Goal: Task Accomplishment & Management: Manage account settings

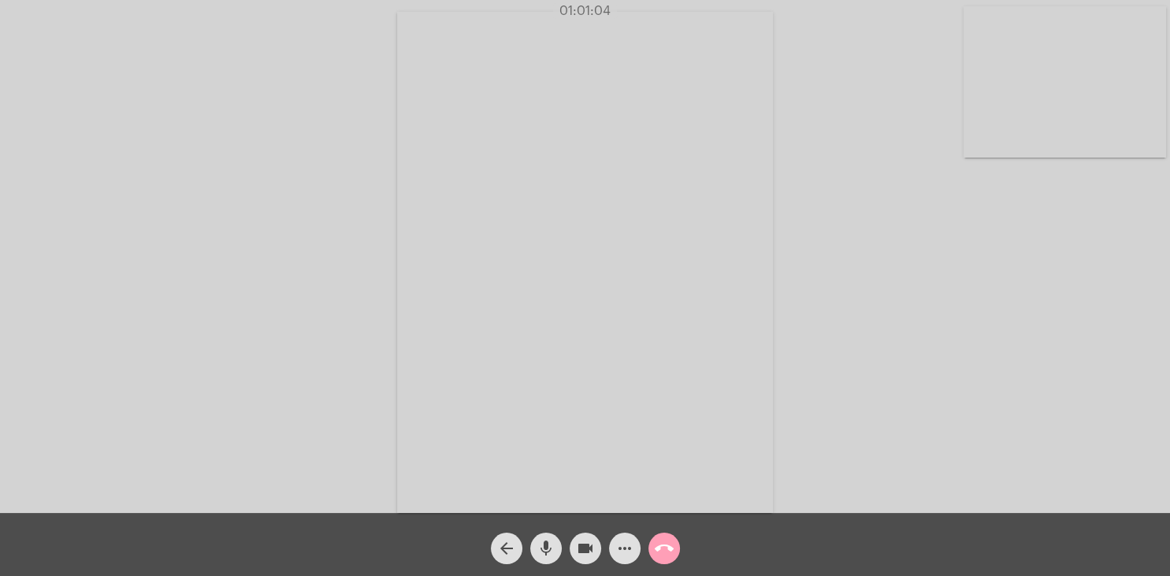
click at [663, 544] on mat-icon "call_end" at bounding box center [664, 548] width 19 height 19
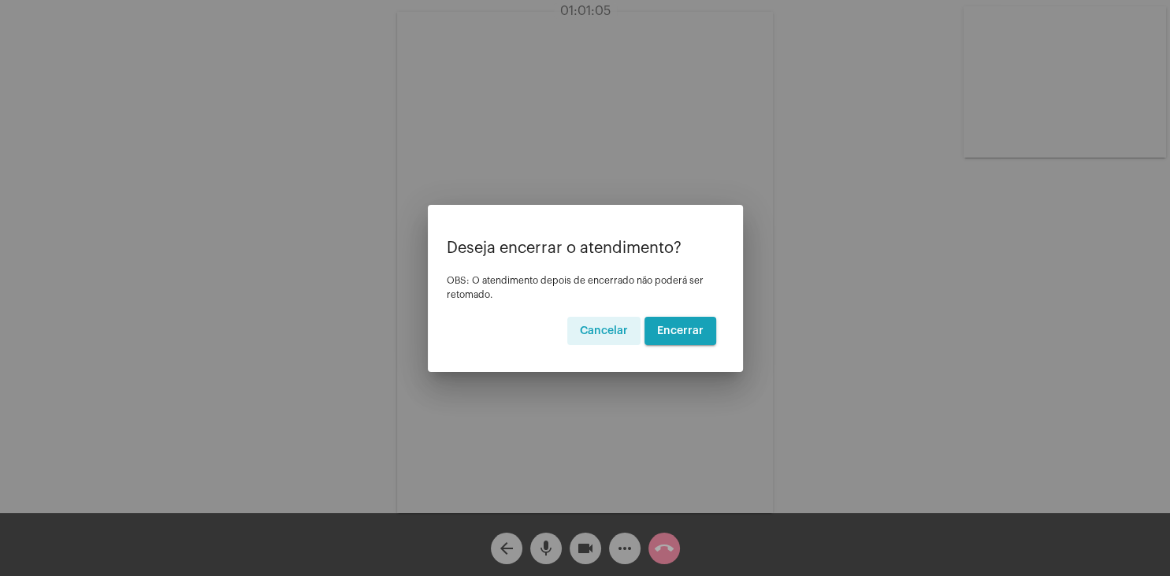
click at [689, 328] on span "Encerrar" at bounding box center [680, 330] width 46 height 11
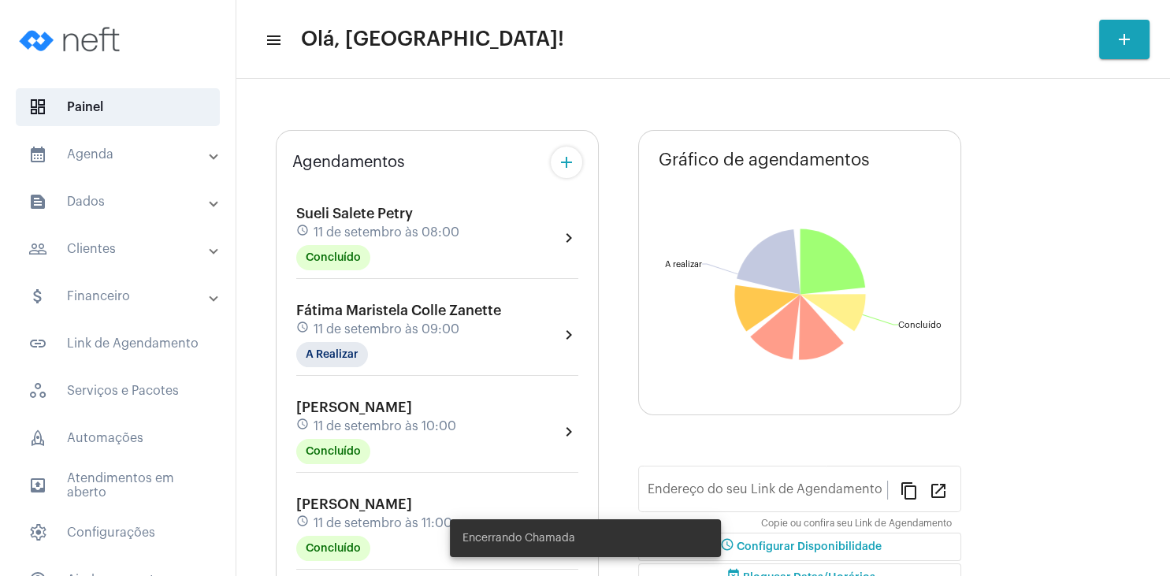
type input "[URL][DOMAIN_NAME]"
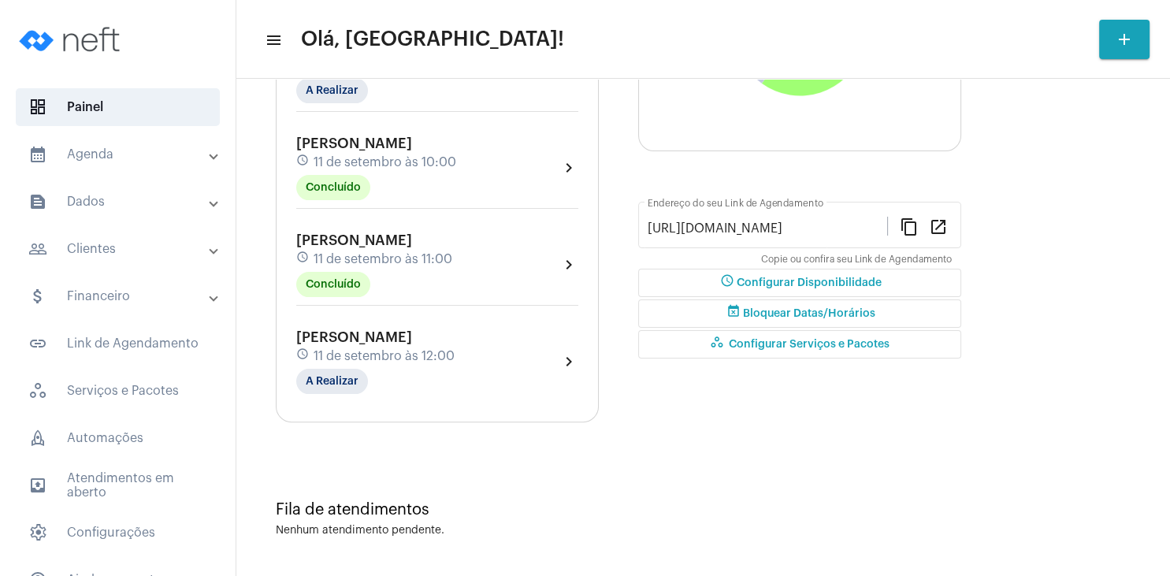
scroll to position [161, 0]
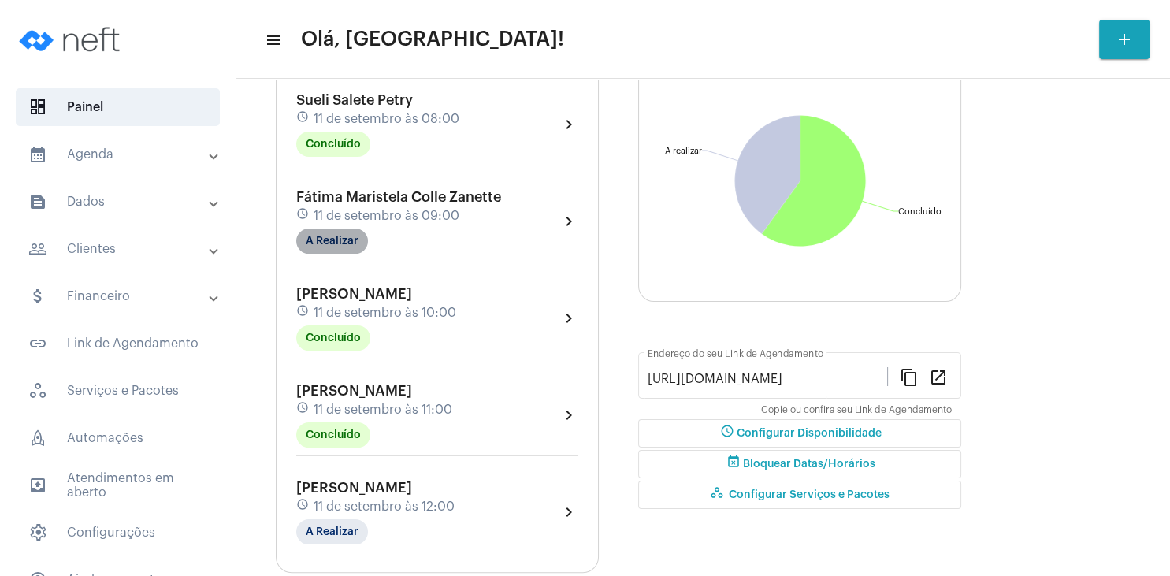
click at [331, 238] on mat-chip "A Realizar" at bounding box center [332, 240] width 72 height 25
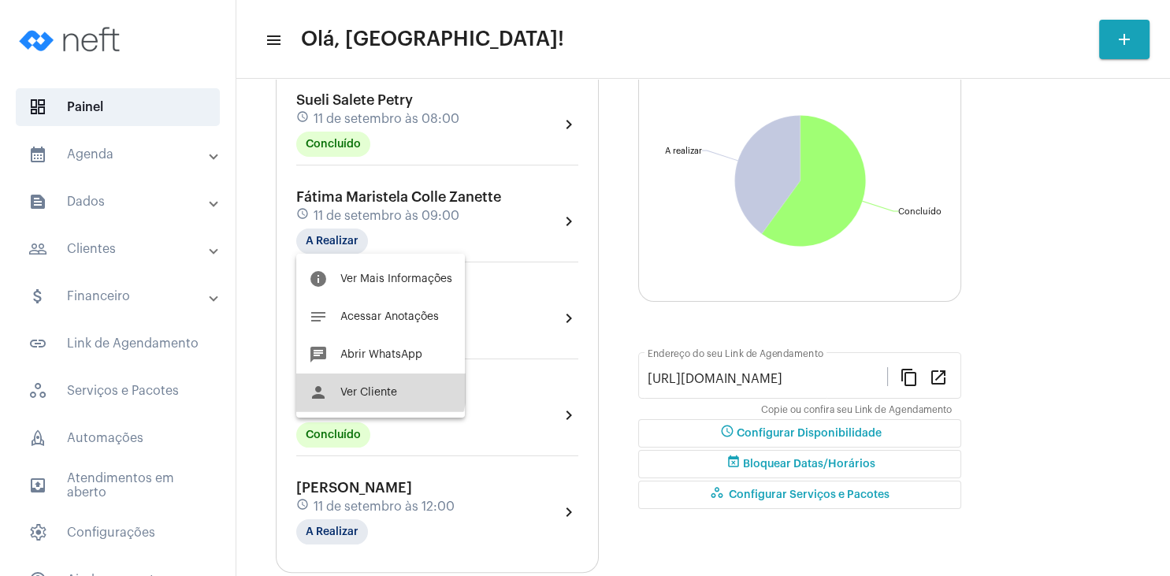
click at [375, 386] on button "person Ver Cliente" at bounding box center [380, 392] width 169 height 38
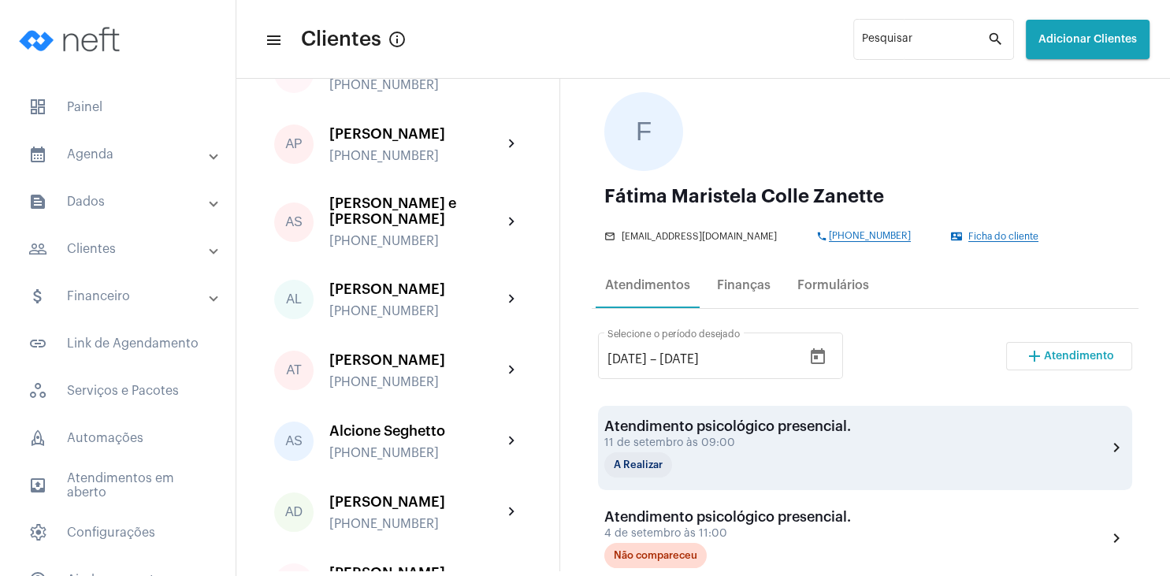
scroll to position [151, 0]
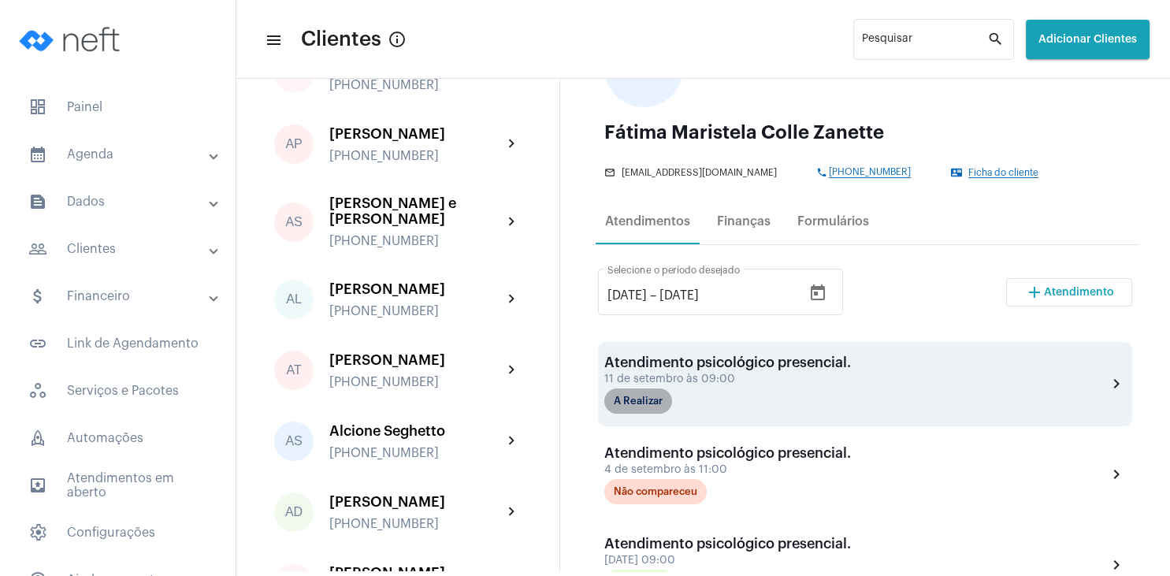
click at [645, 402] on mat-chip "A Realizar" at bounding box center [638, 400] width 68 height 25
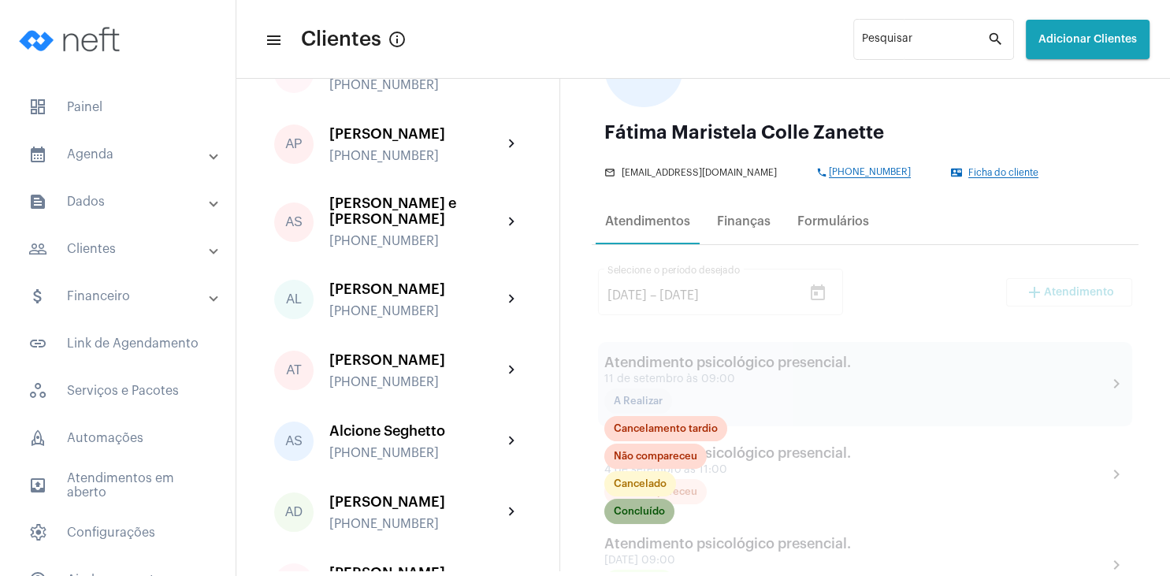
click at [643, 514] on mat-chip "Concluído" at bounding box center [639, 511] width 70 height 25
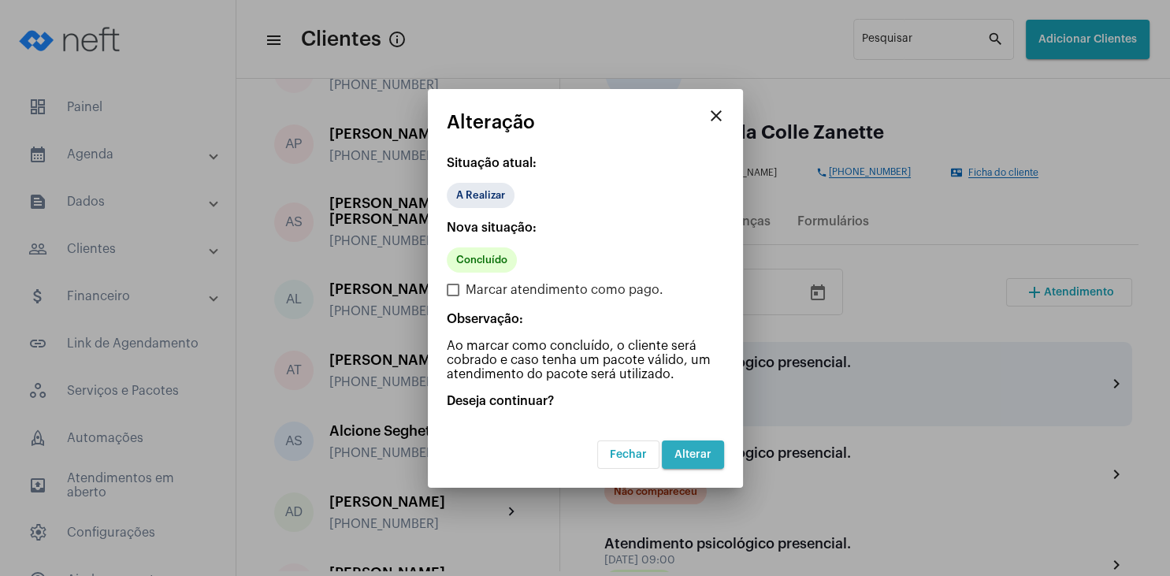
click at [694, 455] on span "Alterar" at bounding box center [692, 454] width 37 height 11
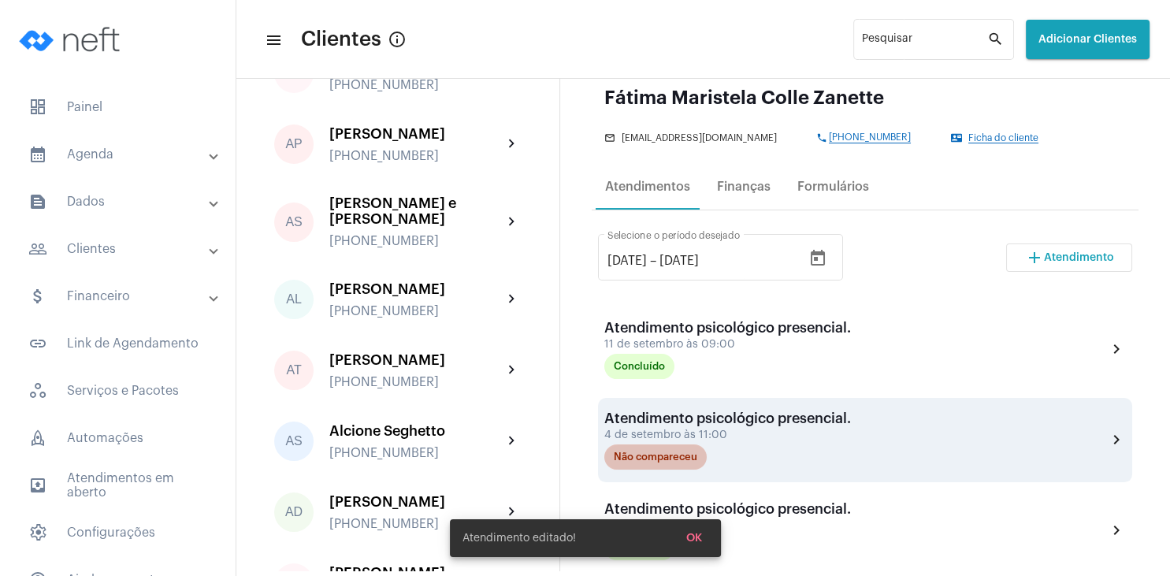
scroll to position [151, 0]
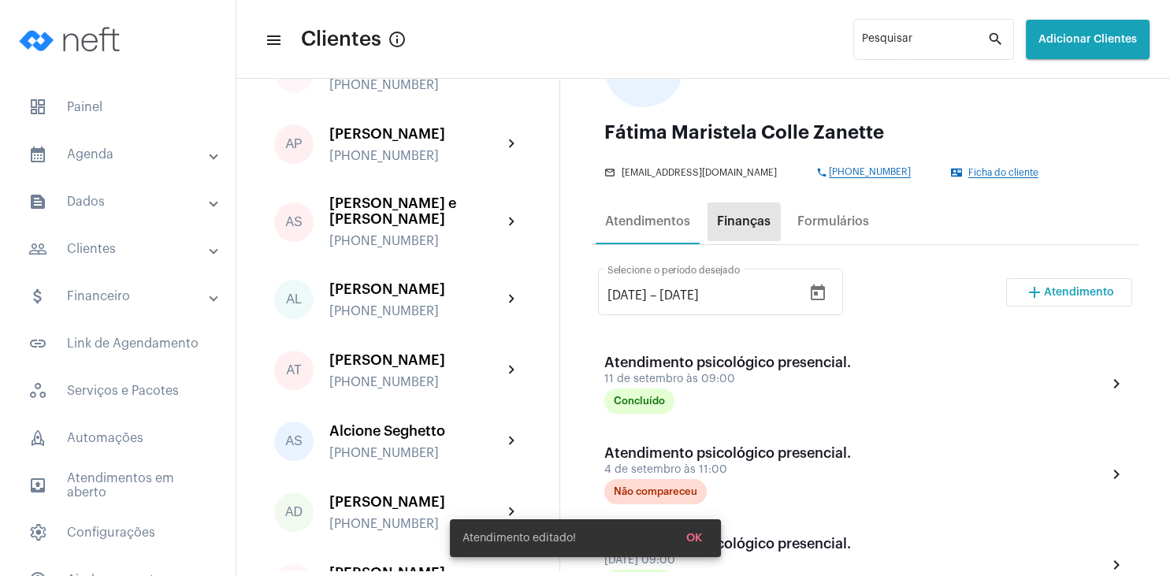
click at [738, 225] on div "Finanças" at bounding box center [744, 221] width 54 height 14
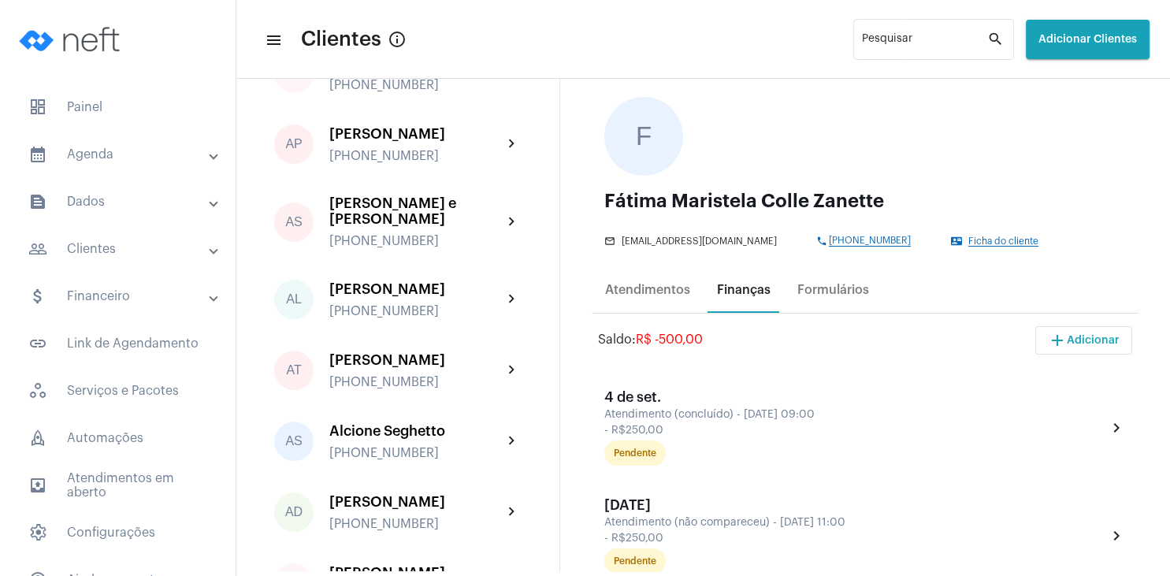
scroll to position [227, 0]
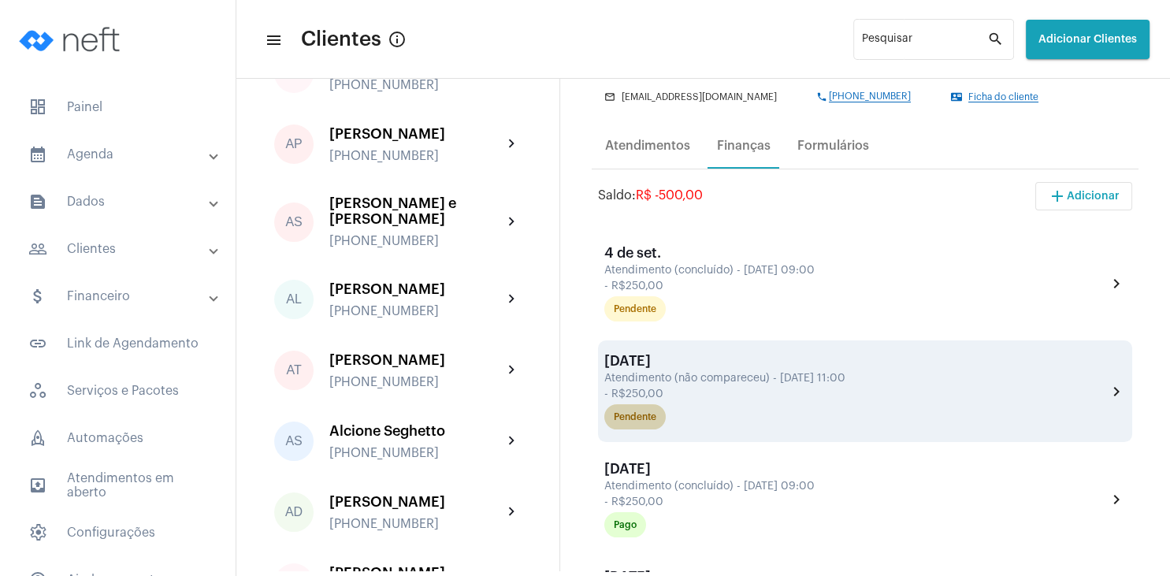
click at [641, 421] on div "Pendente" at bounding box center [635, 417] width 43 height 10
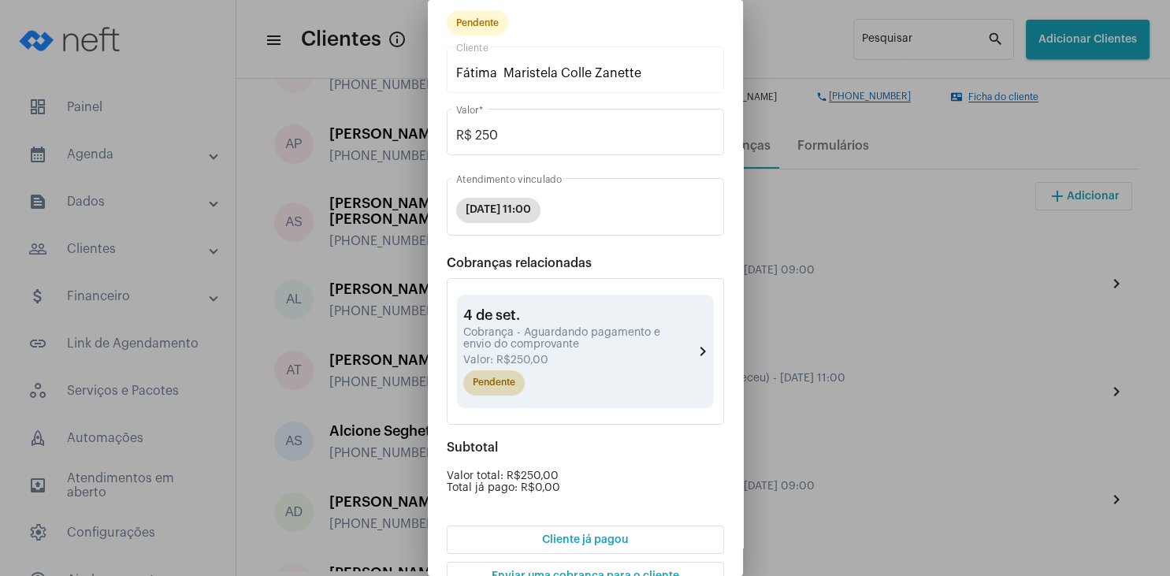
scroll to position [76, 0]
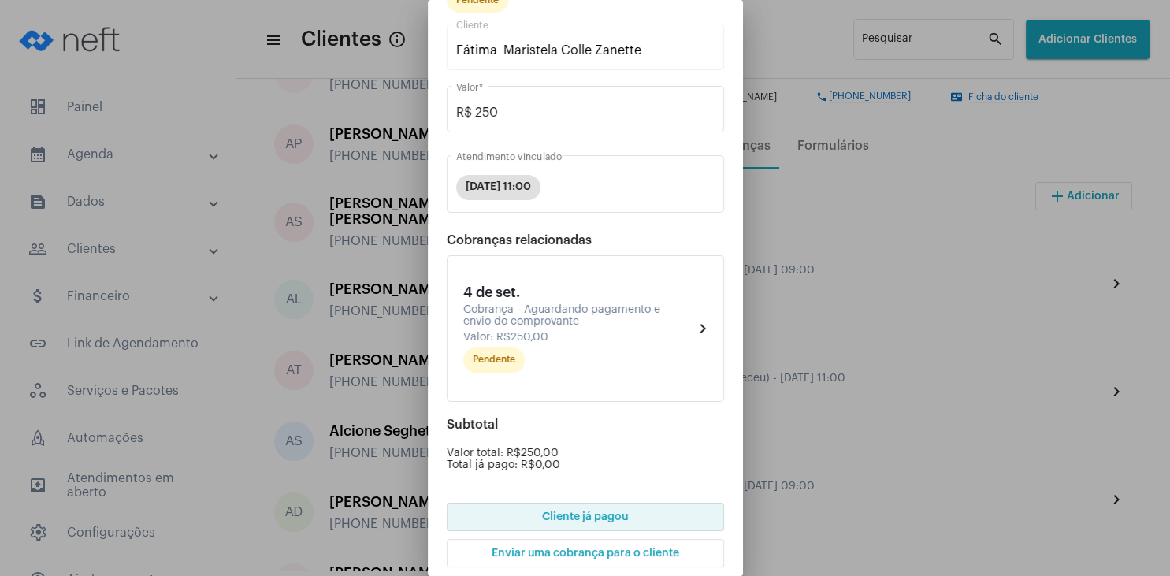
click at [571, 518] on span "Cliente já pagou" at bounding box center [585, 516] width 86 height 11
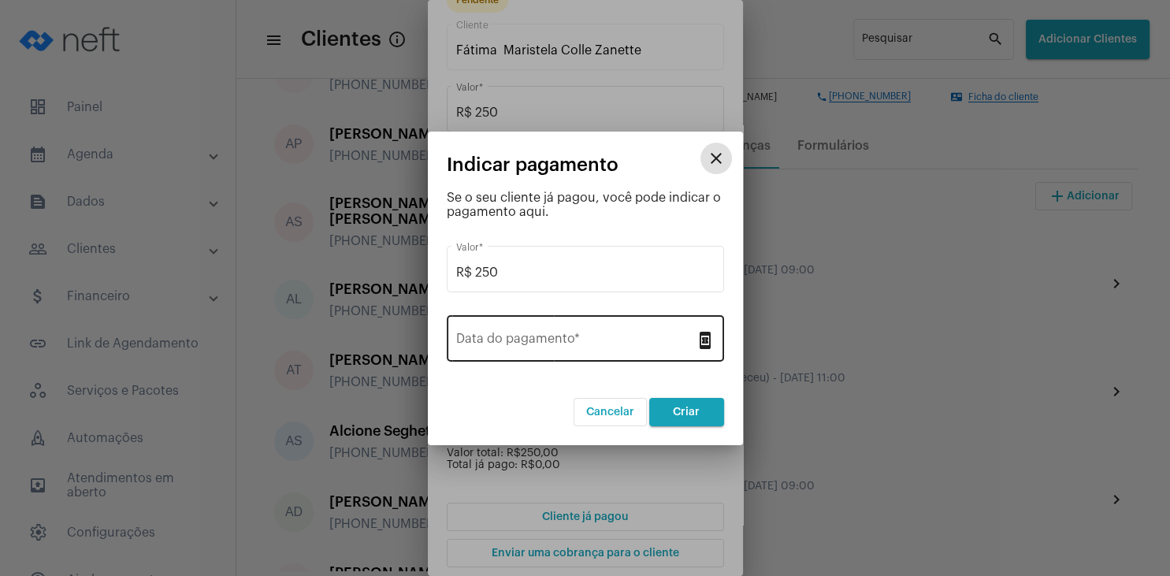
click at [550, 332] on div "Data do pagamento *" at bounding box center [576, 337] width 240 height 50
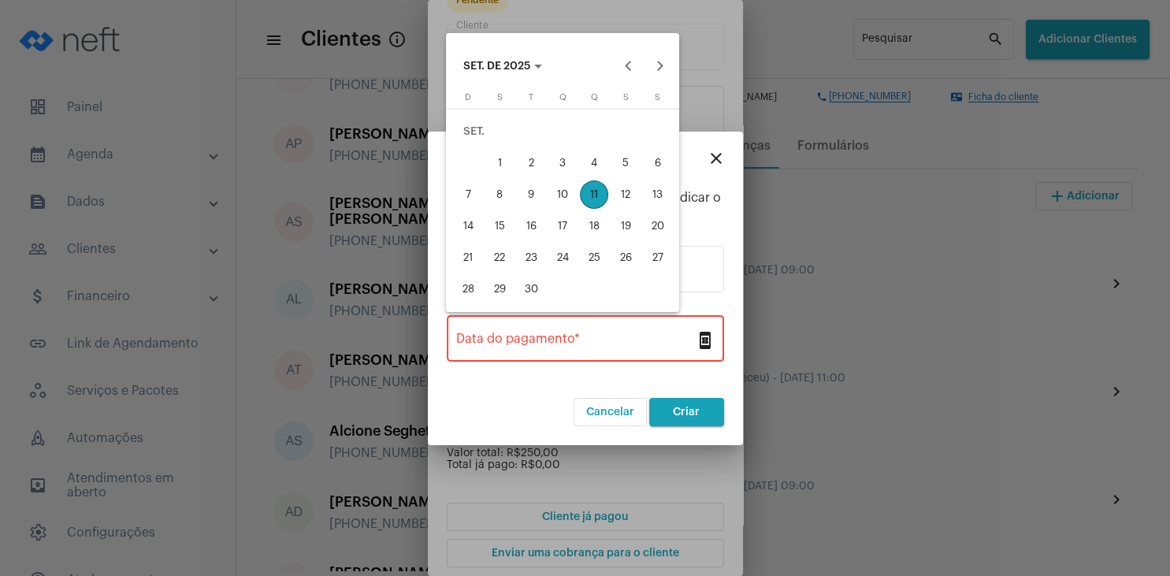
click at [600, 199] on div "11" at bounding box center [594, 194] width 28 height 28
type input "[DATE]"
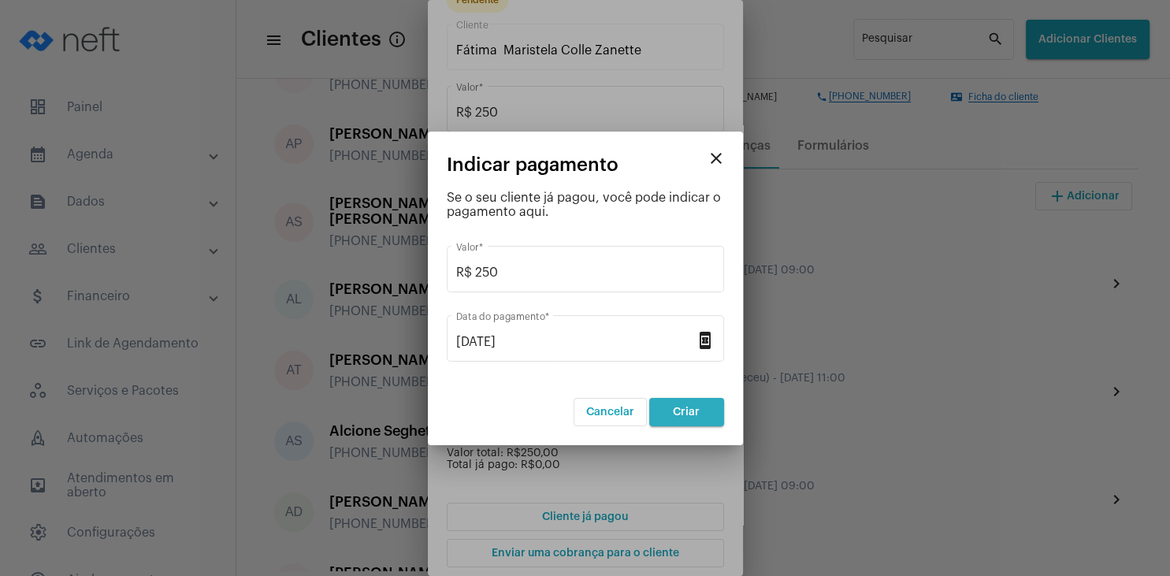
click at [689, 418] on button "Criar" at bounding box center [686, 412] width 75 height 28
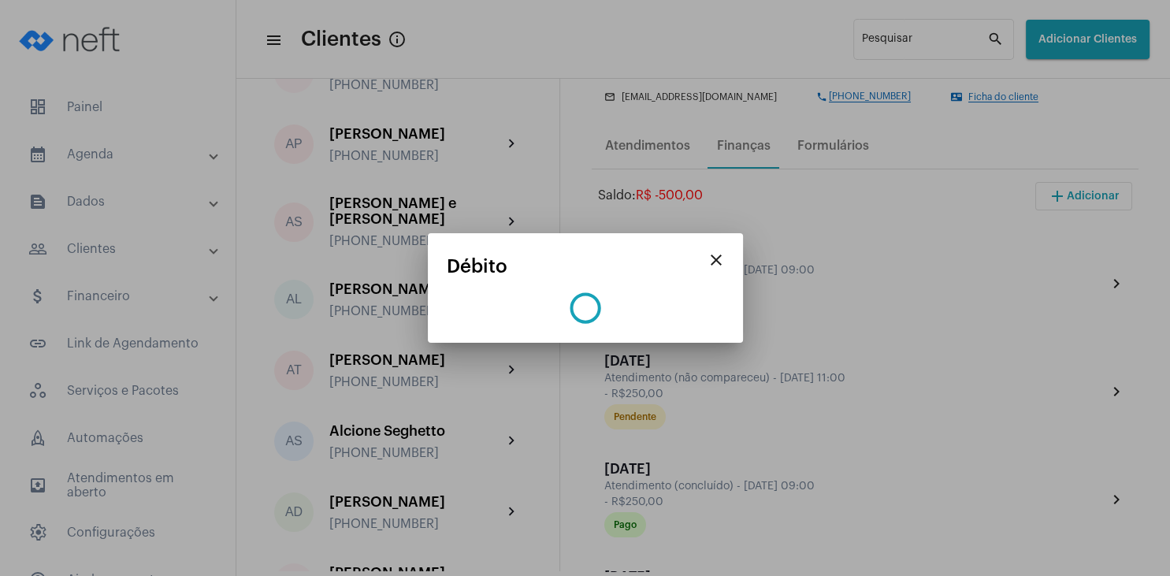
scroll to position [0, 0]
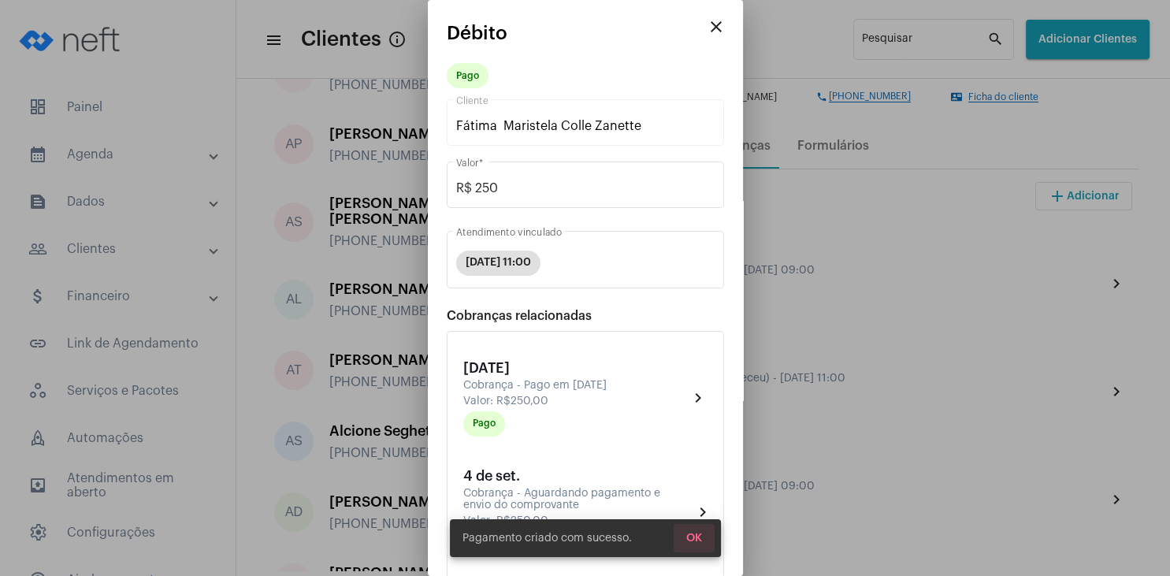
click at [695, 534] on span "OK" at bounding box center [694, 538] width 16 height 11
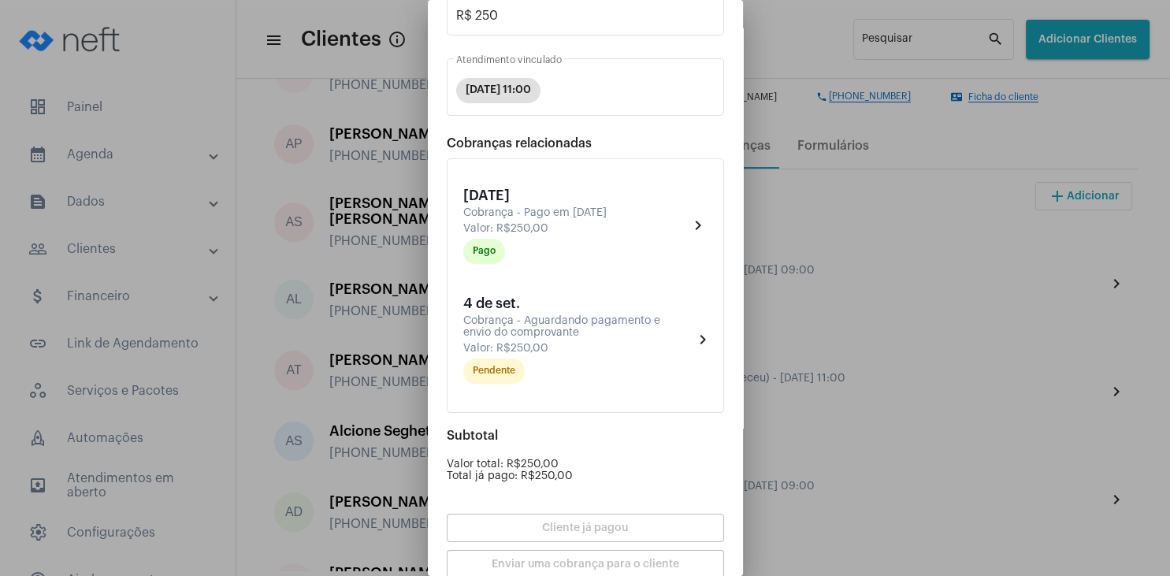
scroll to position [258, 0]
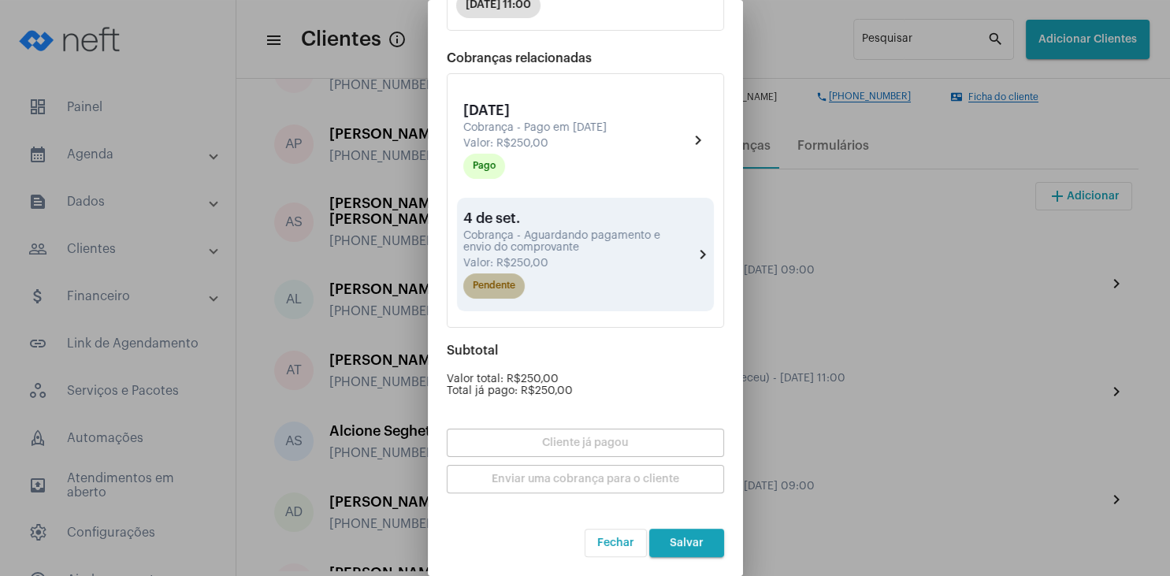
click at [492, 292] on mat-chip "Pendente" at bounding box center [493, 285] width 61 height 25
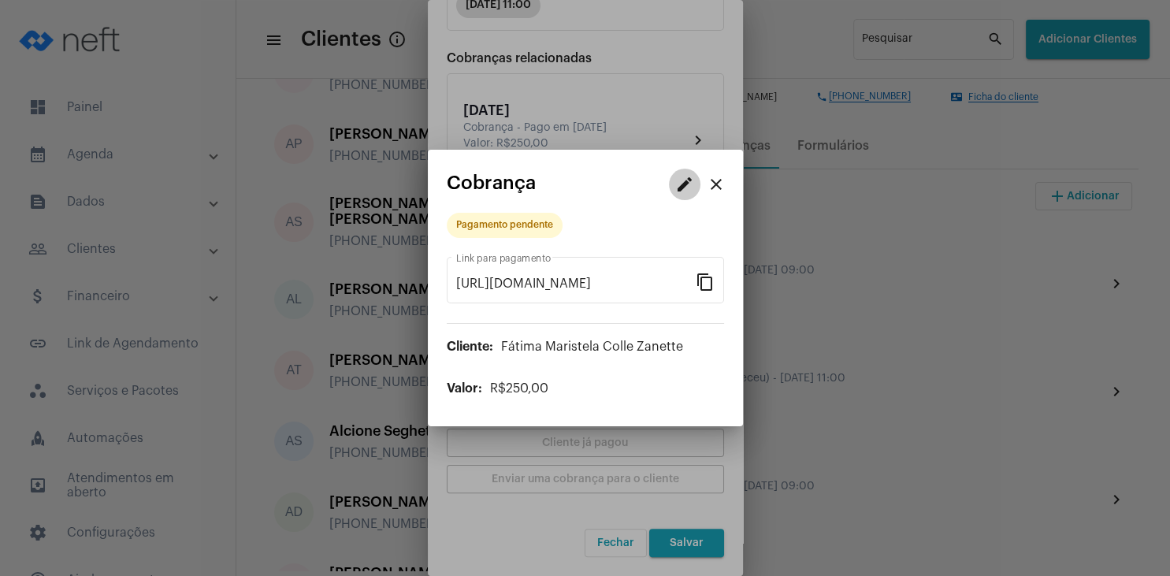
click at [678, 187] on mat-icon "edit" at bounding box center [684, 184] width 19 height 19
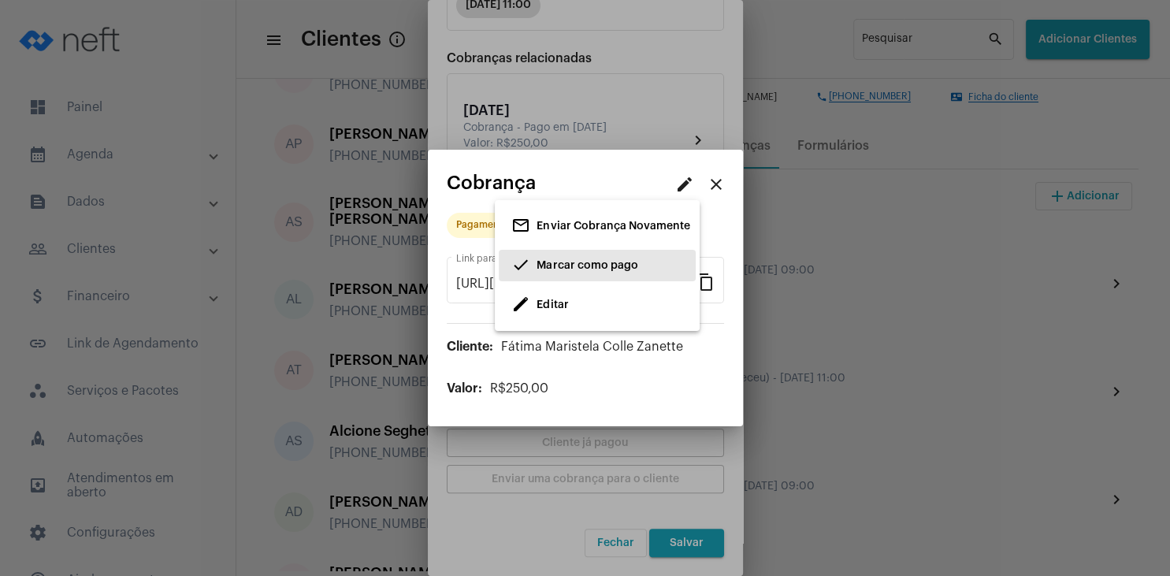
click at [567, 263] on span "Marcar como pago" at bounding box center [587, 265] width 101 height 11
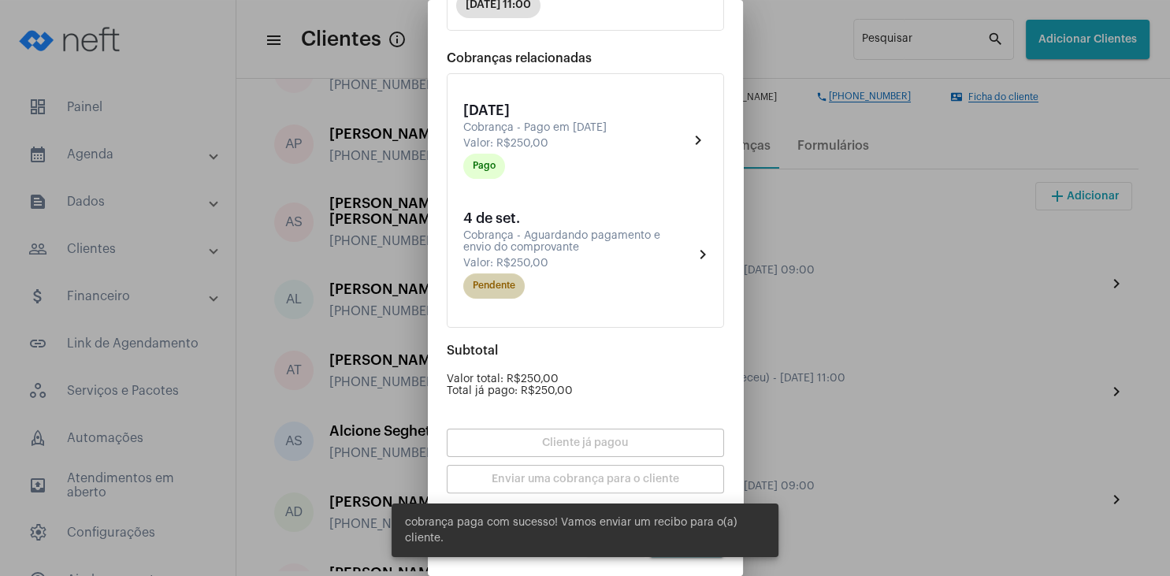
scroll to position [247, 0]
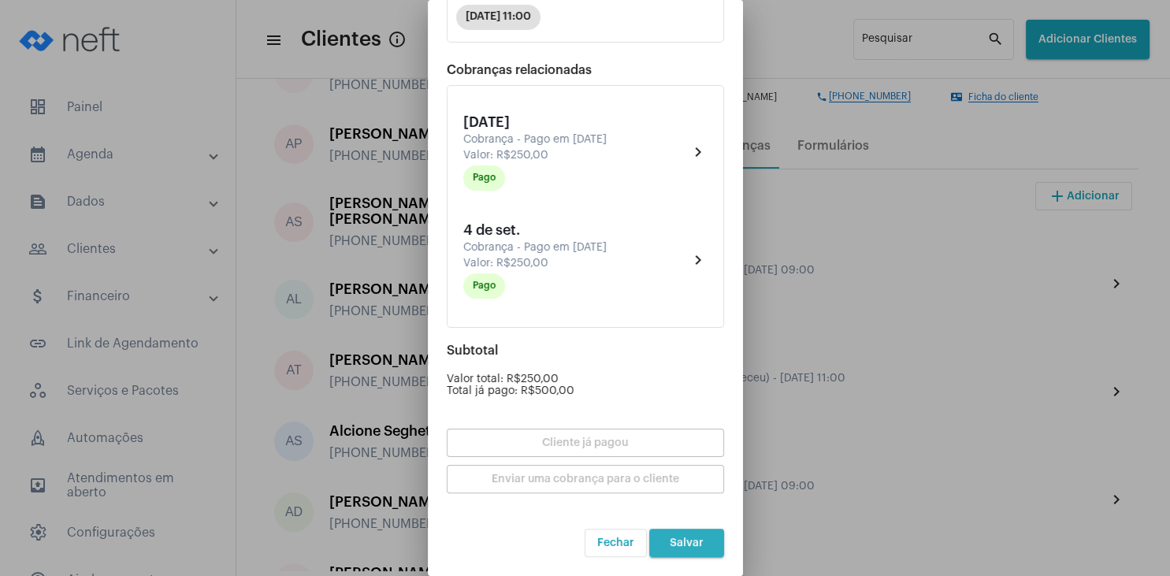
click at [674, 543] on span "Salvar" at bounding box center [687, 542] width 34 height 11
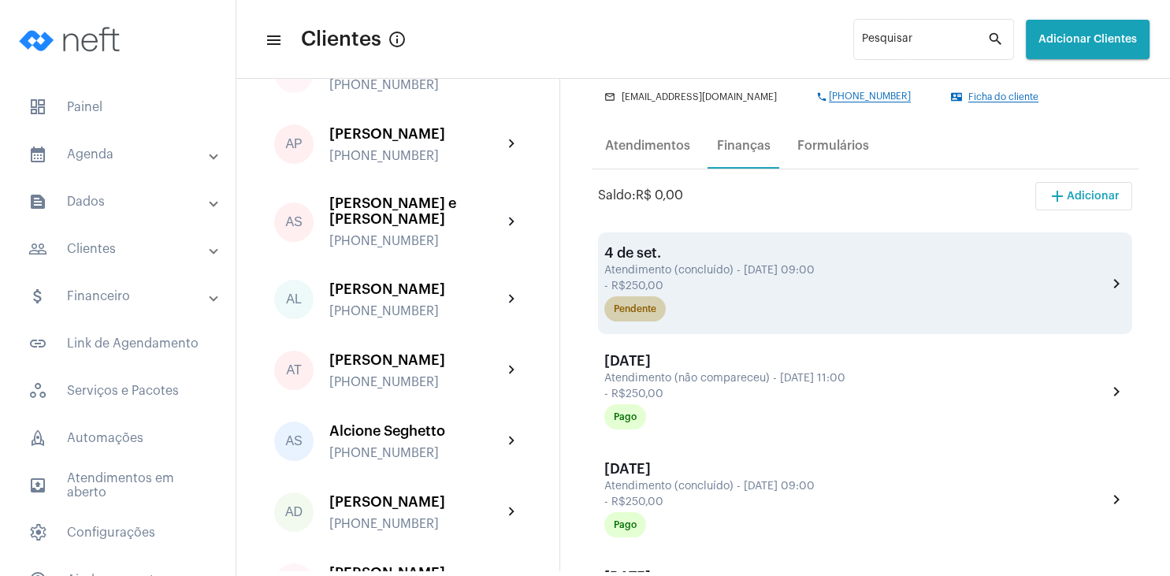
click at [654, 314] on div "Pendente" at bounding box center [635, 309] width 43 height 10
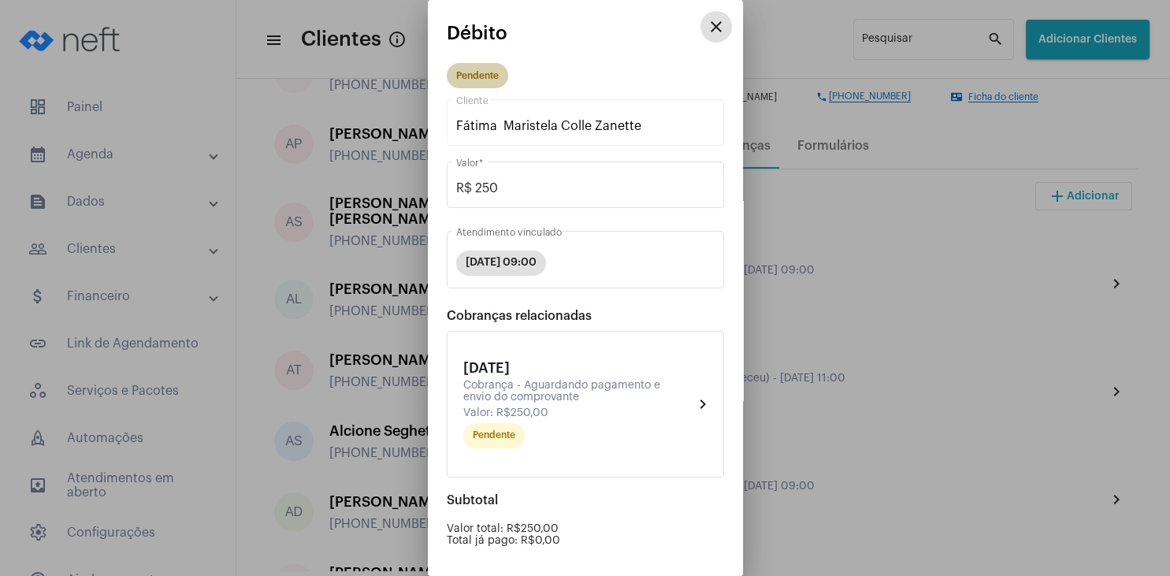
click at [471, 75] on mat-chip "Pendente" at bounding box center [477, 75] width 61 height 25
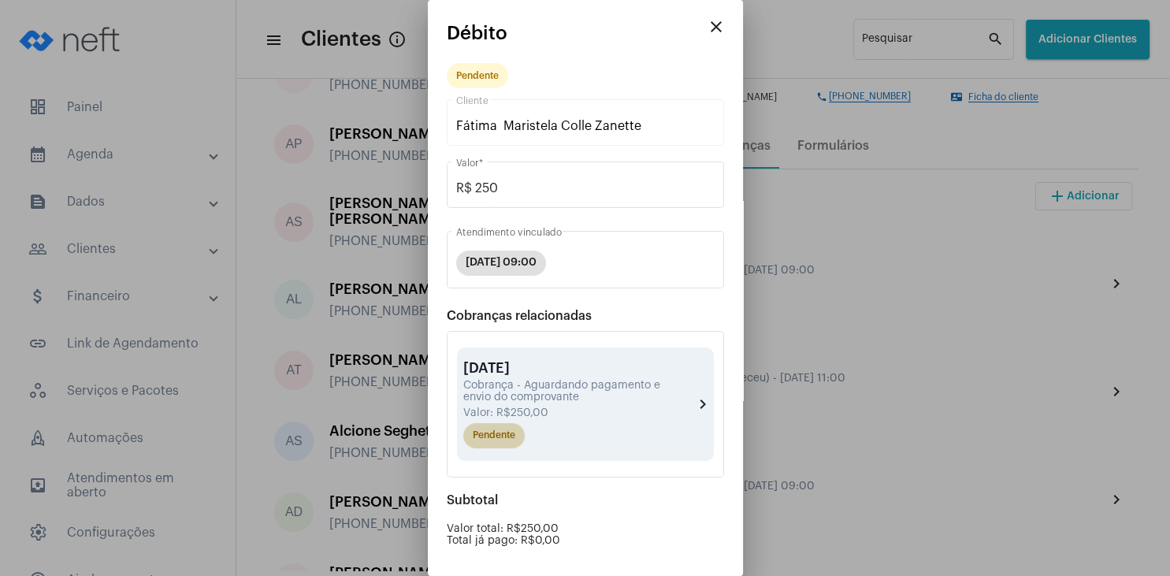
click at [497, 436] on mat-chip "Pendente" at bounding box center [493, 435] width 61 height 25
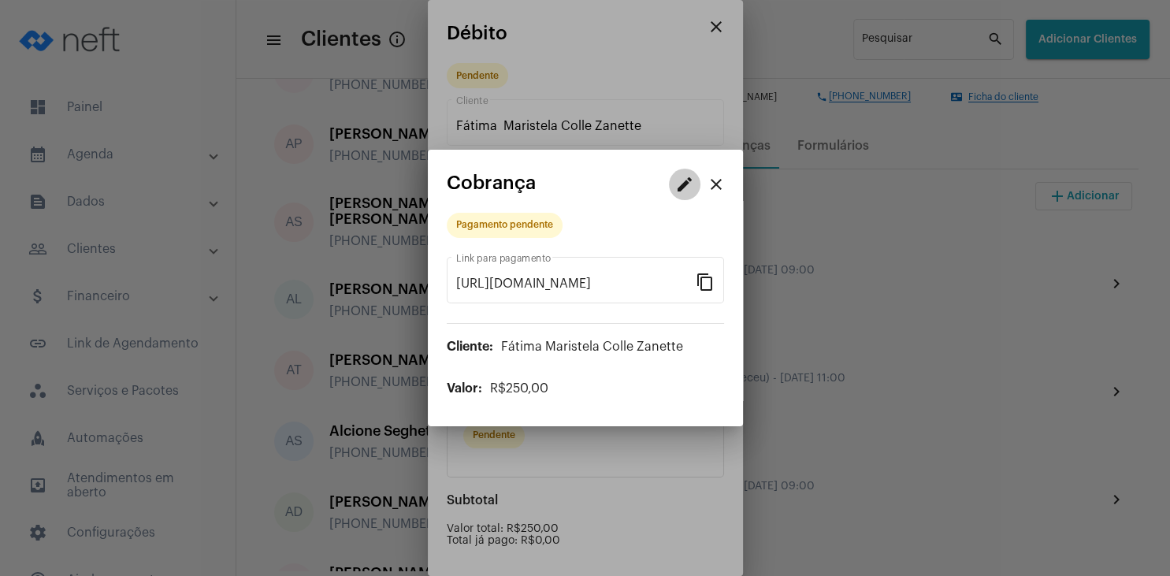
click at [683, 191] on mat-icon "edit" at bounding box center [684, 184] width 19 height 19
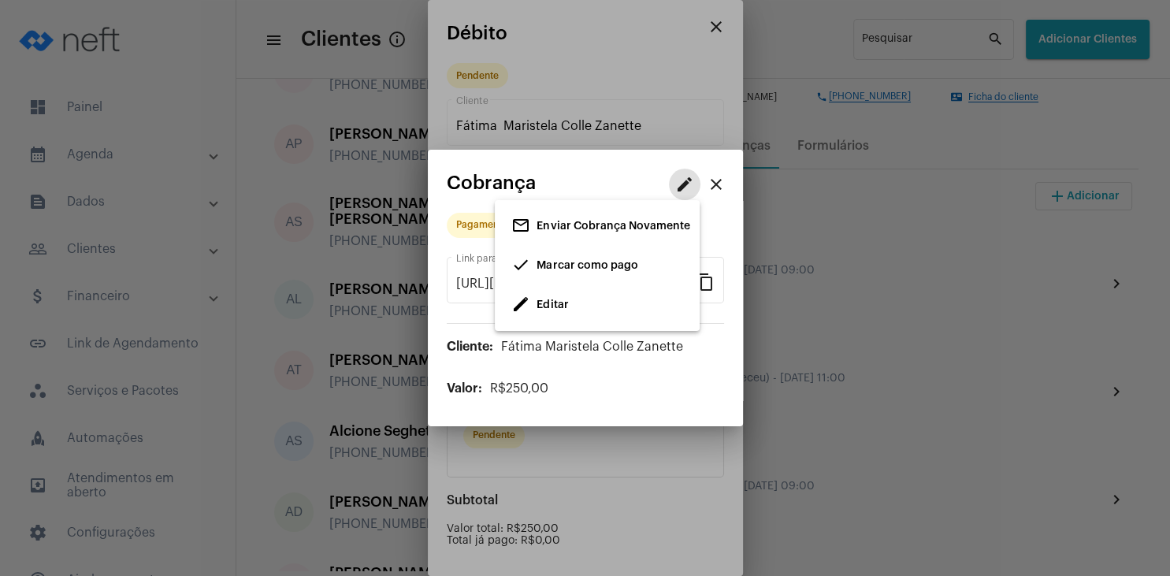
click at [575, 267] on span "Marcar como pago" at bounding box center [587, 265] width 101 height 11
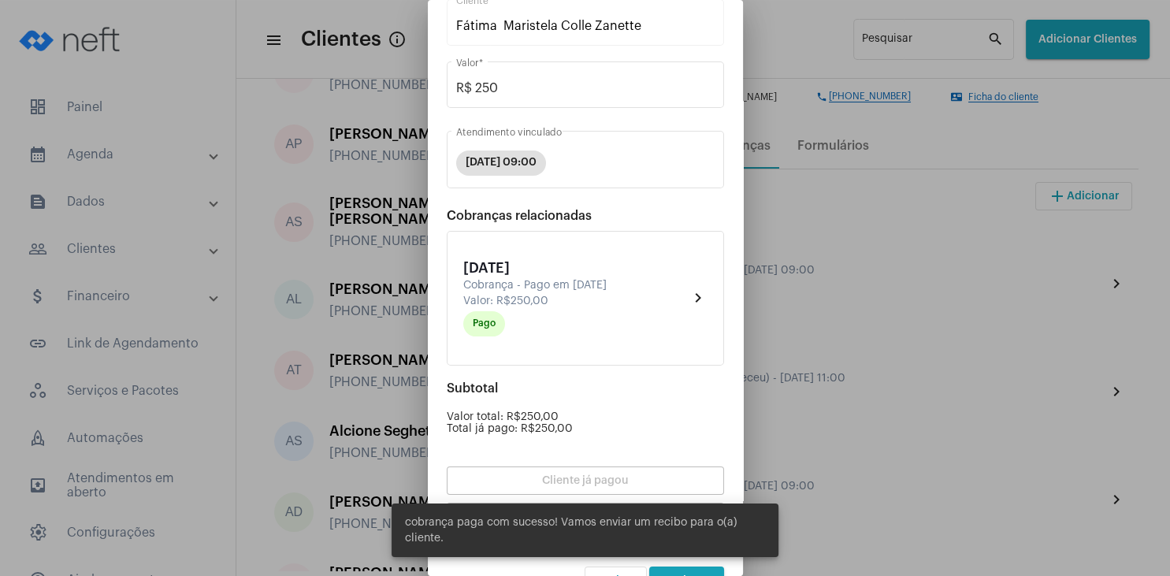
scroll to position [138, 0]
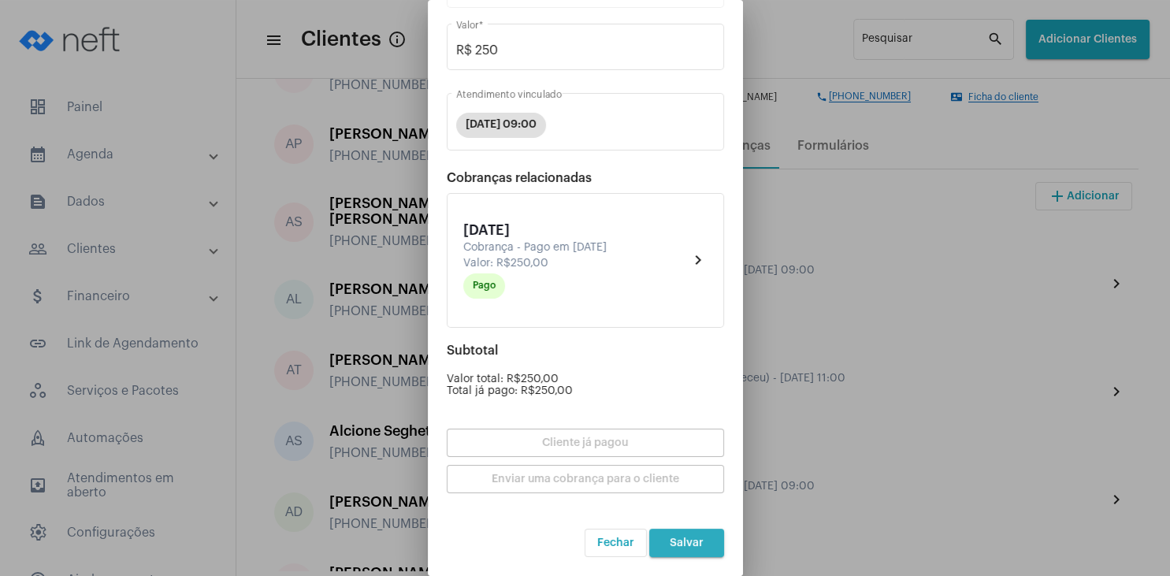
click at [715, 543] on button "Salvar" at bounding box center [686, 543] width 75 height 28
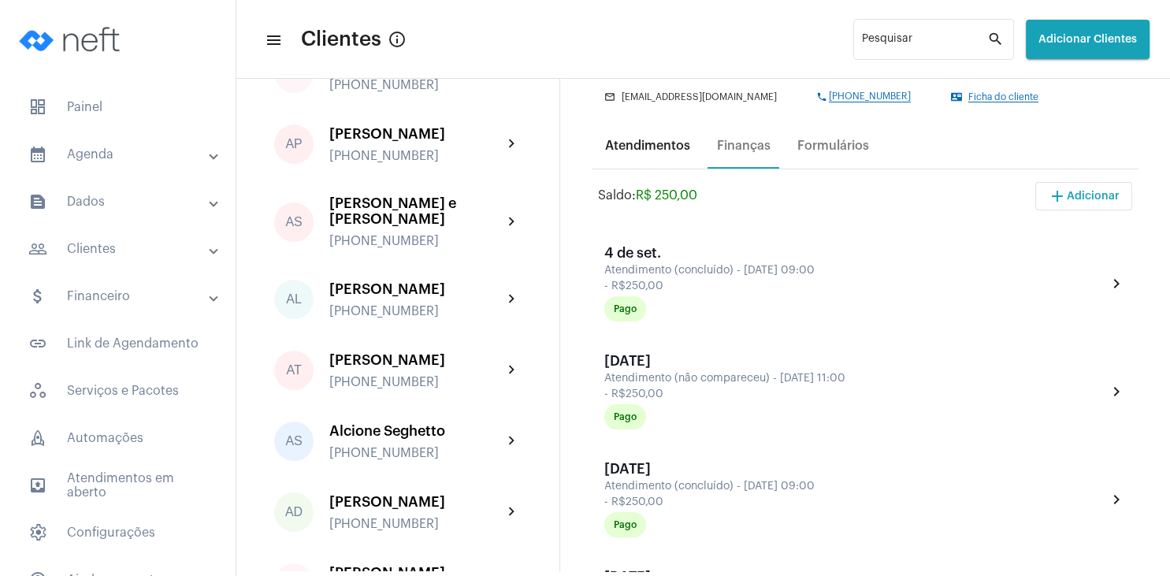
click at [641, 143] on div "Atendimentos" at bounding box center [647, 146] width 85 height 14
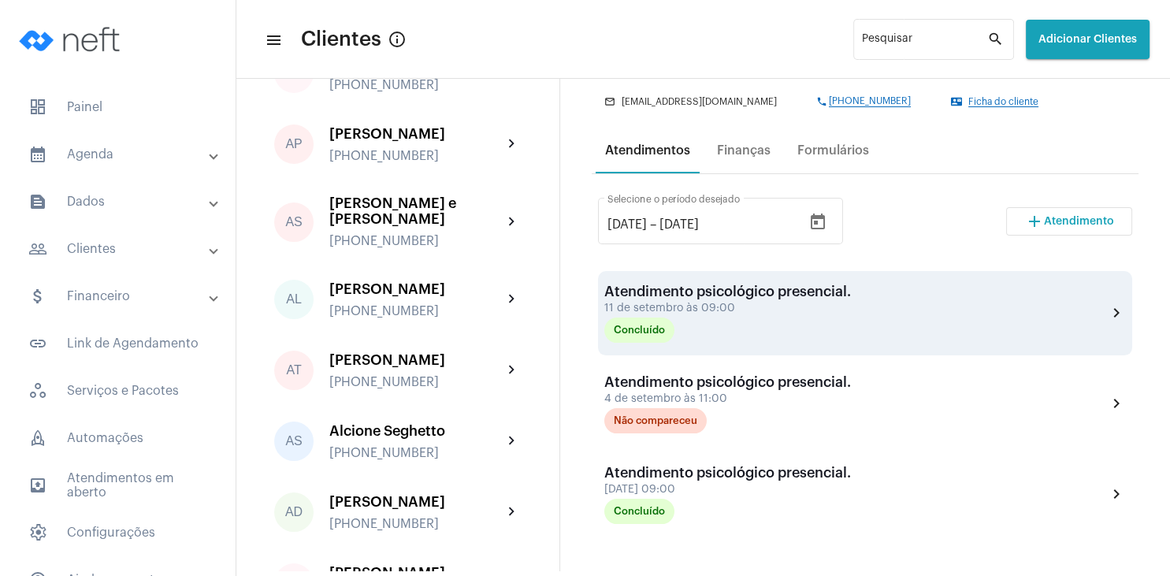
scroll to position [227, 0]
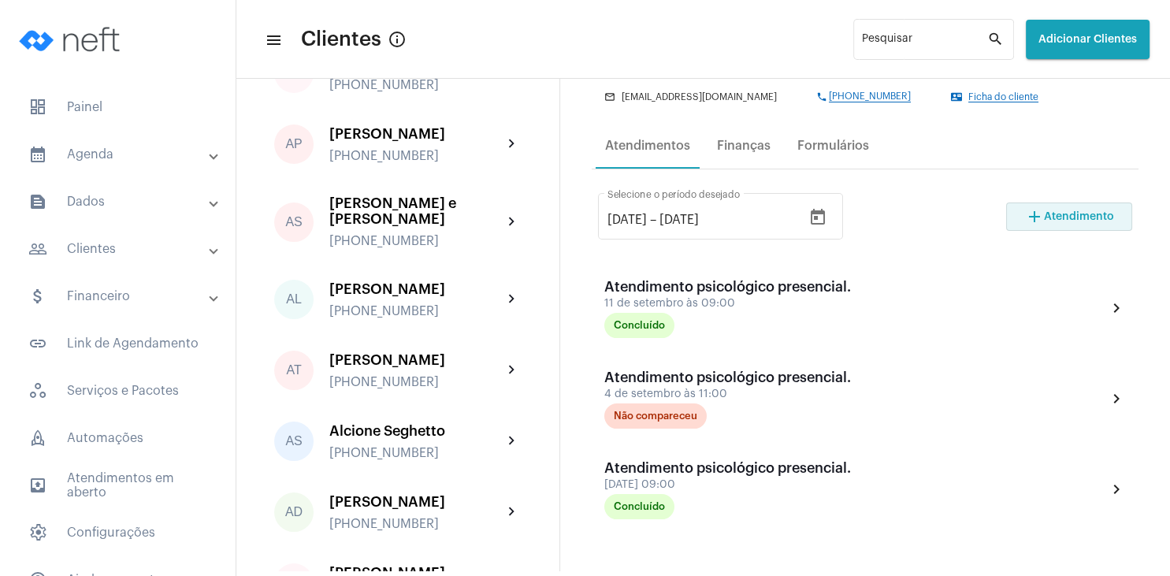
click at [1064, 216] on span "Atendimento" at bounding box center [1079, 216] width 70 height 11
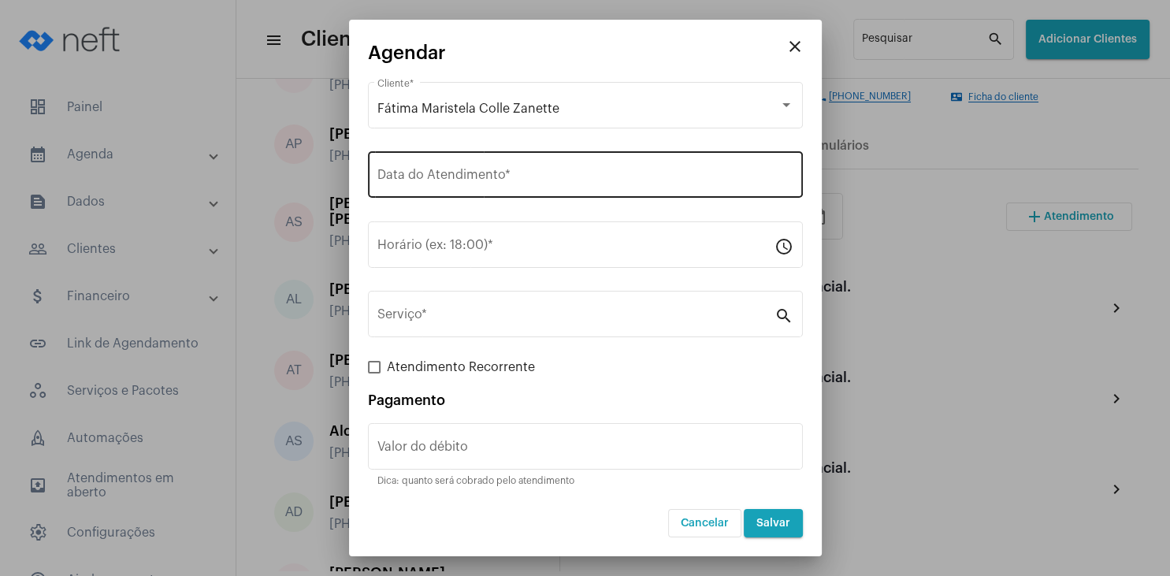
click at [485, 174] on input "Data do Atendimento *" at bounding box center [585, 178] width 416 height 14
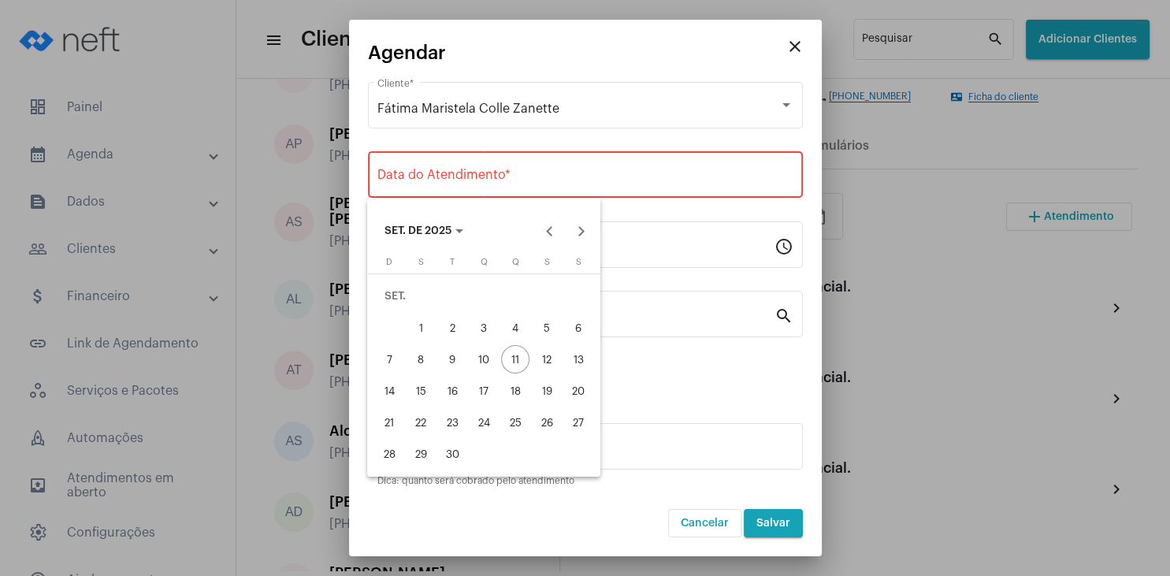
click at [518, 390] on div "18" at bounding box center [515, 391] width 28 height 28
type input "[DATE]"
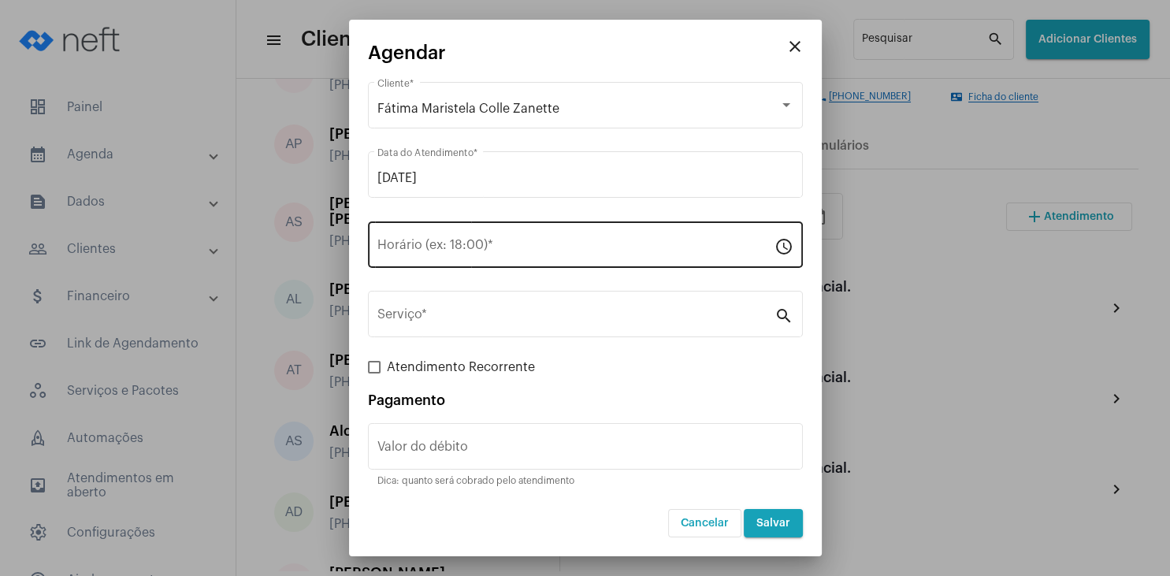
click at [477, 241] on div "Horário (ex: 18:00) *" at bounding box center [575, 243] width 397 height 50
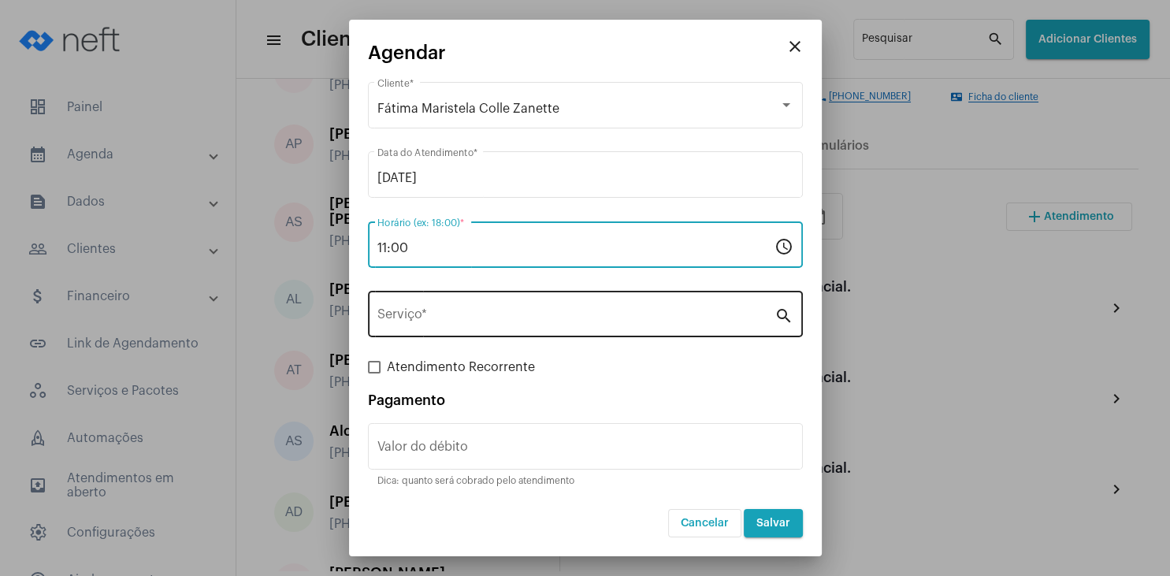
type input "11:00"
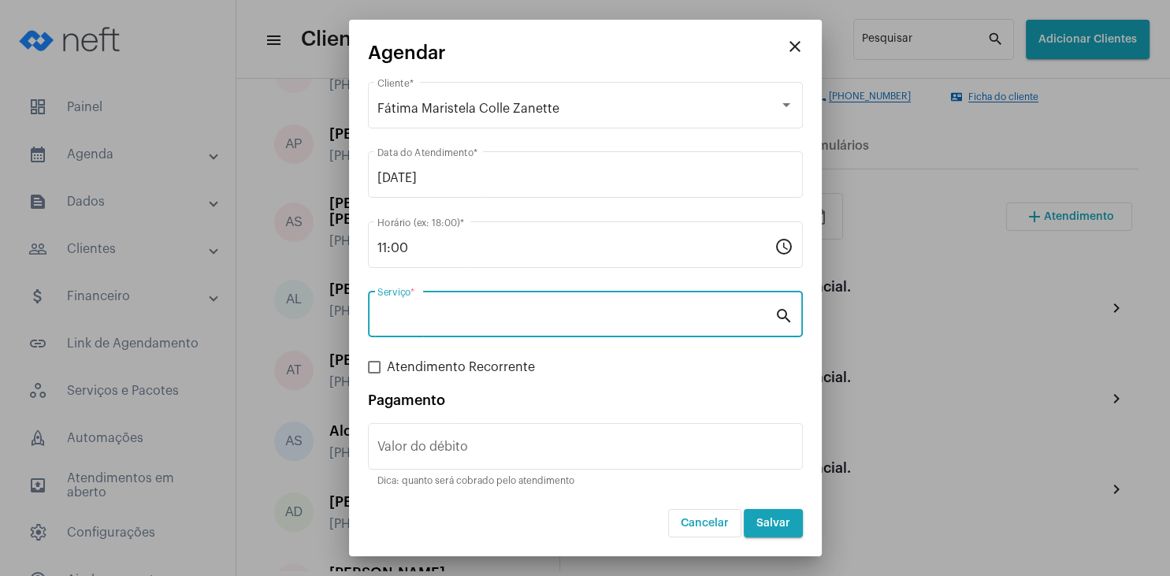
click at [467, 325] on input "Serviço *" at bounding box center [575, 317] width 397 height 14
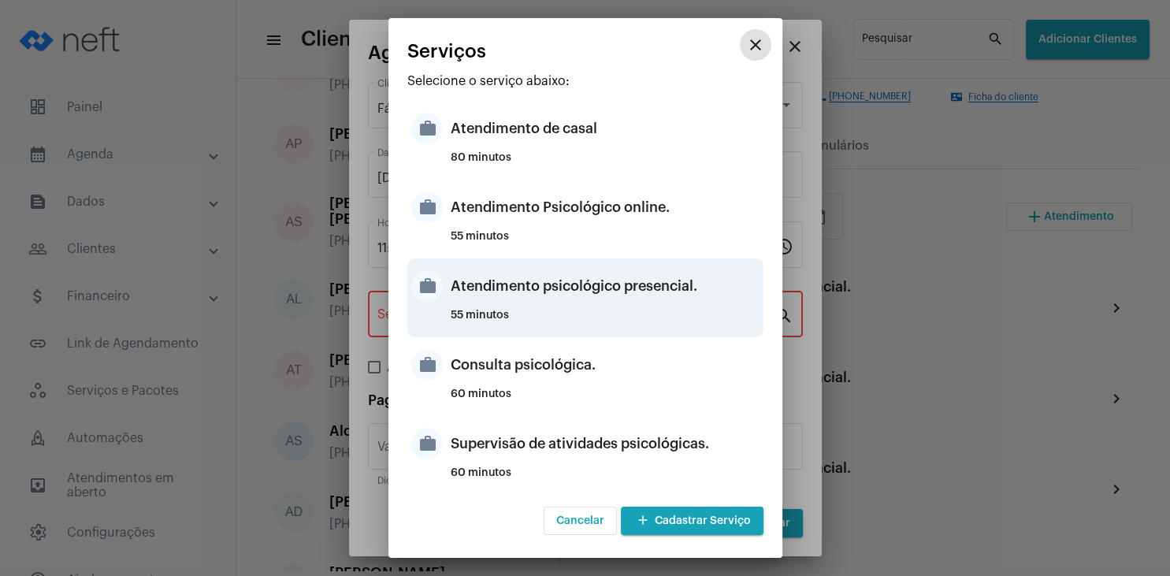
click at [620, 301] on div "Atendimento psicológico presencial." at bounding box center [605, 285] width 309 height 47
type input "Atendimento psicológico presencial."
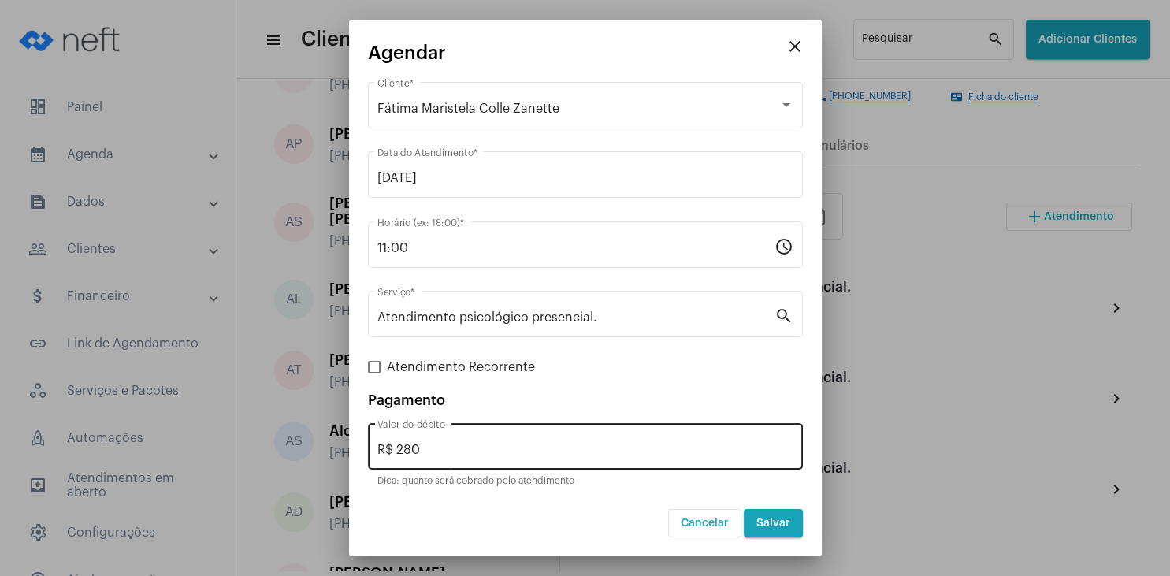
click at [486, 459] on div "R$ 280 Valor do débito" at bounding box center [585, 445] width 416 height 50
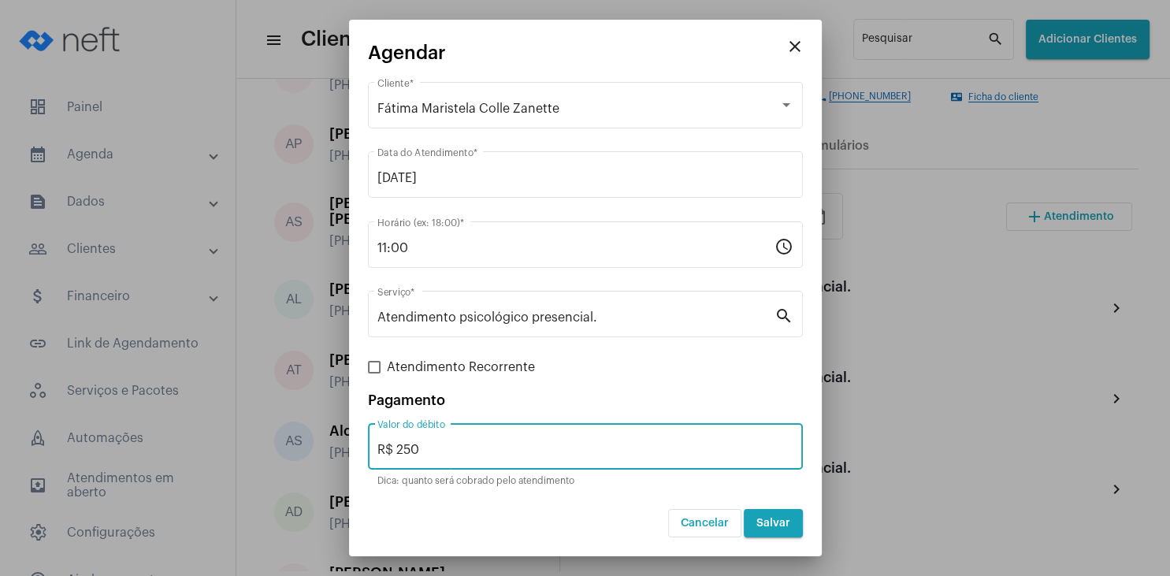
type input "R$ 250"
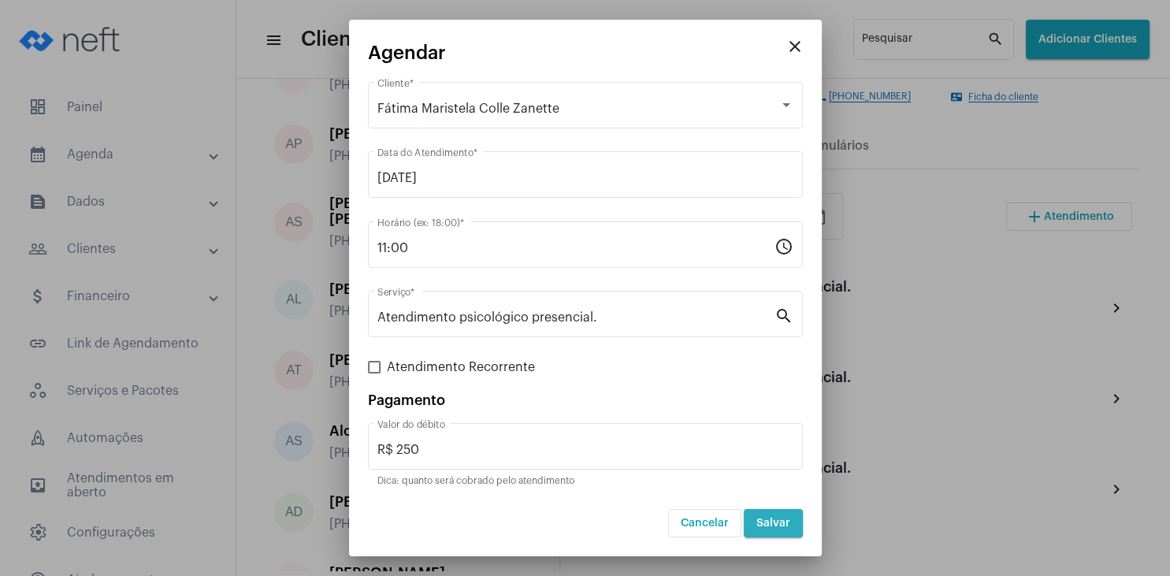
click at [769, 527] on span "Salvar" at bounding box center [773, 523] width 34 height 11
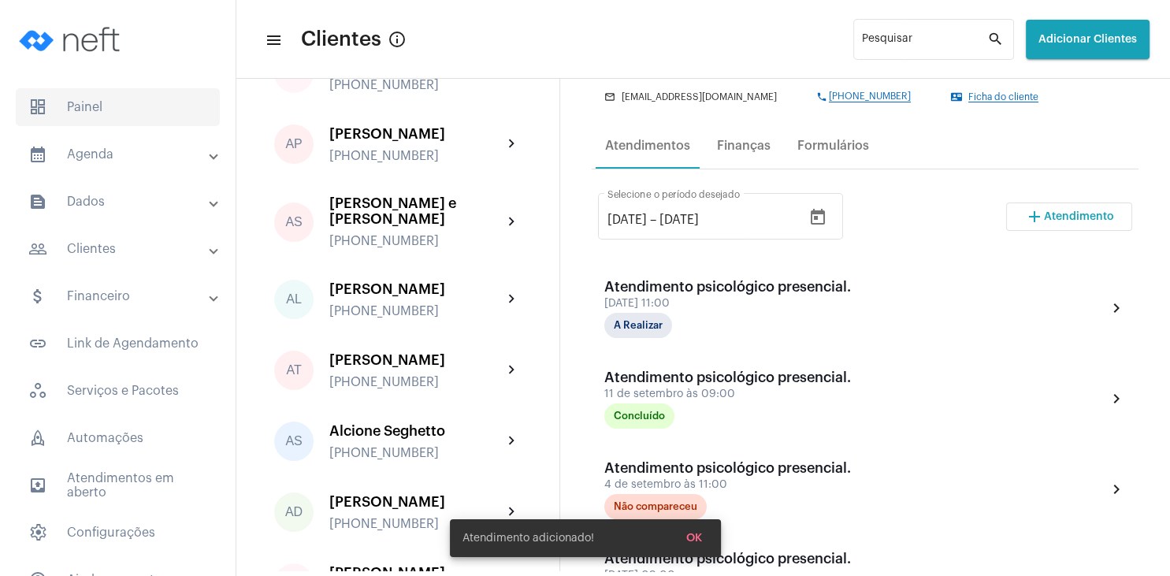
click at [93, 112] on span "dashboard Painel" at bounding box center [118, 107] width 204 height 38
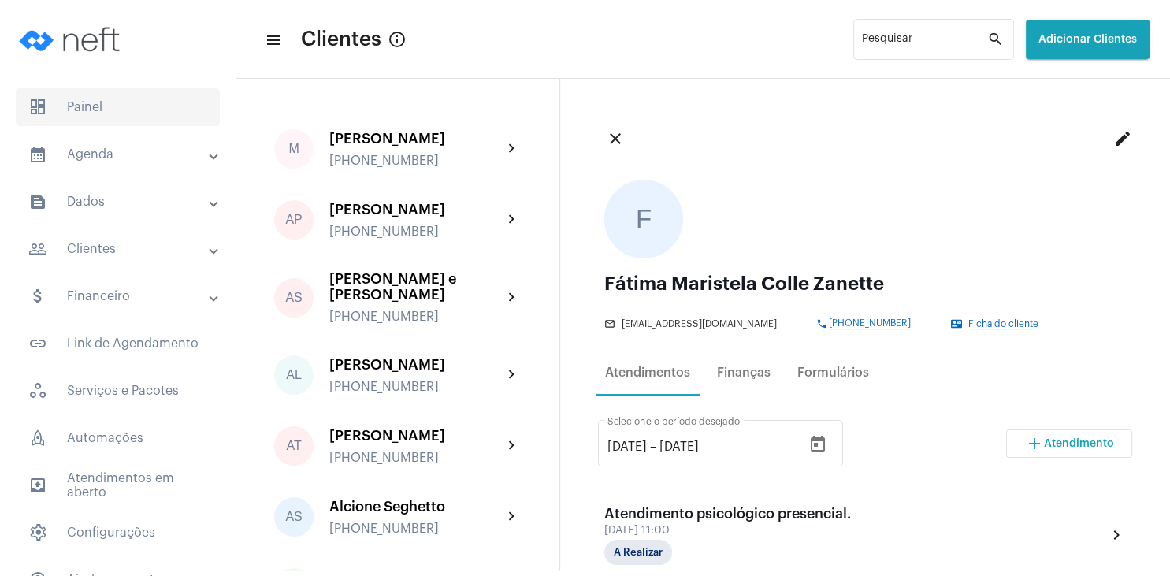
click at [99, 112] on span "dashboard Painel" at bounding box center [118, 107] width 204 height 38
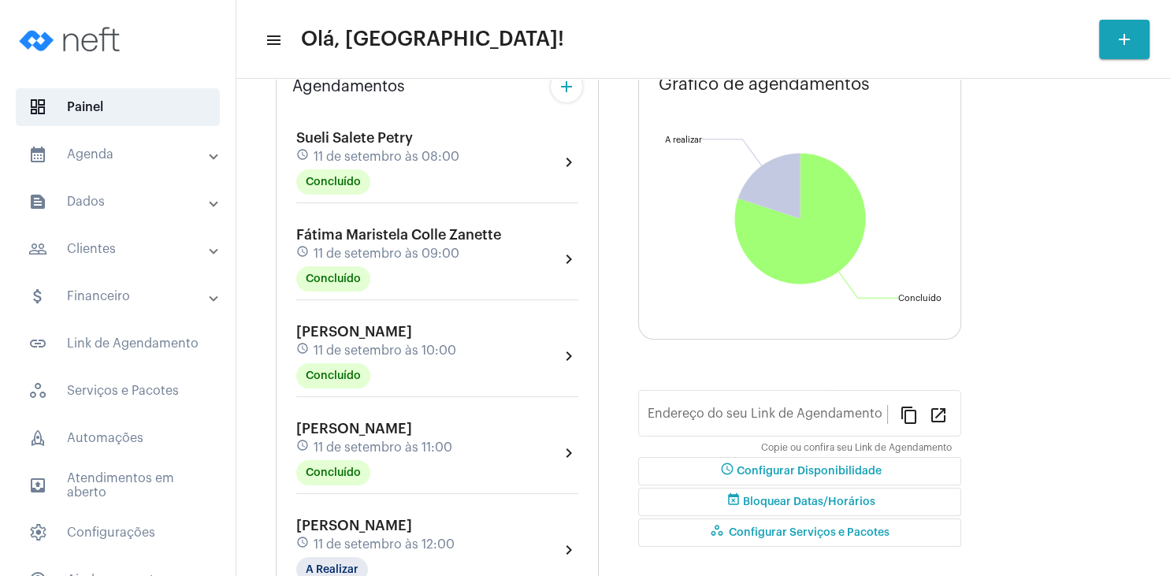
type input "[URL][DOMAIN_NAME]"
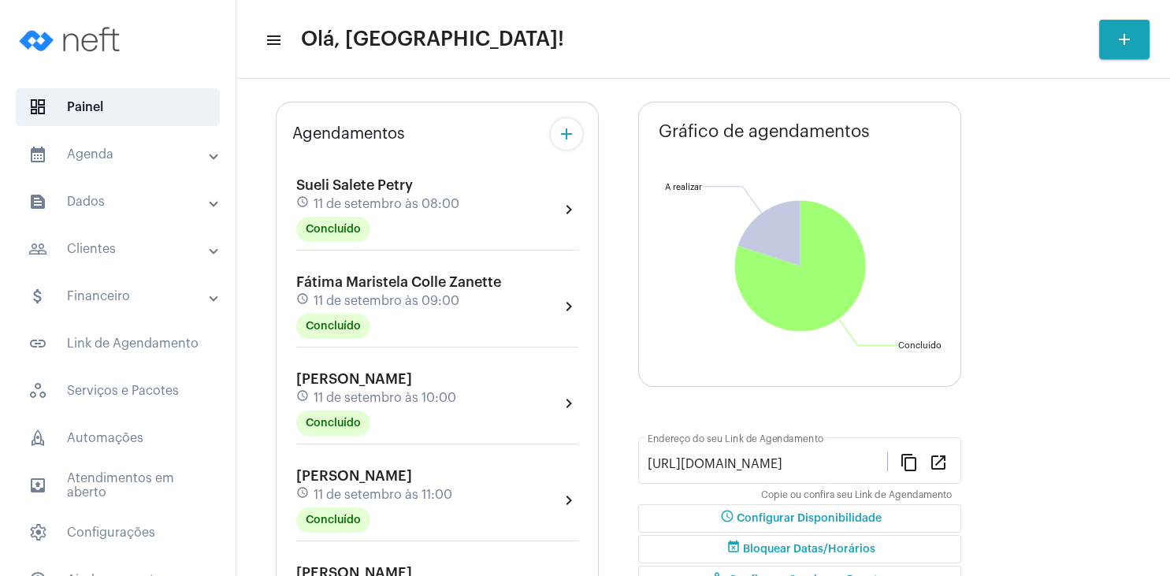
scroll to position [123, 0]
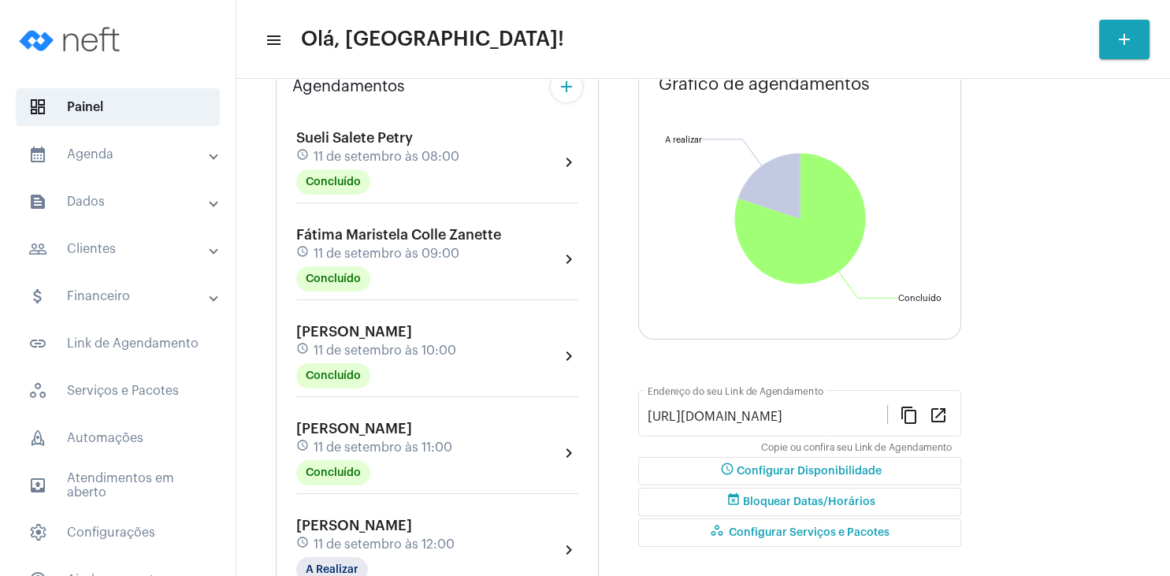
click at [419, 143] on div "Sueli Salete Petry schedule [DATE] 08:00 Concluído" at bounding box center [377, 162] width 163 height 65
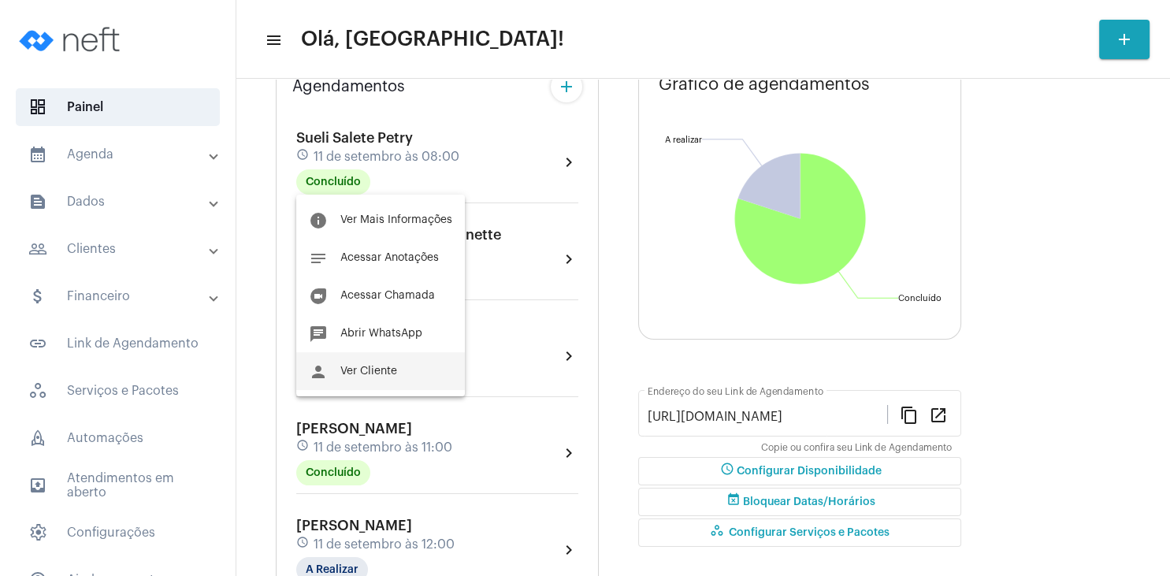
click at [393, 377] on button "person Ver Cliente" at bounding box center [380, 371] width 169 height 38
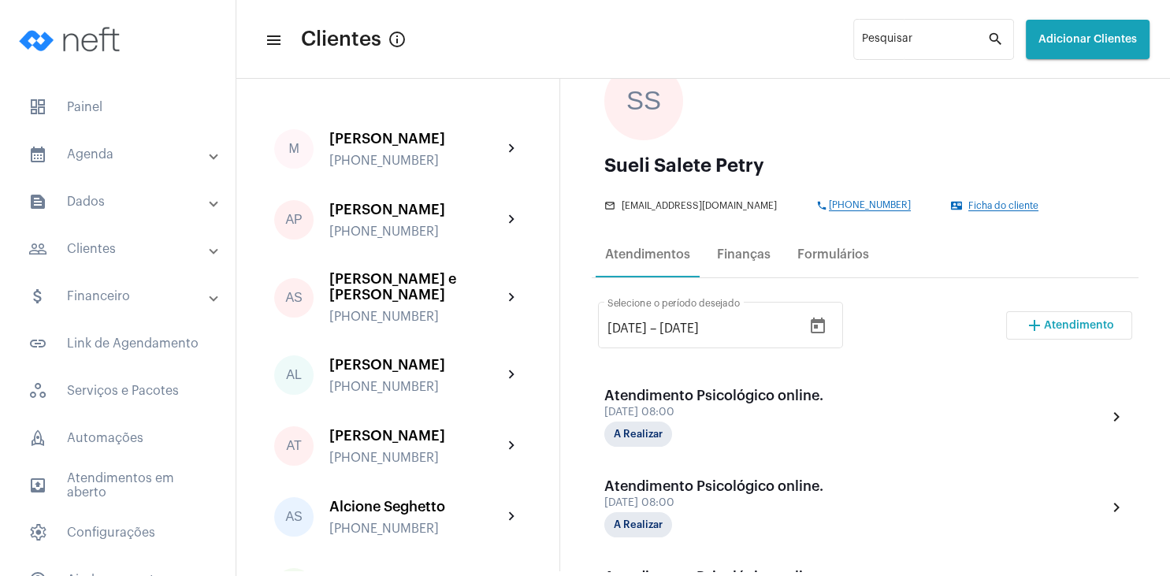
scroll to position [227, 0]
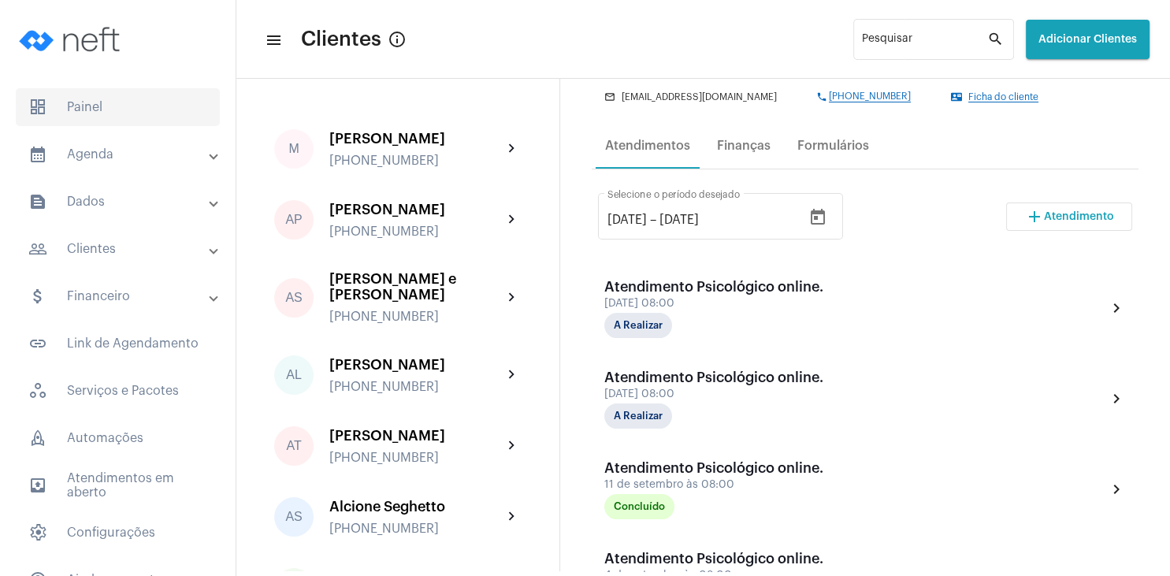
click at [78, 118] on span "dashboard Painel" at bounding box center [118, 107] width 204 height 38
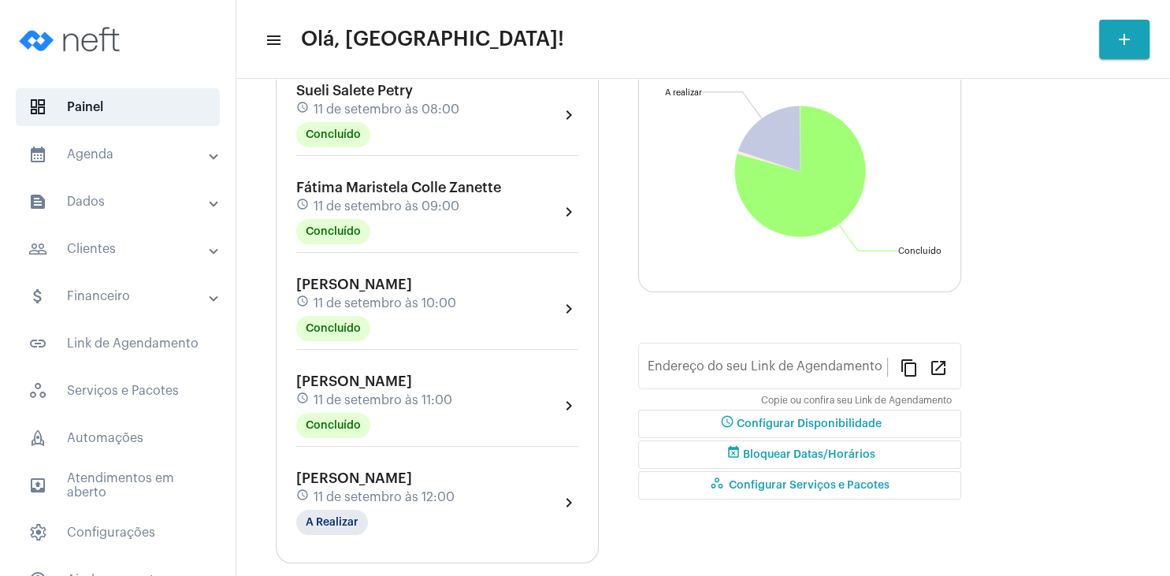
type input "[URL][DOMAIN_NAME]"
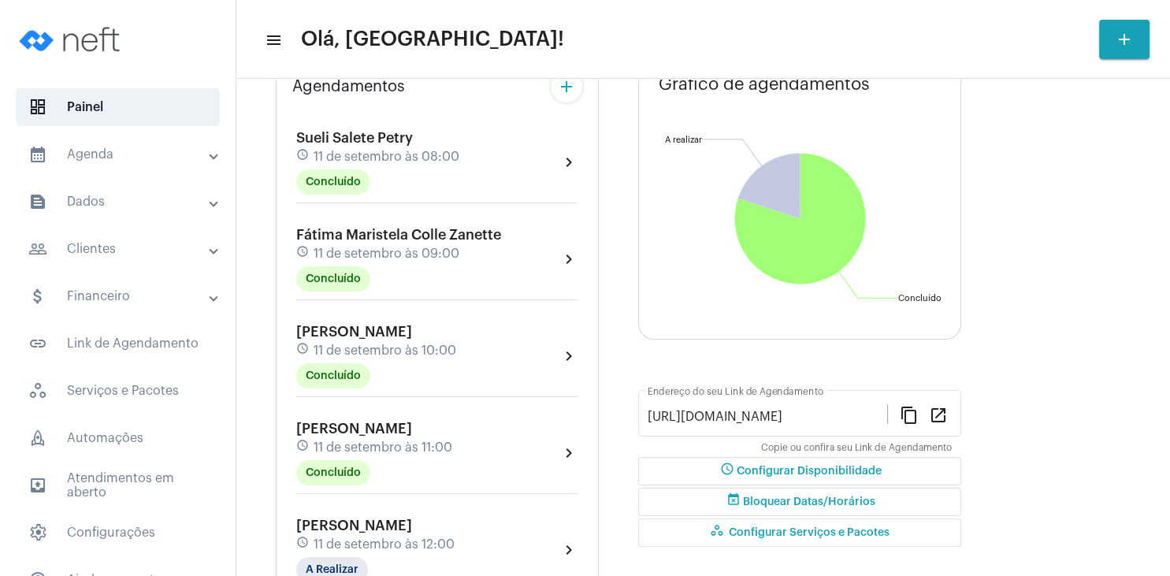
click at [354, 388] on div "[PERSON_NAME] schedule [DATE] 10:00 Concluído" at bounding box center [376, 356] width 160 height 65
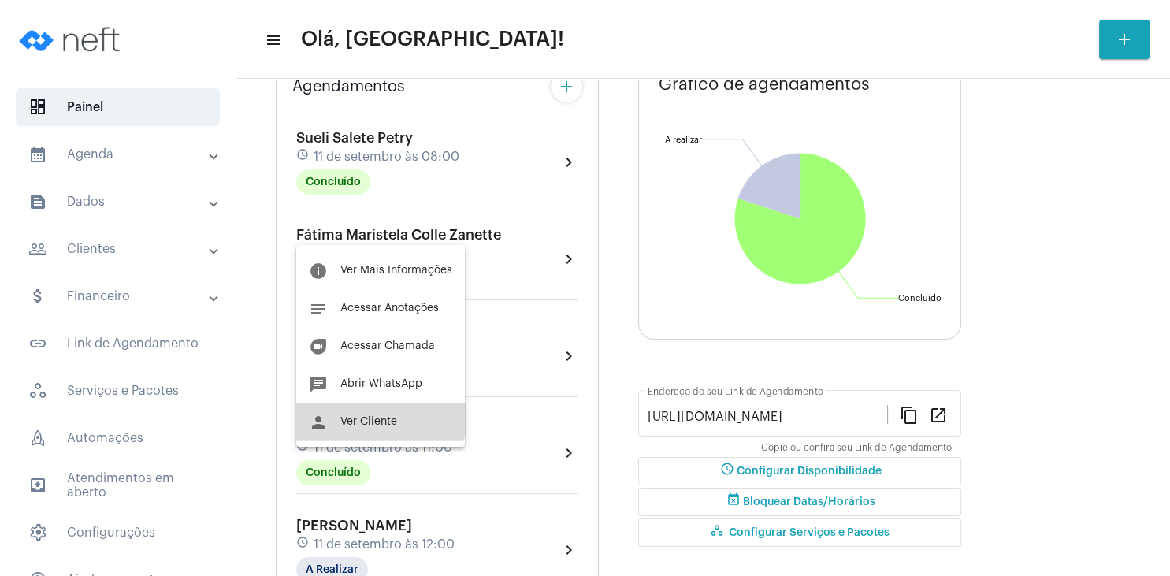
click at [370, 416] on button "person Ver Cliente" at bounding box center [380, 422] width 169 height 38
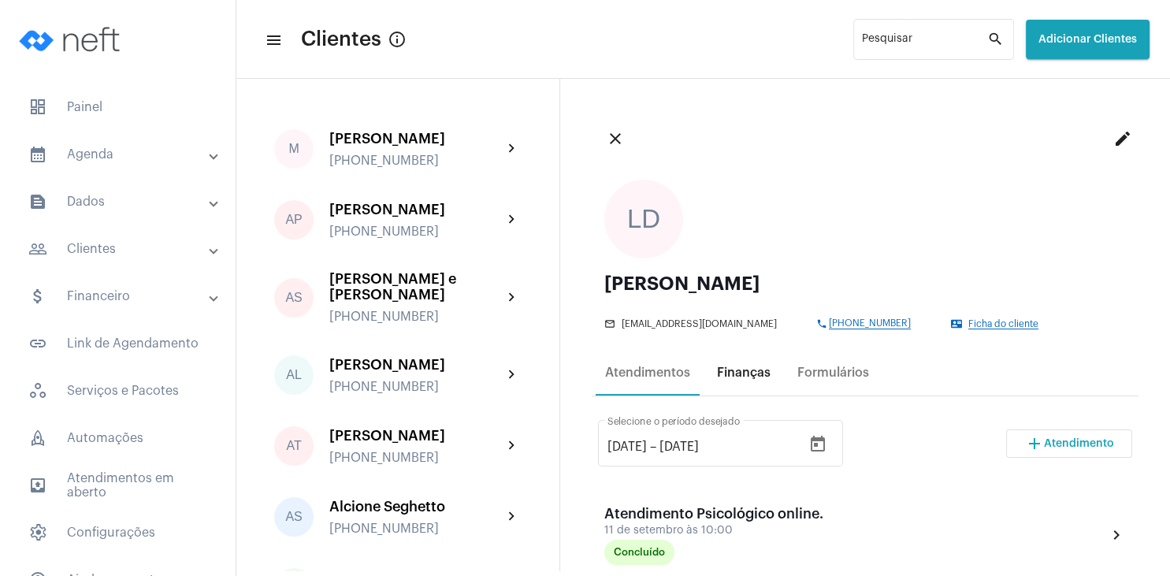
click at [772, 373] on div "Finanças" at bounding box center [744, 373] width 72 height 38
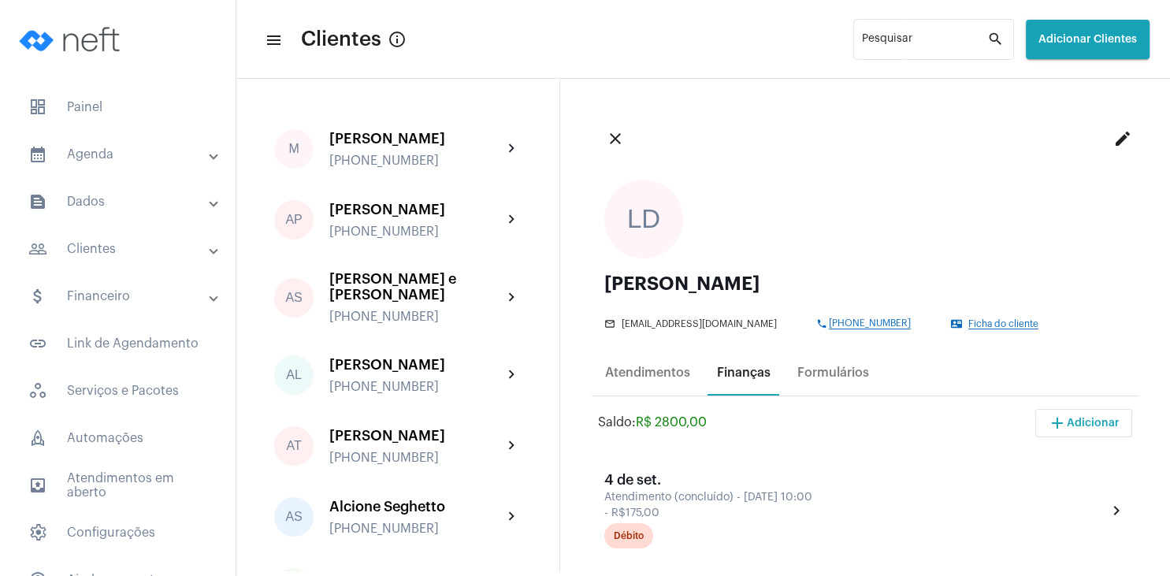
scroll to position [151, 0]
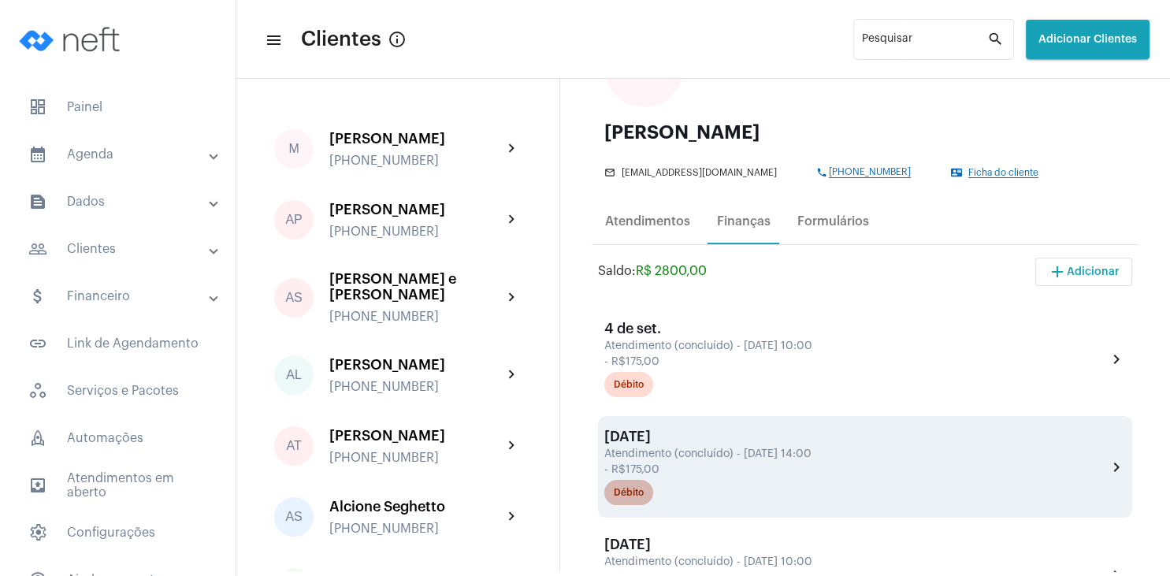
click at [632, 498] on div "Débito" at bounding box center [629, 493] width 30 height 10
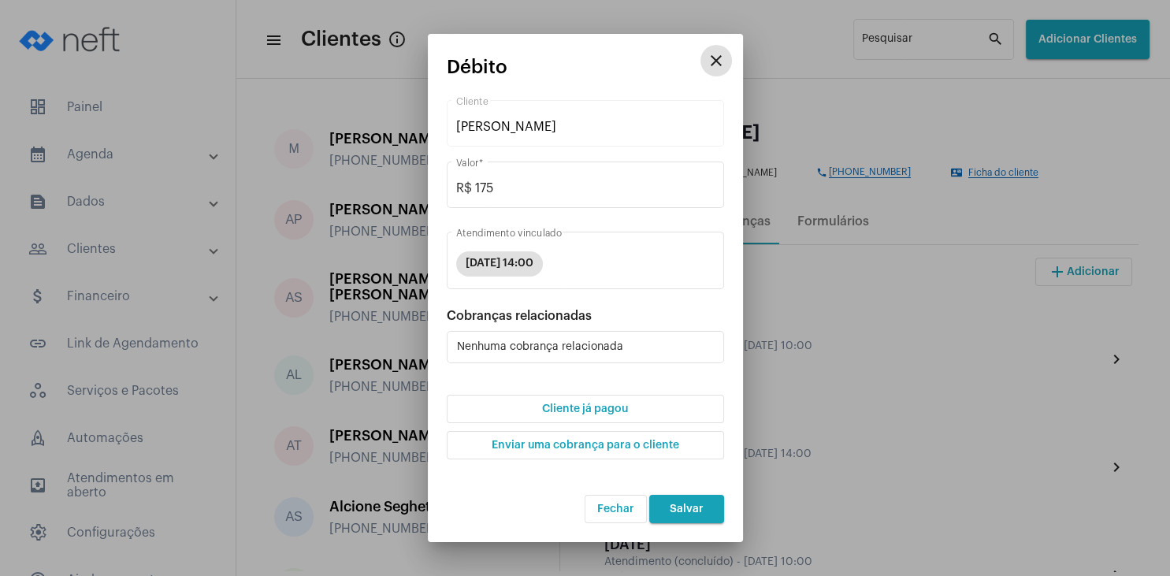
click at [582, 410] on span "Cliente já pagou" at bounding box center [585, 408] width 86 height 11
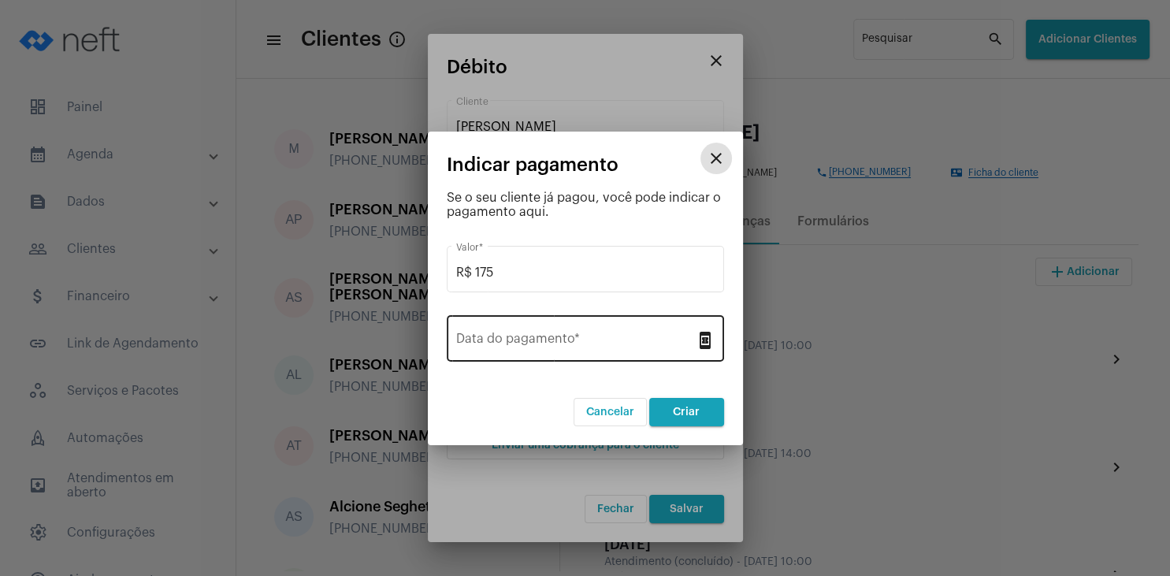
click at [530, 339] on input "Data do pagamento *" at bounding box center [576, 342] width 240 height 14
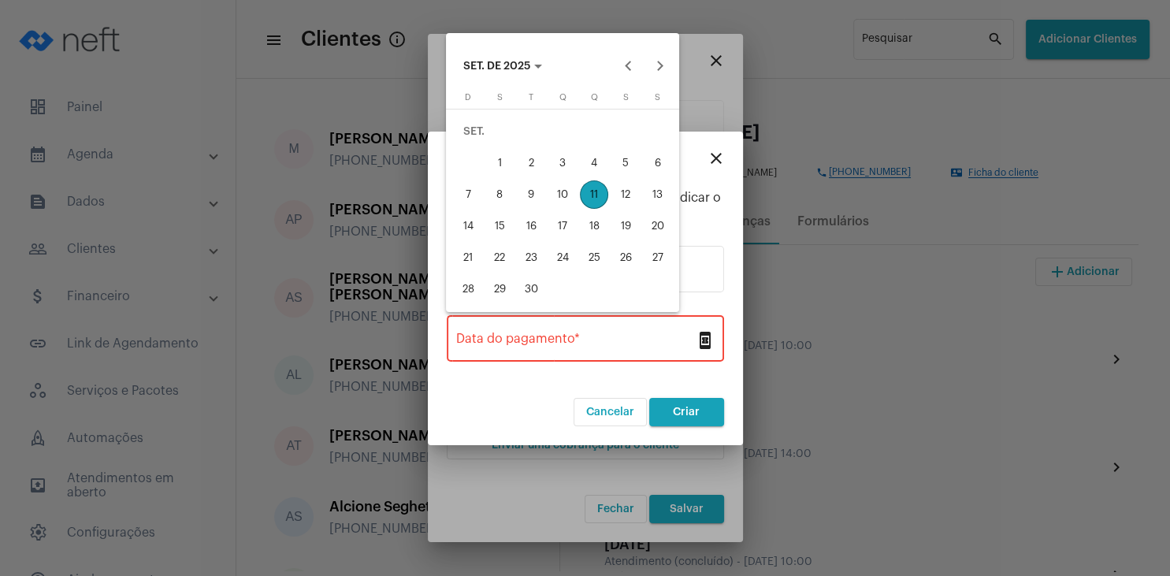
click at [536, 199] on div "9" at bounding box center [531, 194] width 28 height 28
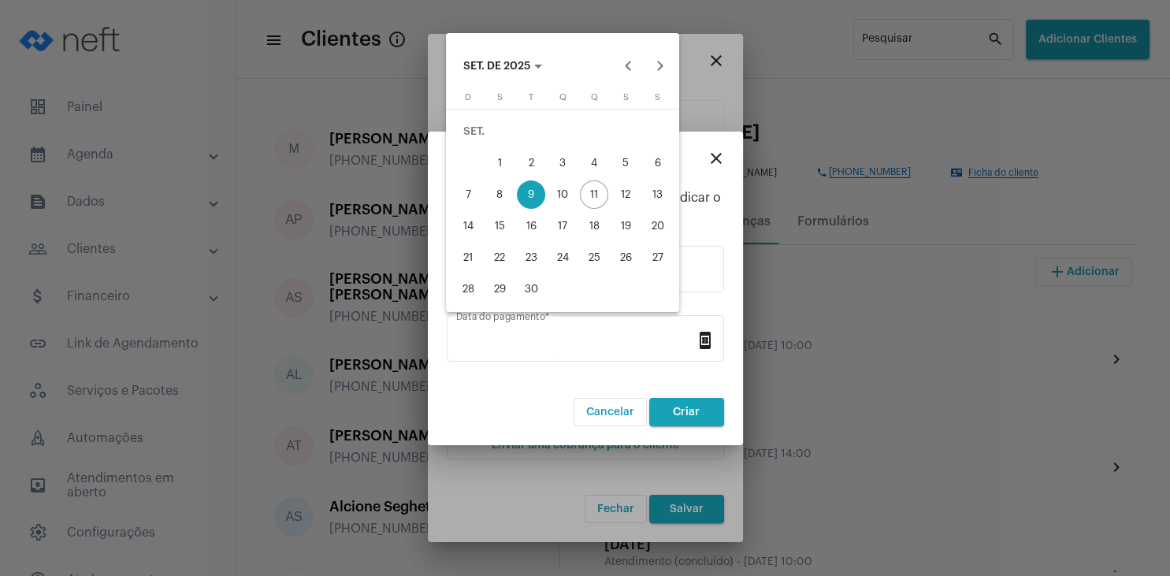
type input "[DATE]"
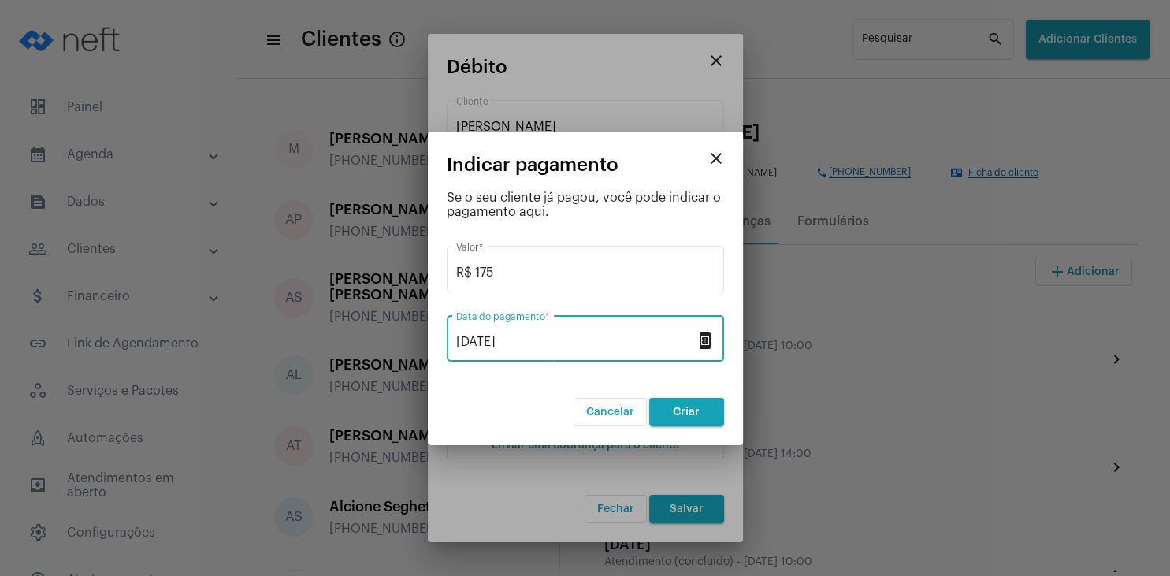
click at [668, 416] on button "Criar" at bounding box center [686, 412] width 75 height 28
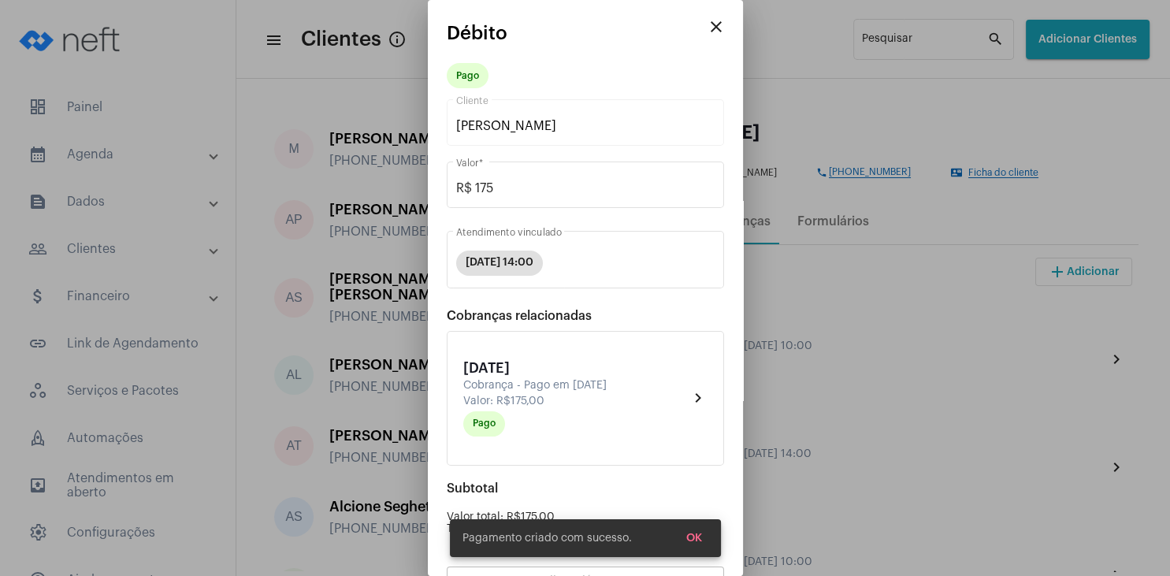
click at [690, 537] on span "OK" at bounding box center [694, 538] width 16 height 11
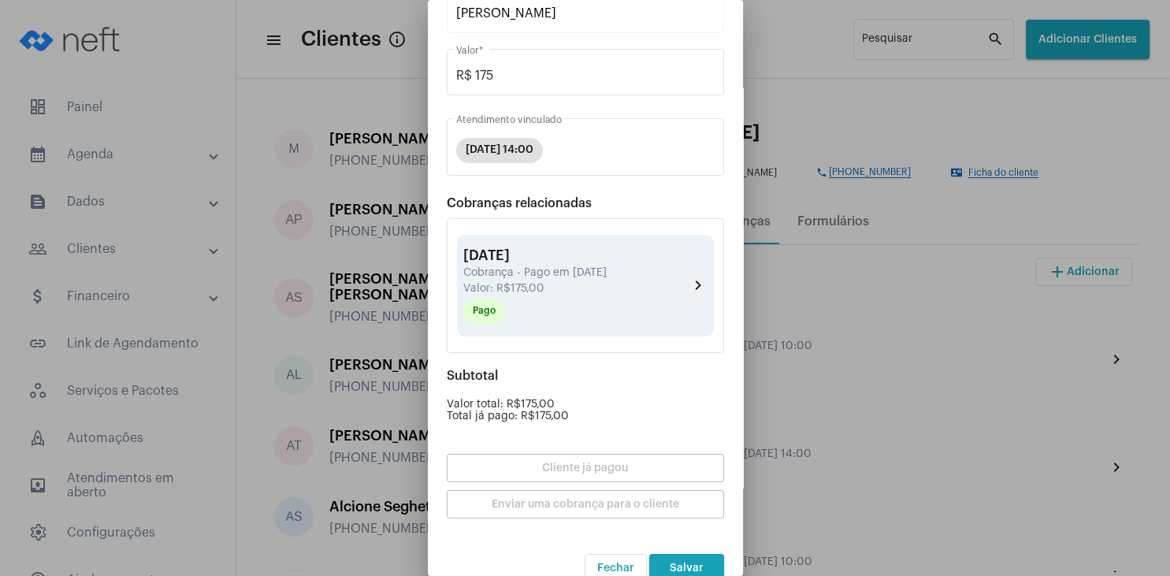
scroll to position [138, 0]
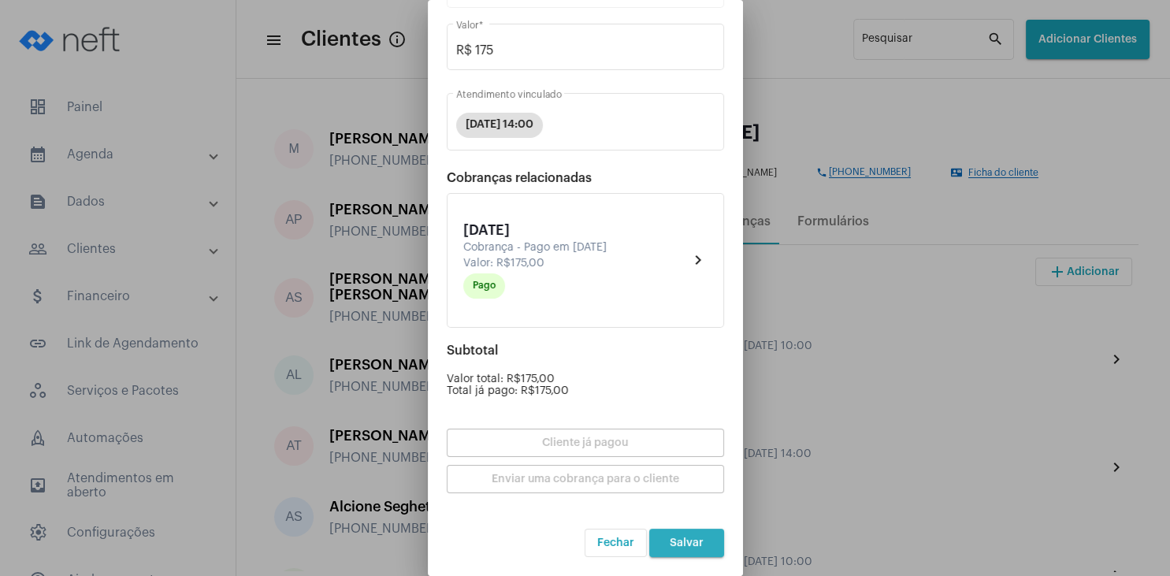
click at [679, 544] on span "Salvar" at bounding box center [687, 542] width 34 height 11
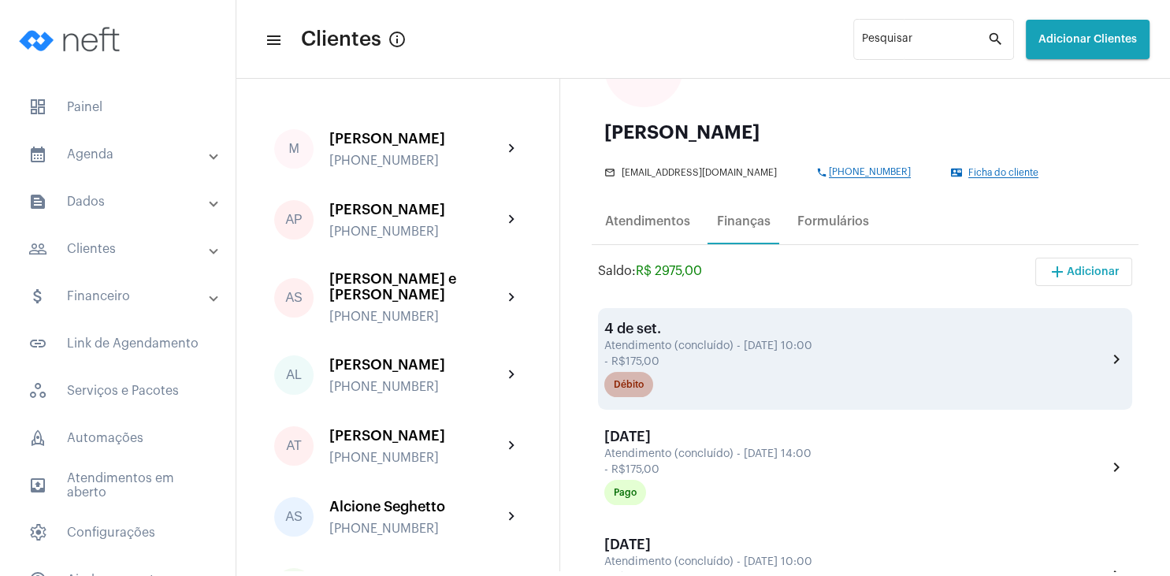
click at [631, 386] on div "Débito" at bounding box center [629, 385] width 30 height 10
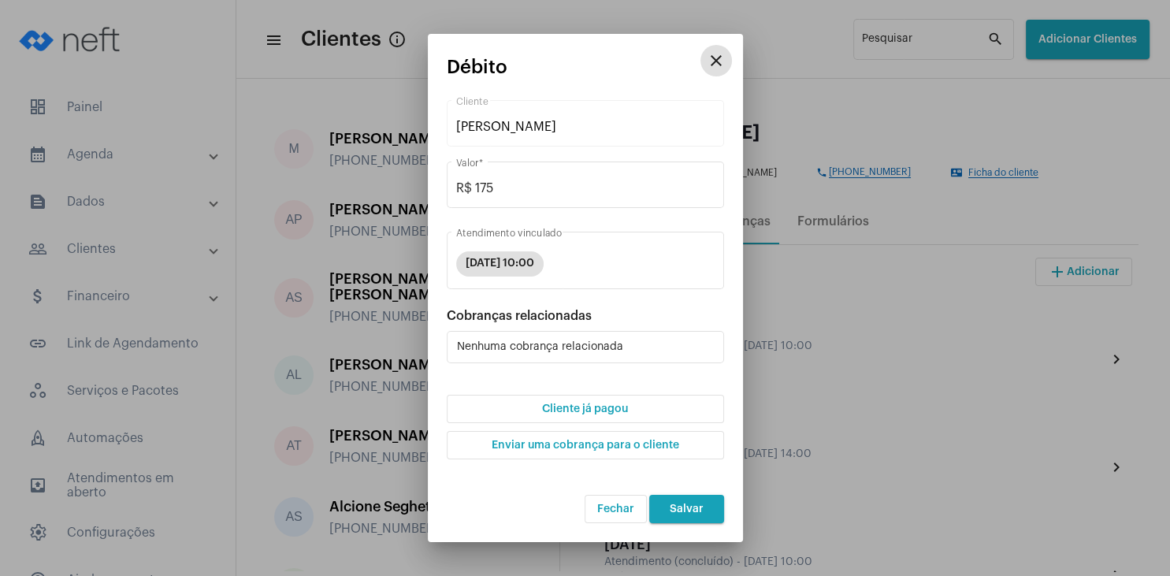
click at [589, 408] on span "Cliente já pagou" at bounding box center [585, 408] width 86 height 11
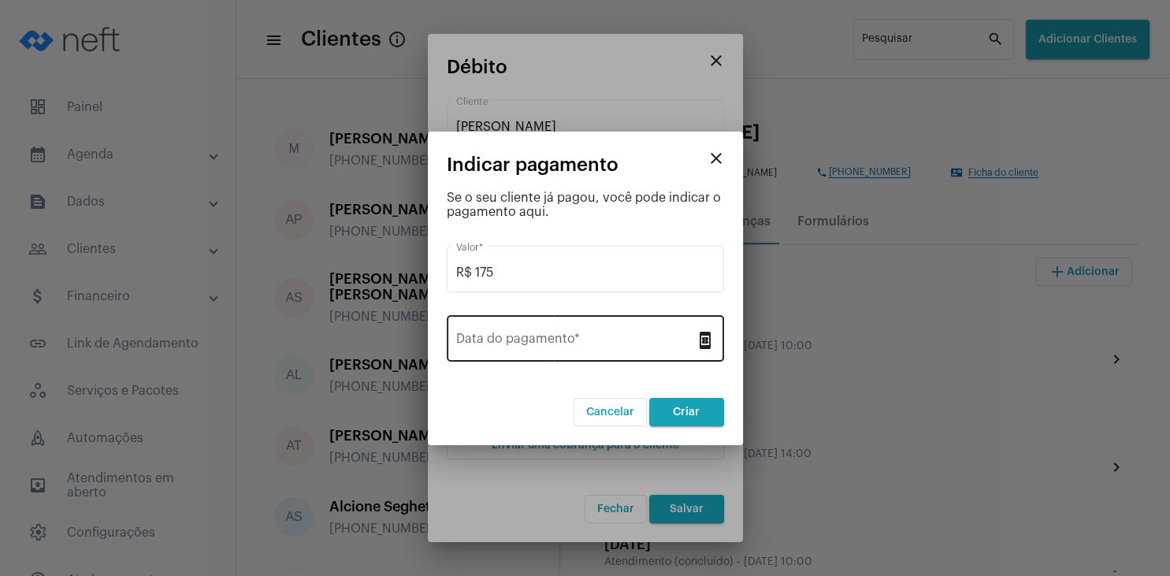
click at [547, 327] on div "Data do pagamento *" at bounding box center [576, 337] width 240 height 50
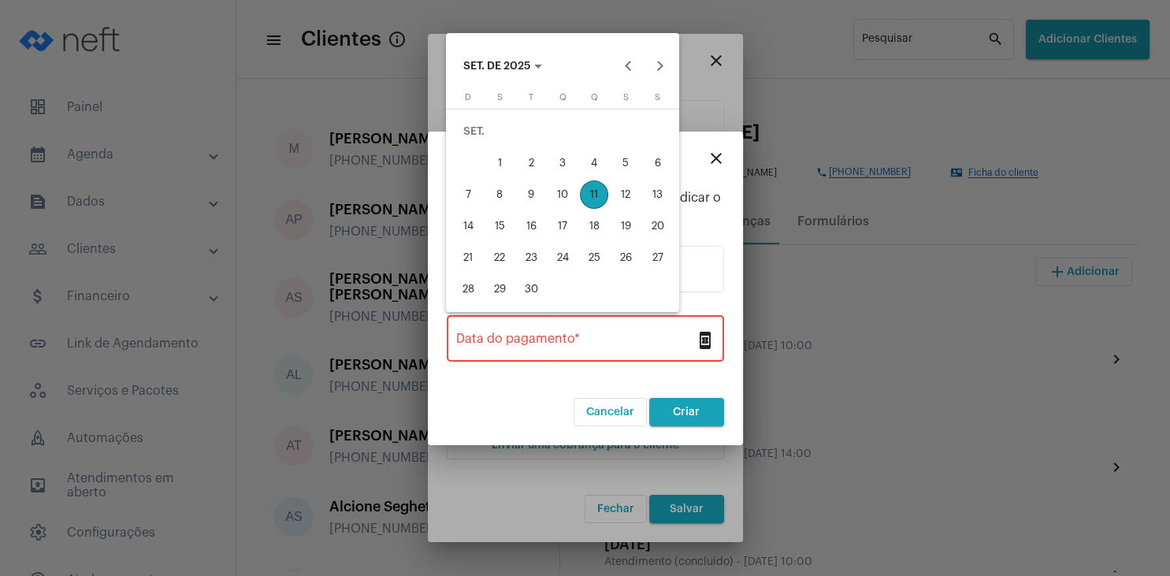
click at [542, 197] on div "9" at bounding box center [531, 194] width 28 height 28
type input "[DATE]"
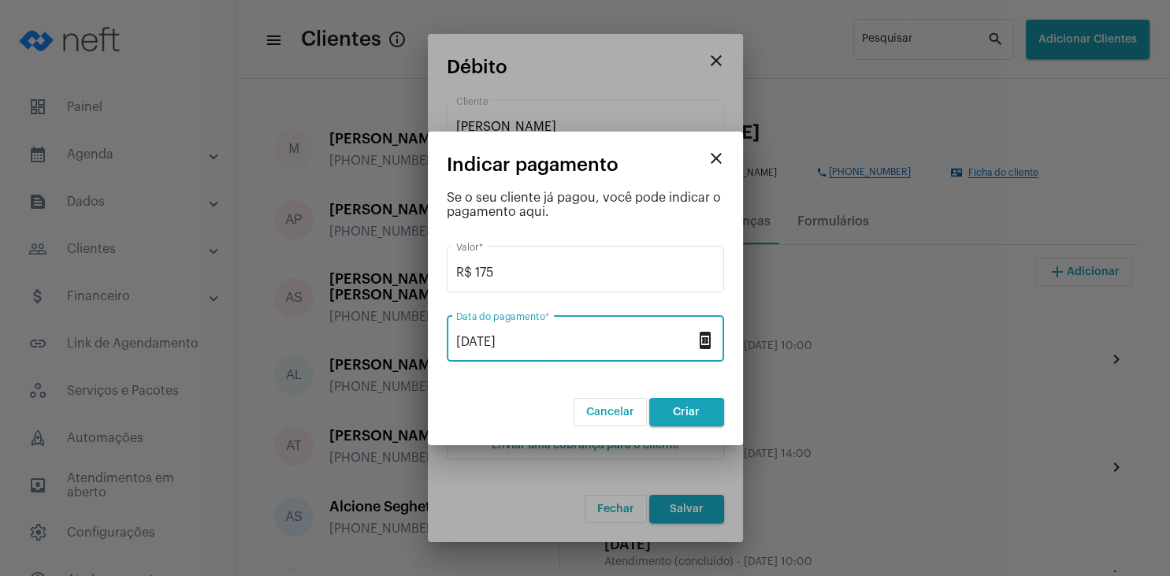
click at [689, 424] on button "Criar" at bounding box center [686, 412] width 75 height 28
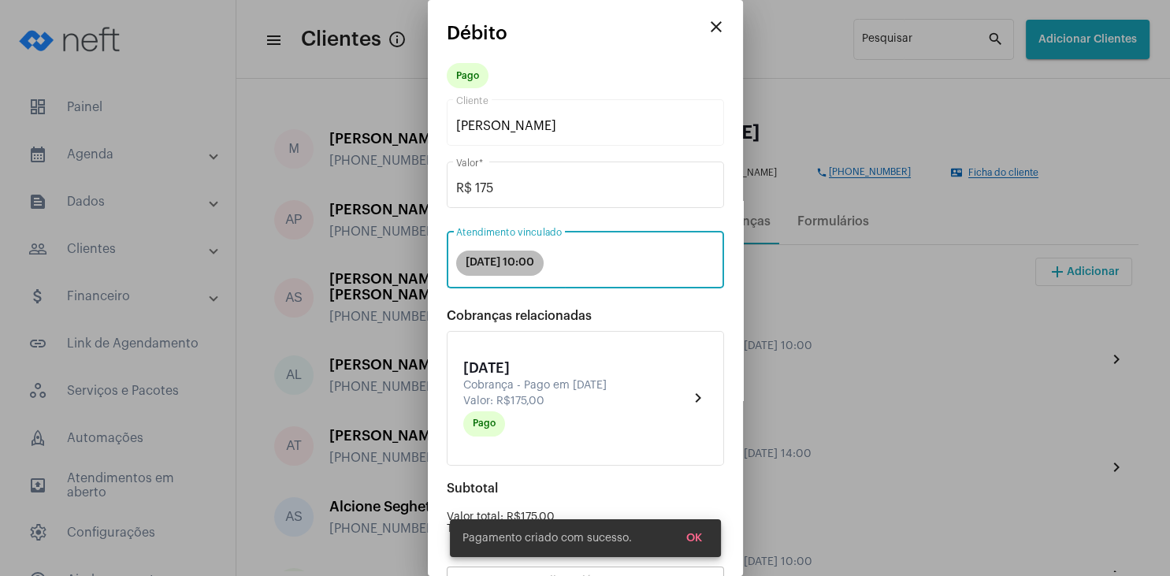
click at [714, 263] on div "[DATE] 10:00" at bounding box center [585, 263] width 265 height 32
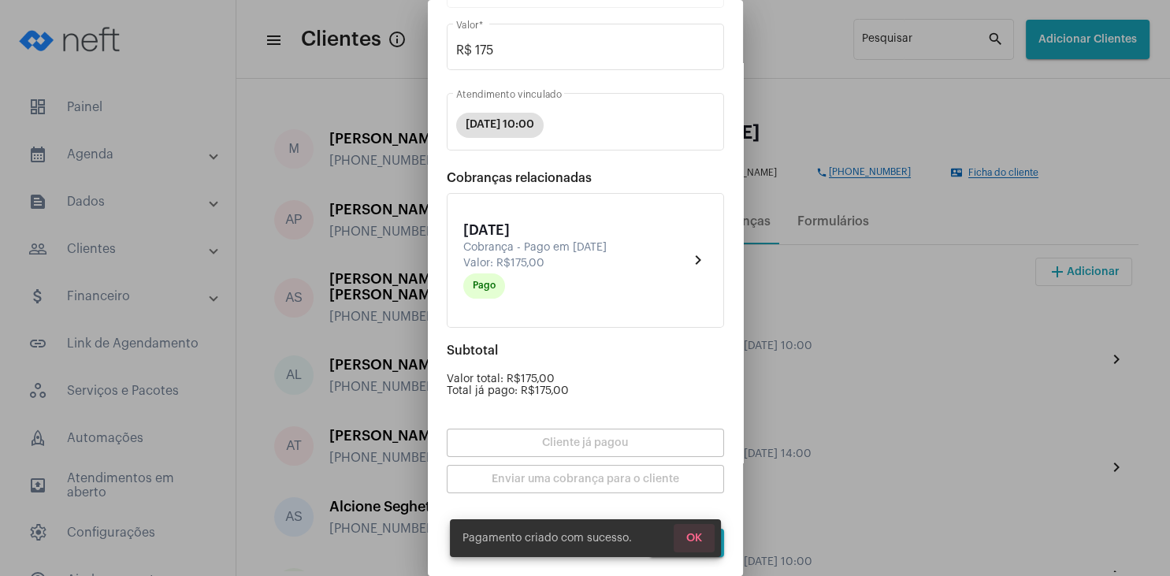
click at [695, 533] on span "OK" at bounding box center [694, 538] width 16 height 11
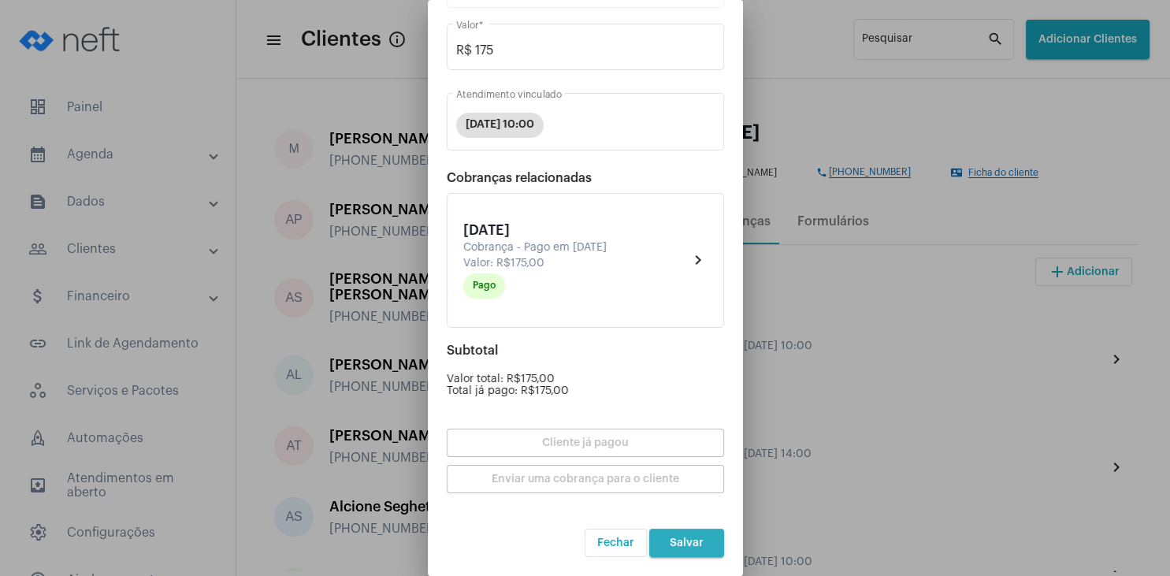
click at [695, 541] on span "Salvar" at bounding box center [687, 542] width 34 height 11
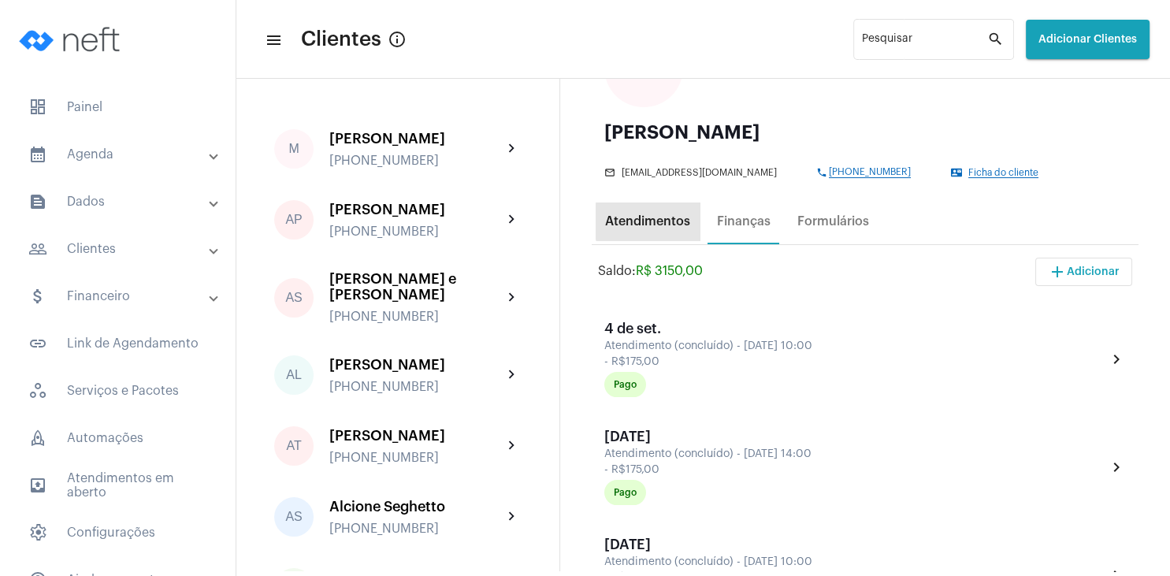
click at [667, 221] on div "Atendimentos" at bounding box center [647, 221] width 85 height 14
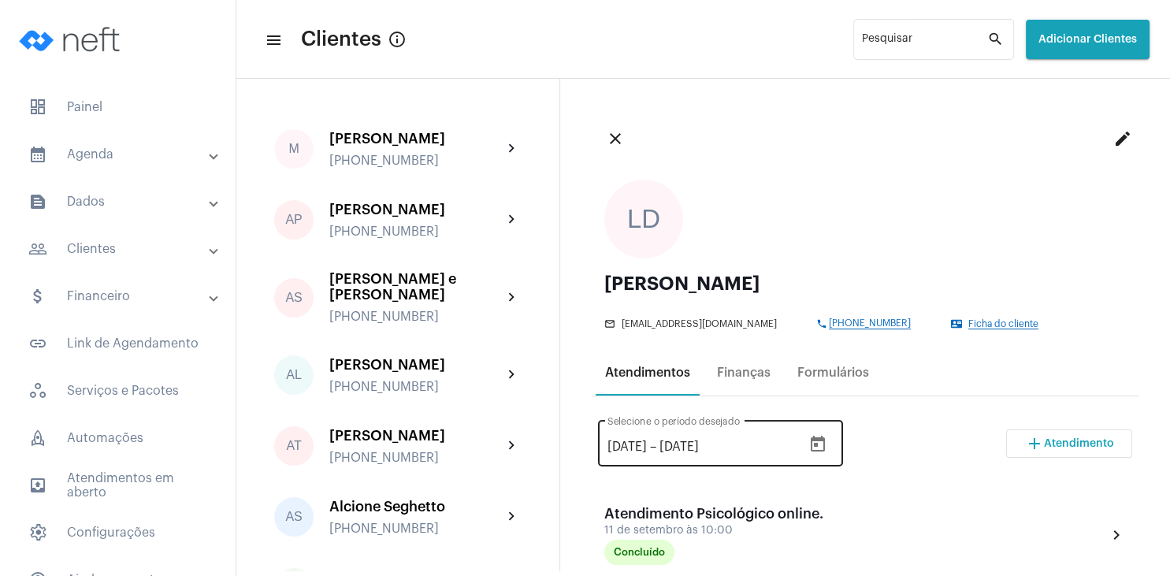
scroll to position [227, 0]
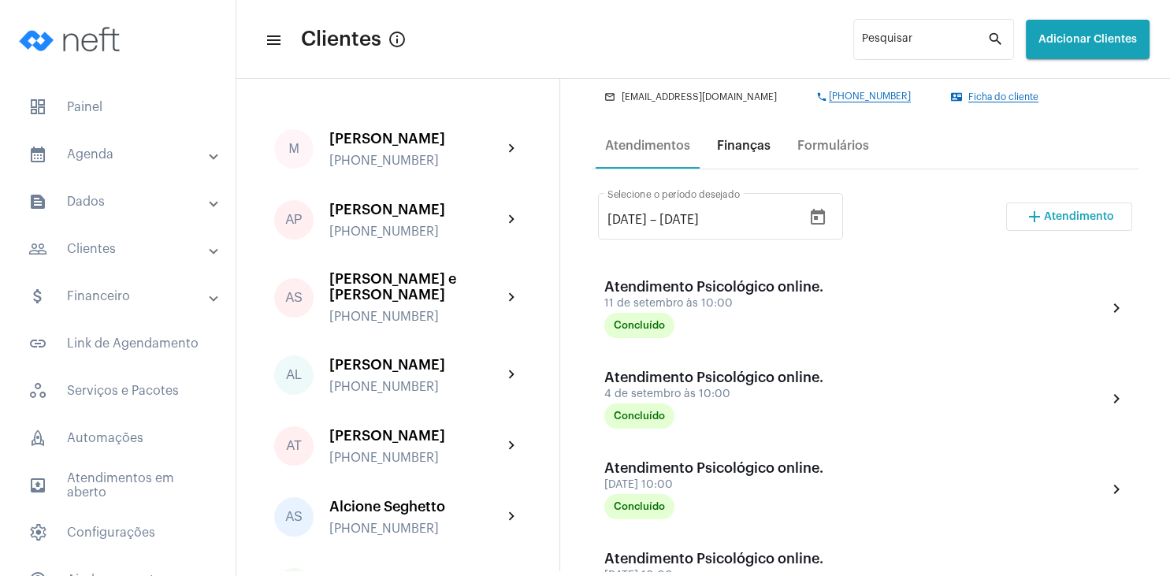
click at [736, 140] on div "Finanças" at bounding box center [744, 146] width 54 height 14
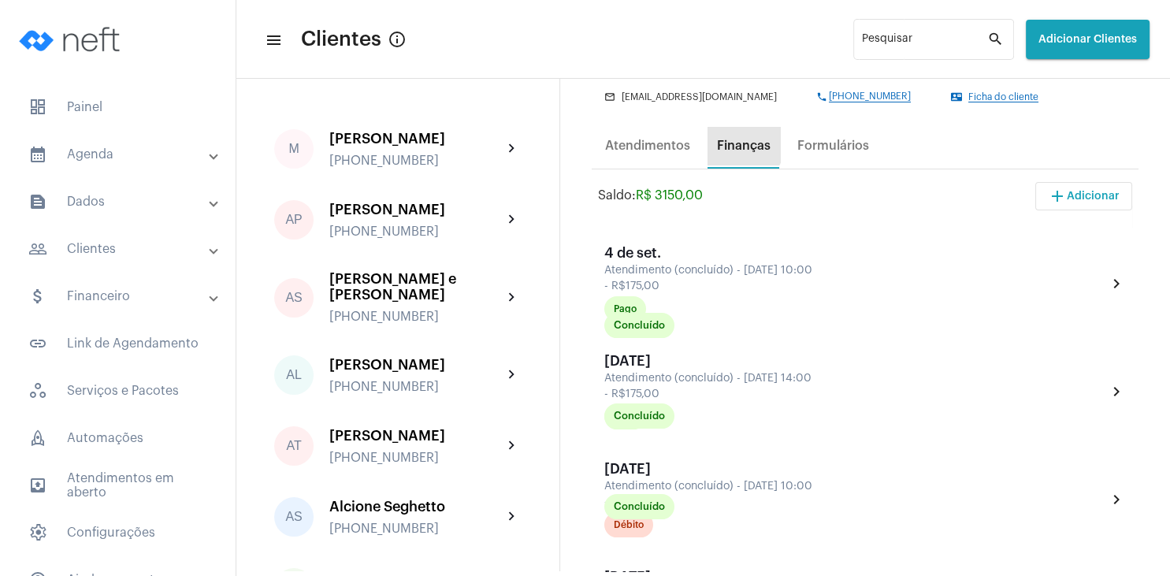
scroll to position [0, 0]
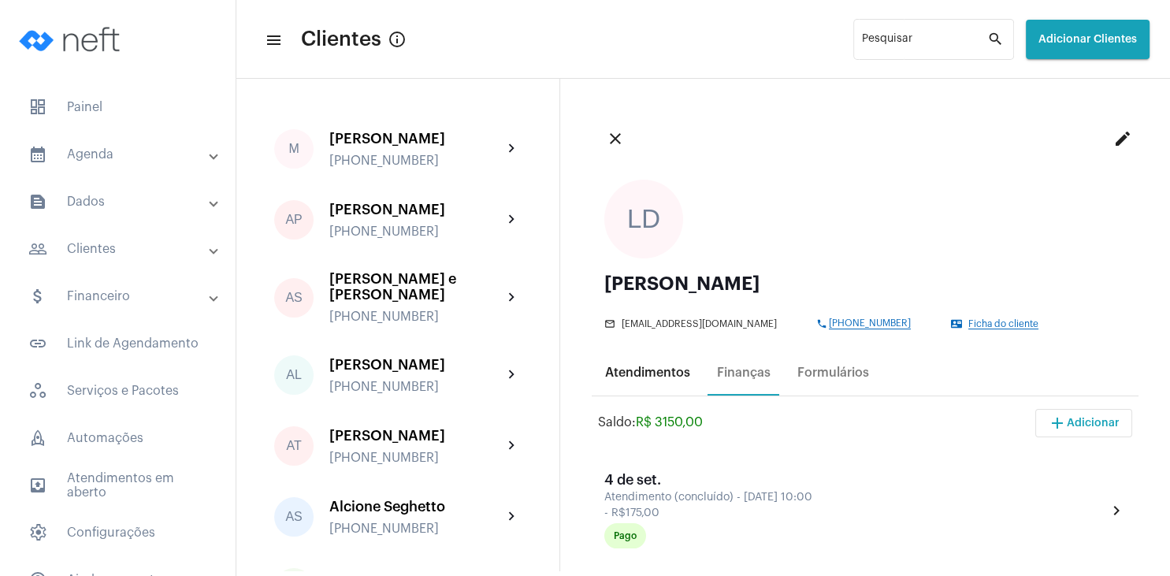
click at [638, 367] on div "Atendimentos" at bounding box center [647, 373] width 85 height 14
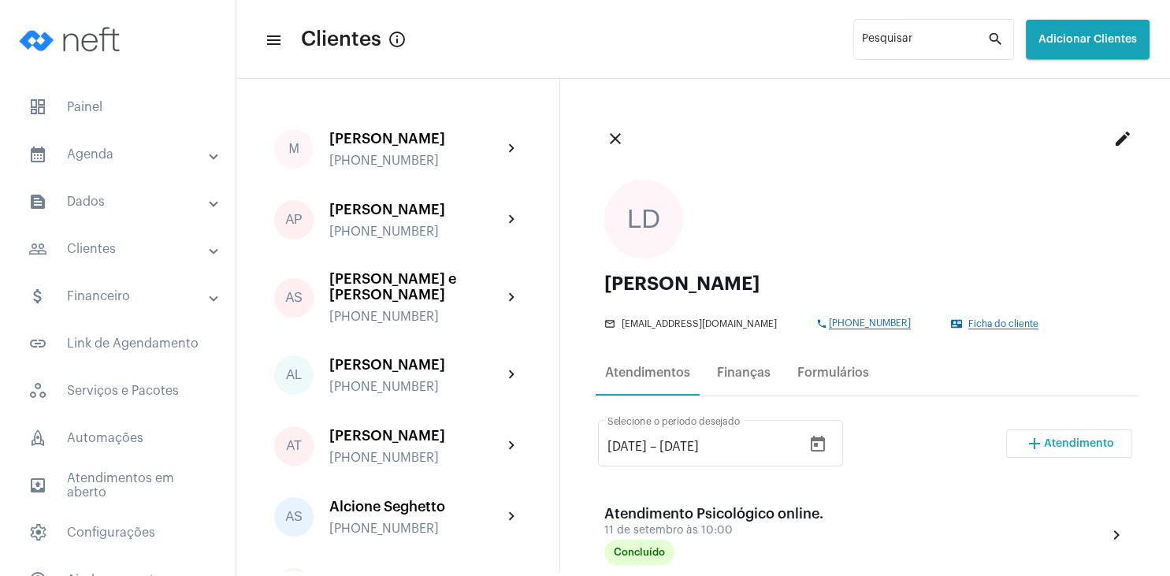
click at [1086, 448] on span "Atendimento" at bounding box center [1079, 443] width 70 height 11
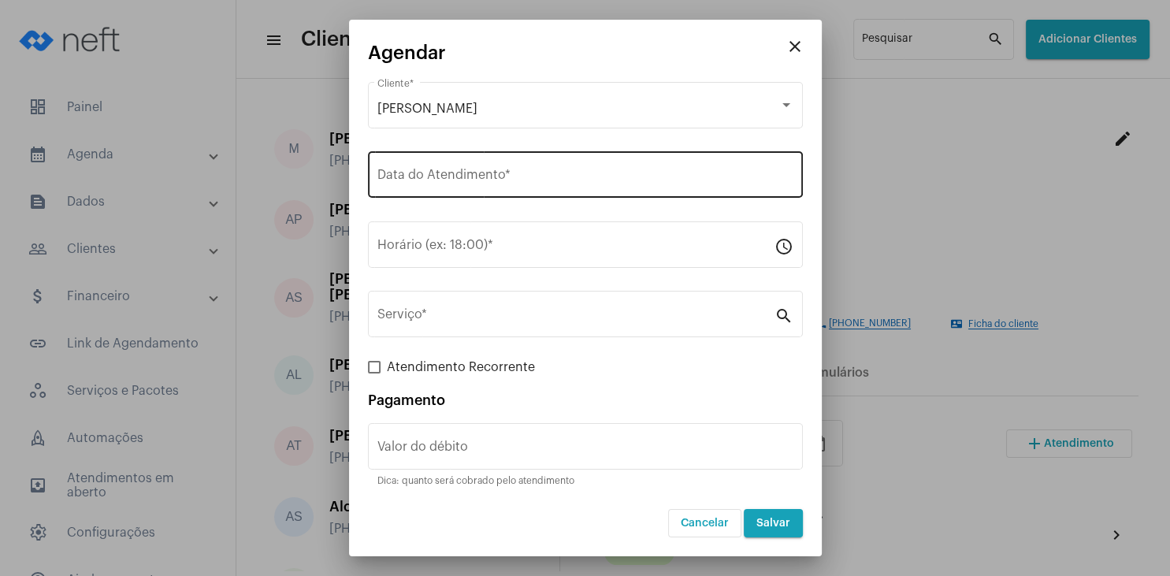
click at [437, 166] on div "Data do Atendimento *" at bounding box center [585, 173] width 416 height 50
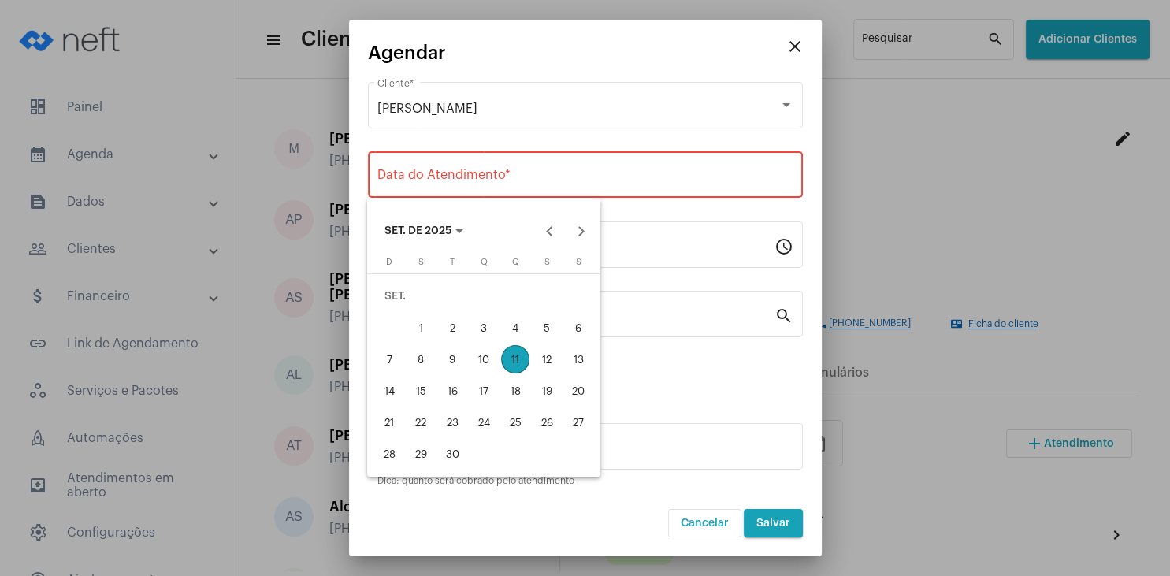
click at [518, 390] on div "18" at bounding box center [515, 391] width 28 height 28
type input "[DATE]"
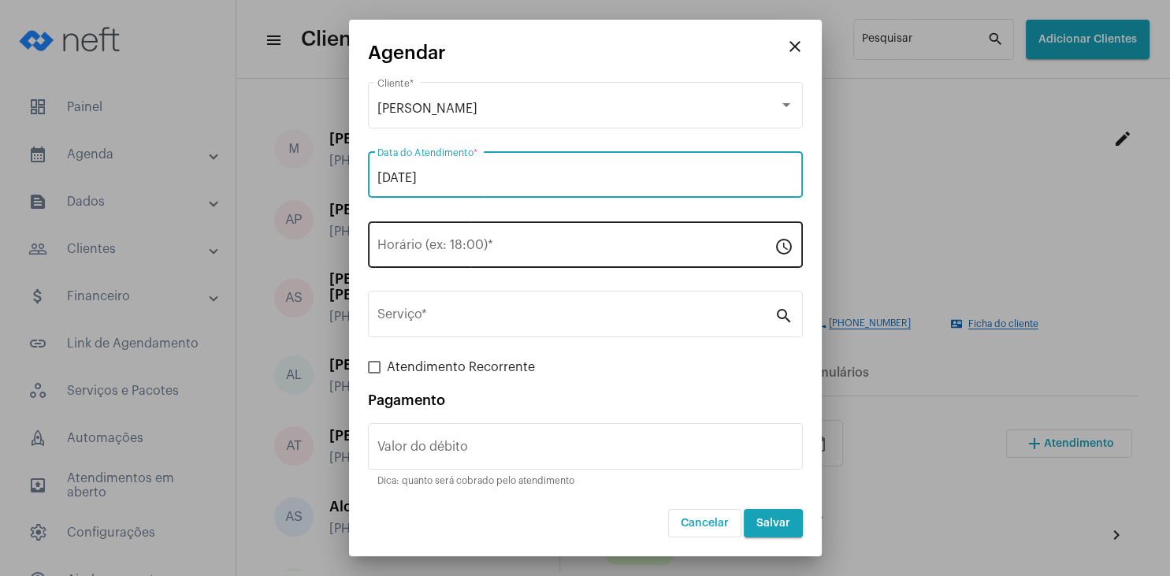
click at [450, 247] on input "Horário (ex: 18:00) *" at bounding box center [575, 248] width 397 height 14
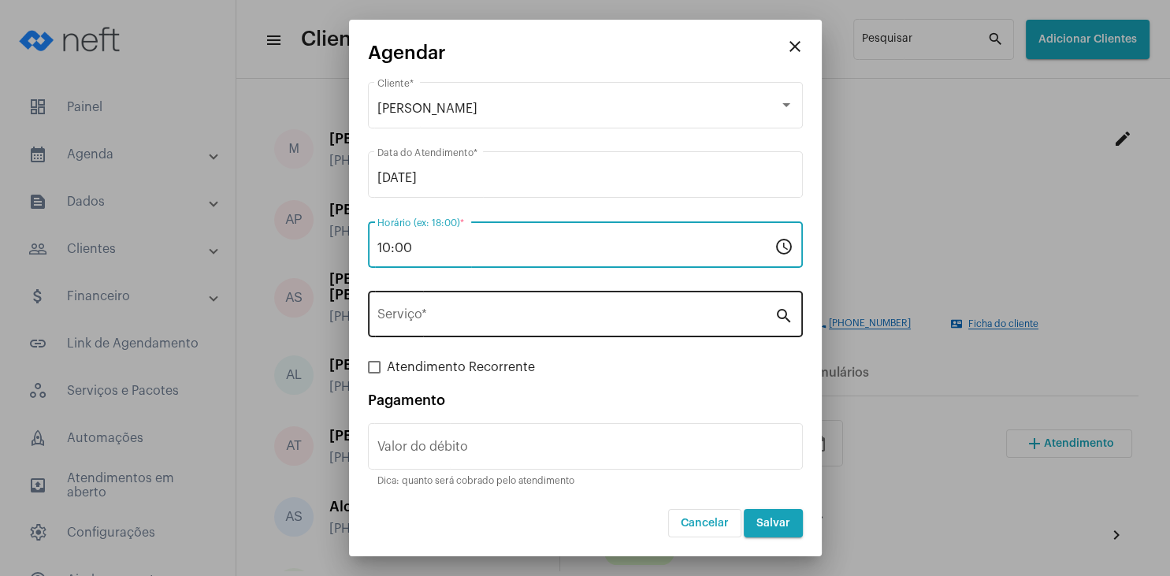
type input "10:00"
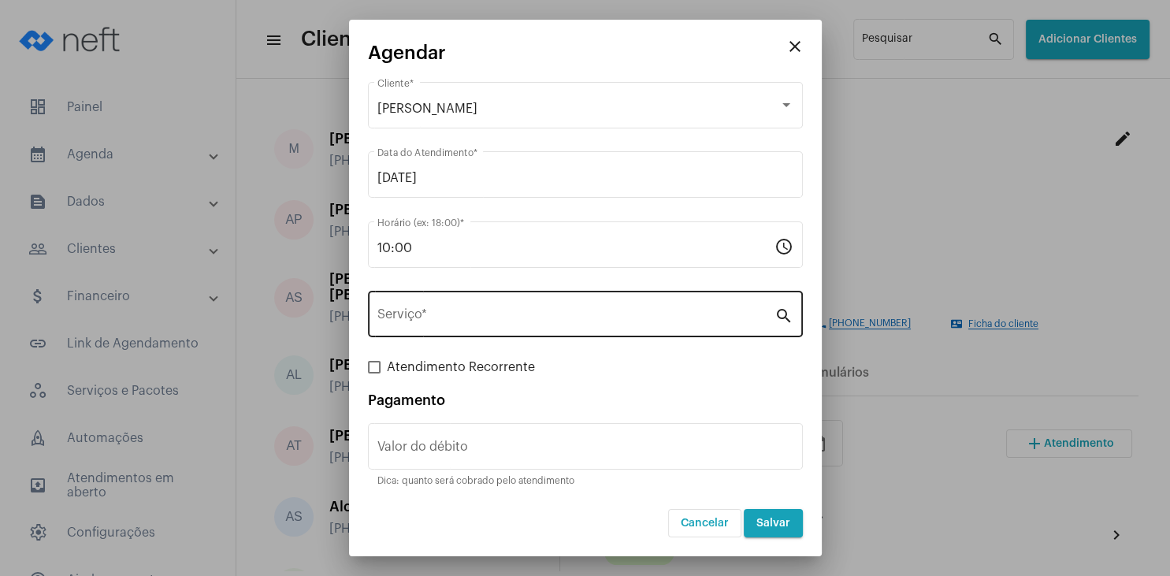
click at [451, 326] on div "Serviço *" at bounding box center [575, 313] width 397 height 50
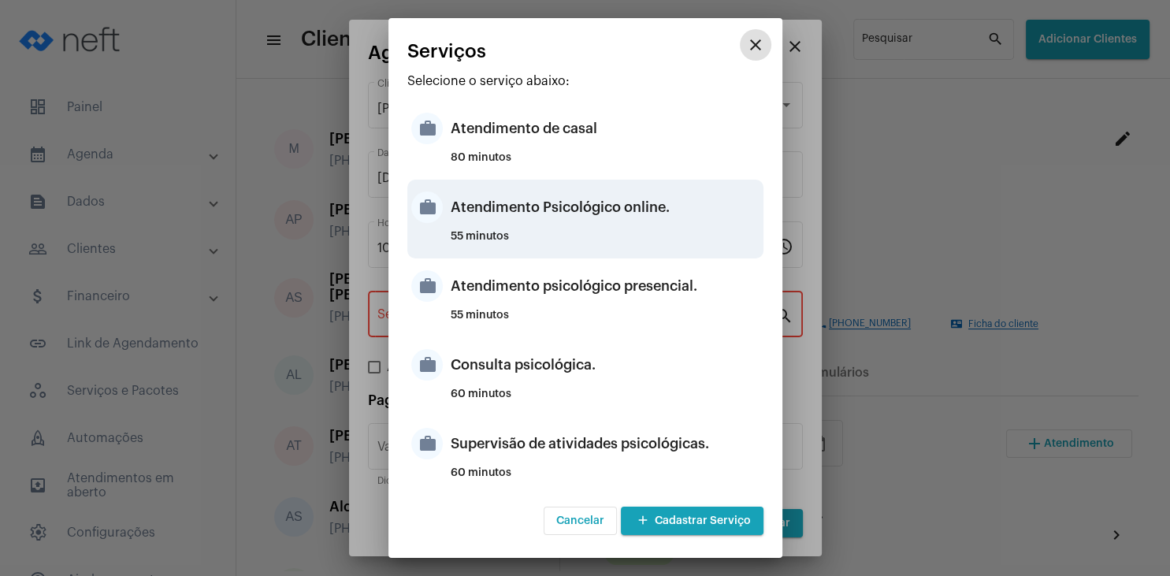
click at [632, 211] on div "Atendimento Psicológico online." at bounding box center [605, 207] width 309 height 47
type input "Atendimento Psicológico online."
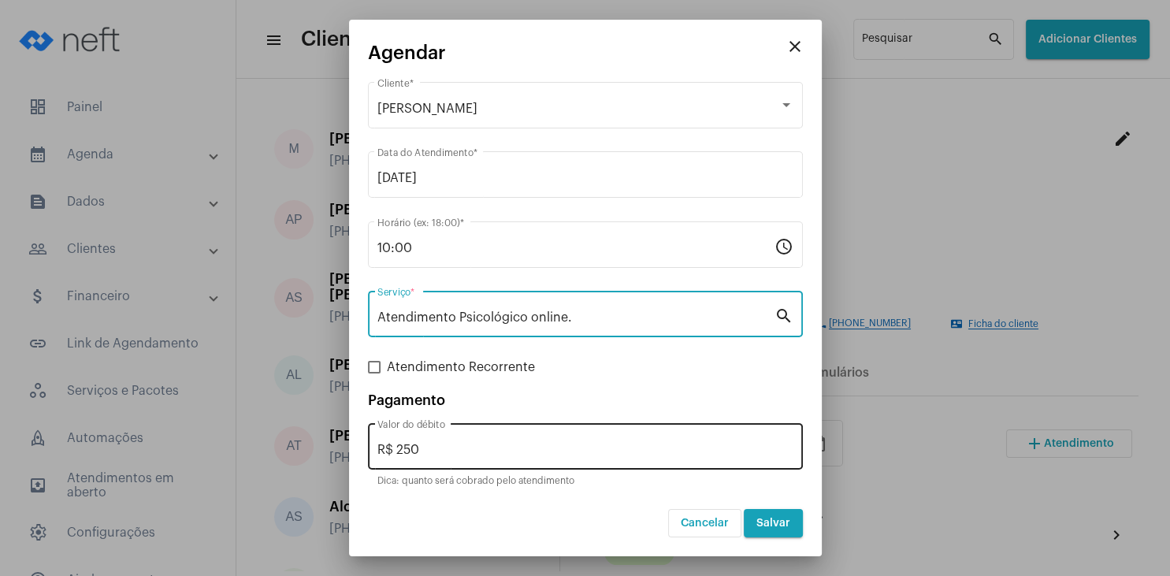
click at [462, 445] on input "R$ 250" at bounding box center [585, 450] width 416 height 14
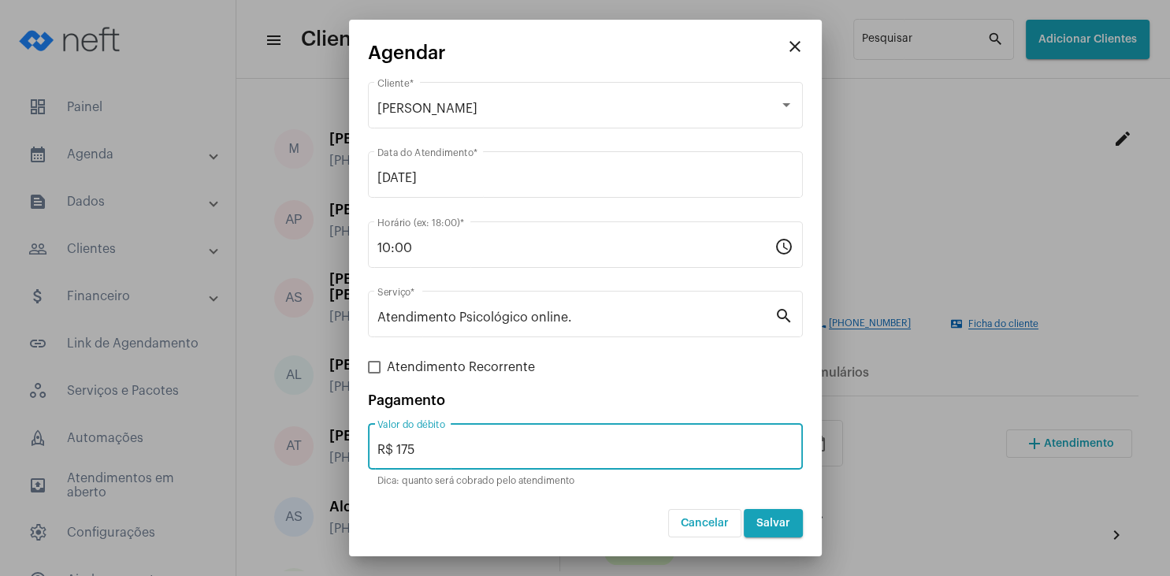
type input "R$ 175"
click at [774, 523] on span "Salvar" at bounding box center [773, 523] width 34 height 11
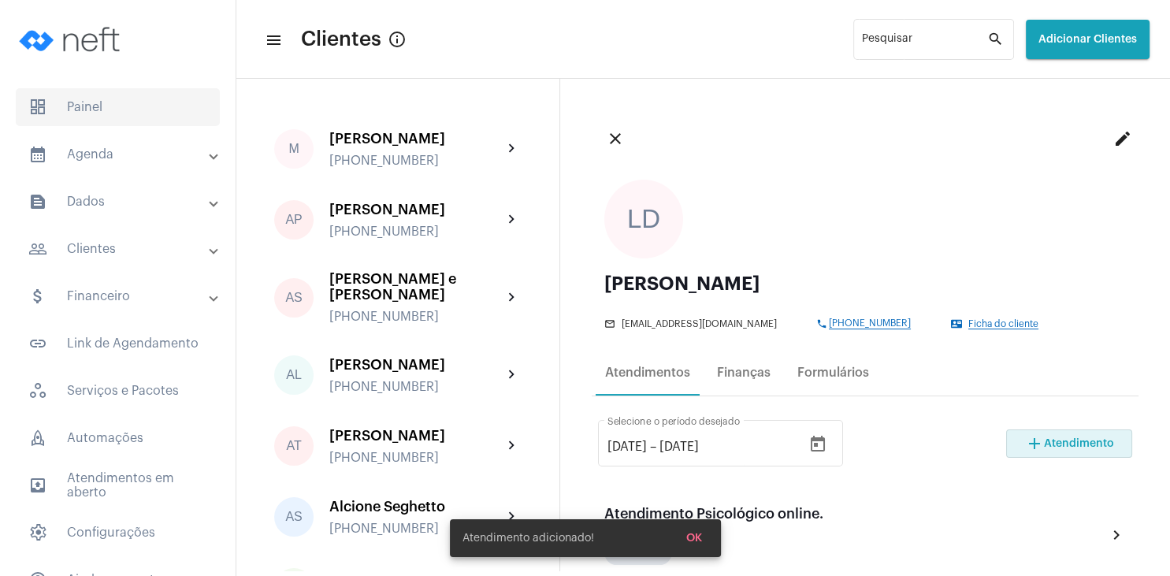
click at [101, 106] on span "dashboard Painel" at bounding box center [118, 107] width 204 height 38
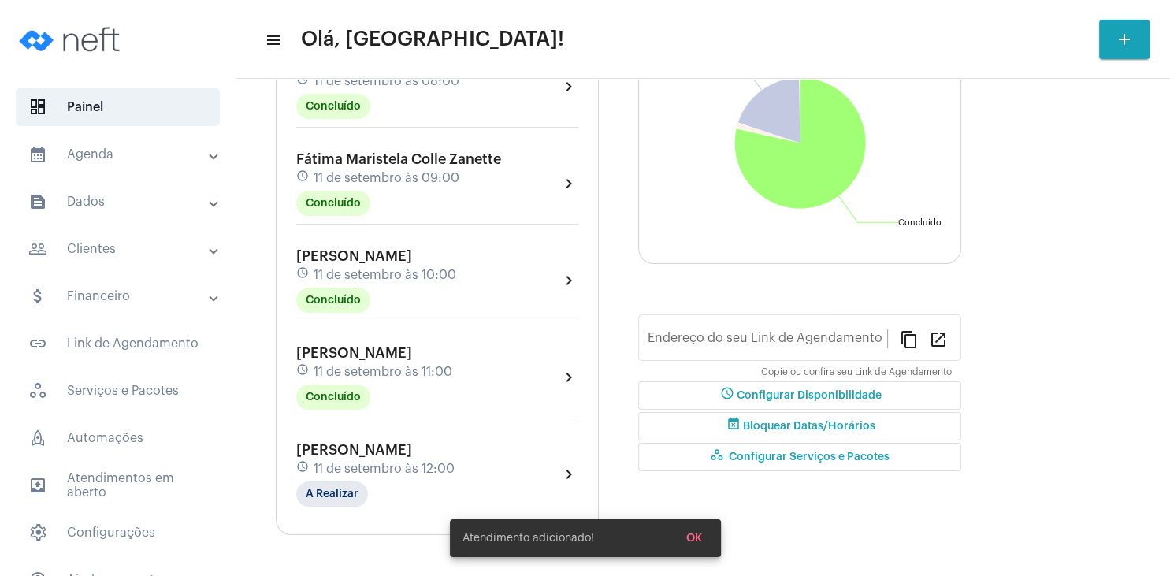
type input "[URL][DOMAIN_NAME]"
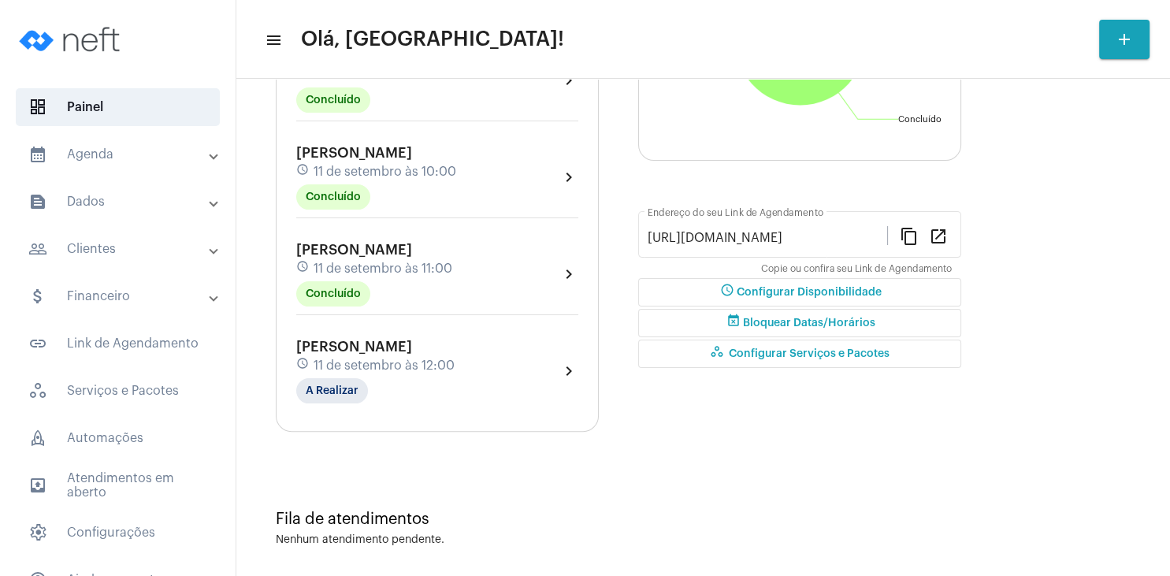
scroll to position [312, 0]
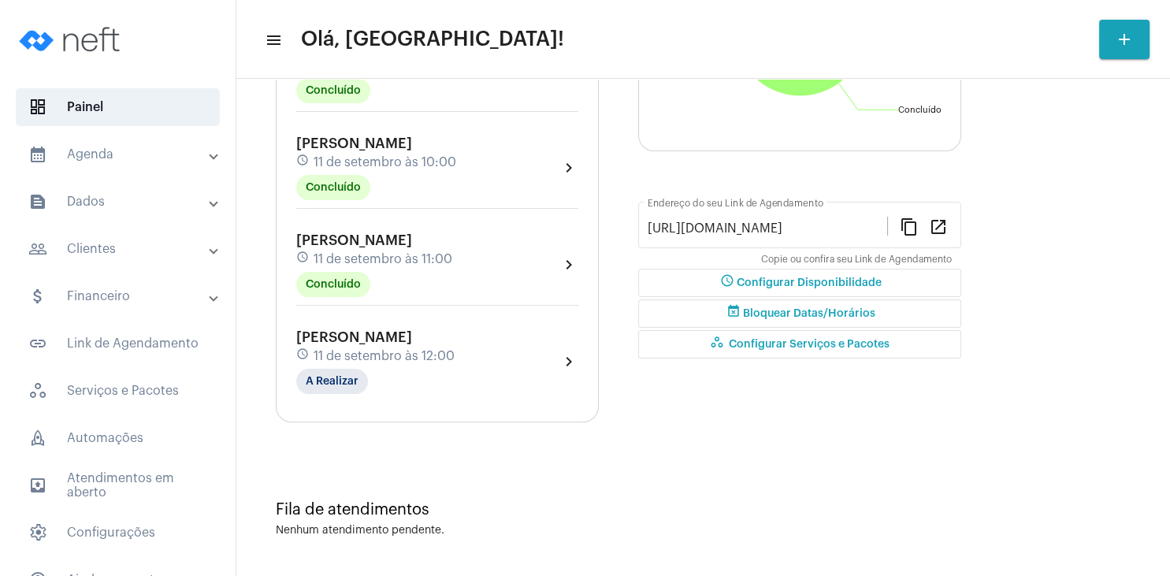
click at [377, 254] on span "11 de setembro às 11:00" at bounding box center [383, 259] width 139 height 14
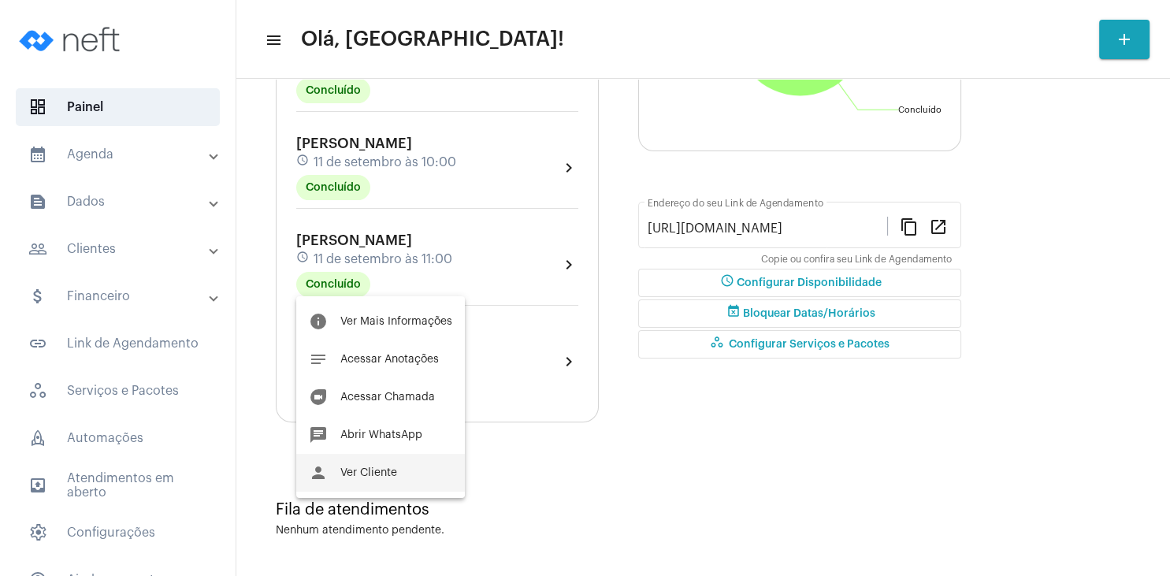
click at [381, 470] on span "Ver Cliente" at bounding box center [368, 472] width 57 height 11
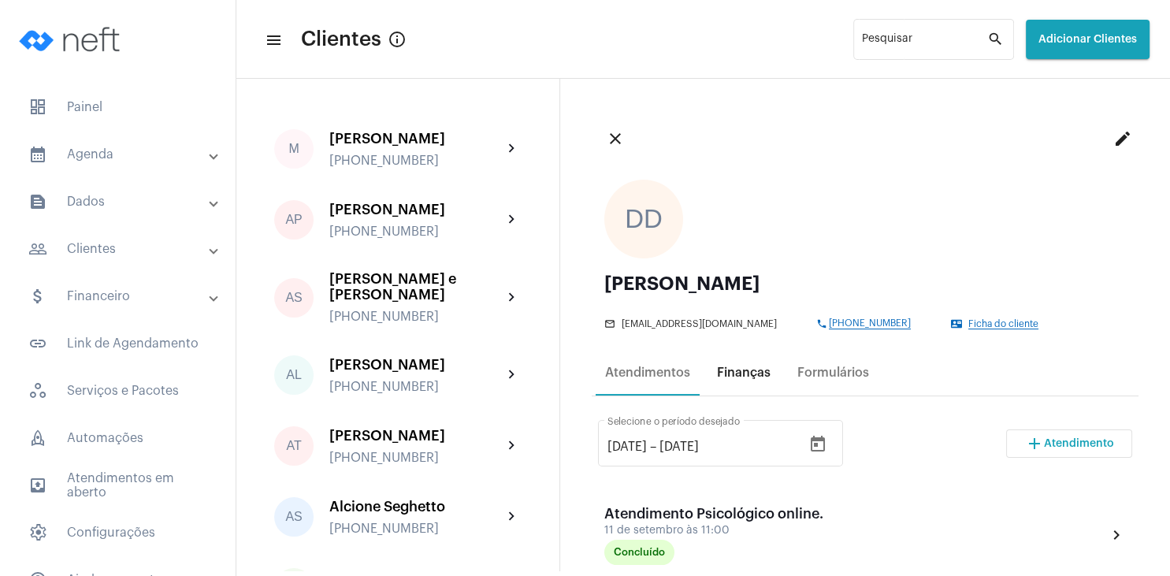
click at [749, 369] on div "Finanças" at bounding box center [744, 373] width 54 height 14
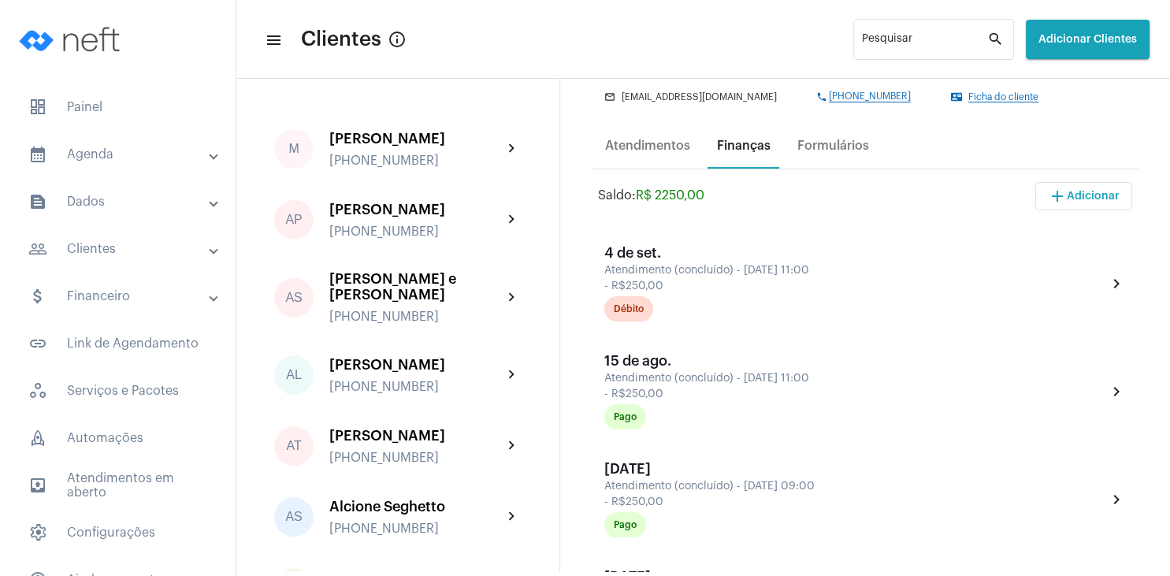
scroll to position [76, 0]
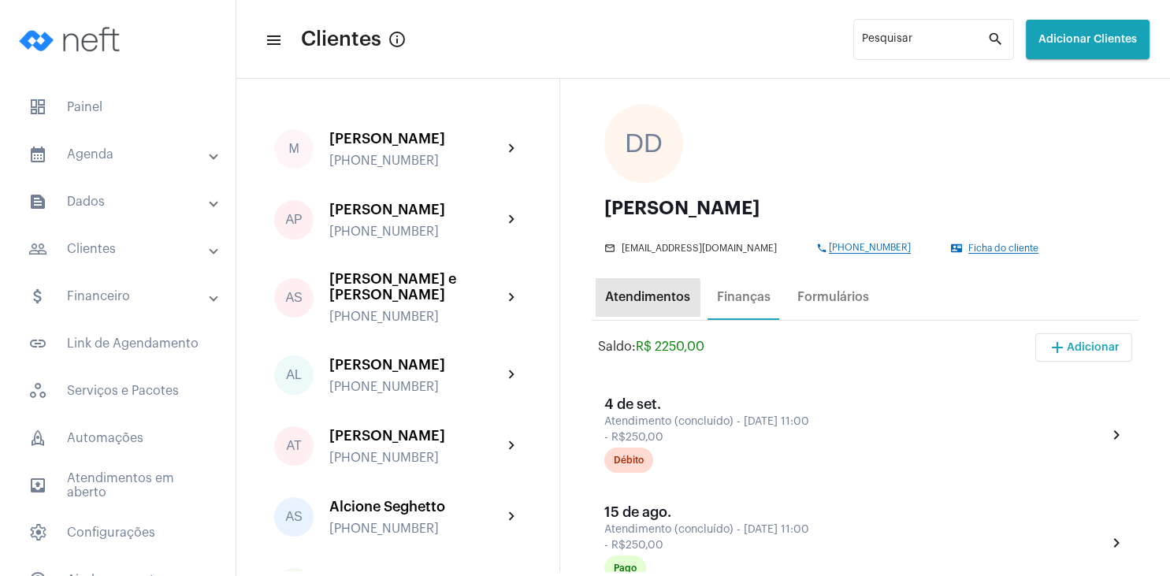
click at [646, 302] on div "Atendimentos" at bounding box center [647, 297] width 85 height 14
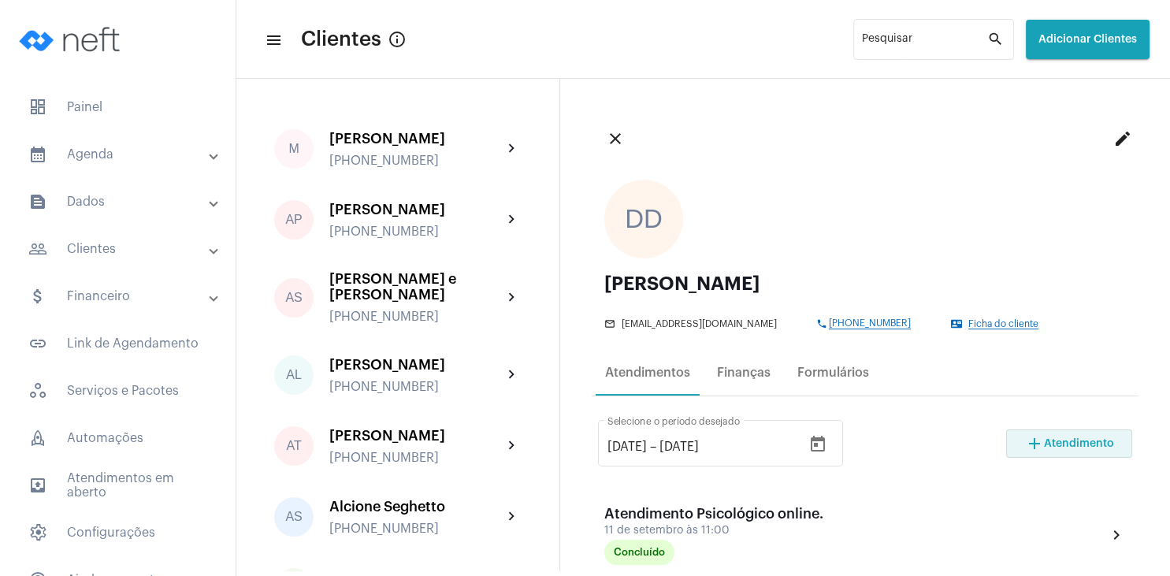
click at [1029, 448] on mat-icon "add" at bounding box center [1034, 443] width 19 height 19
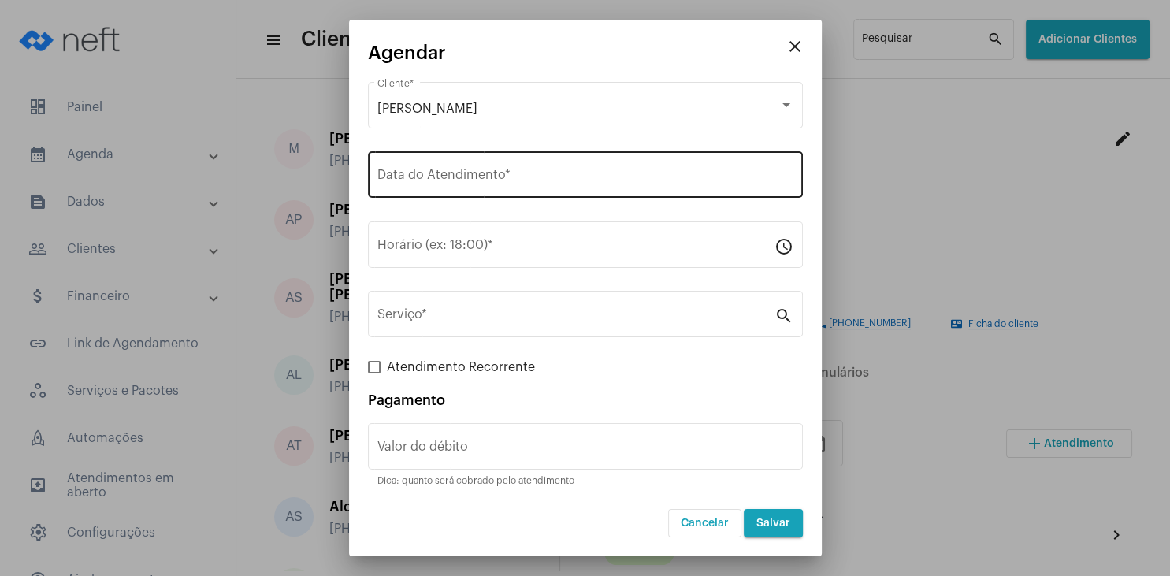
click at [434, 174] on input "Data do Atendimento *" at bounding box center [585, 178] width 416 height 14
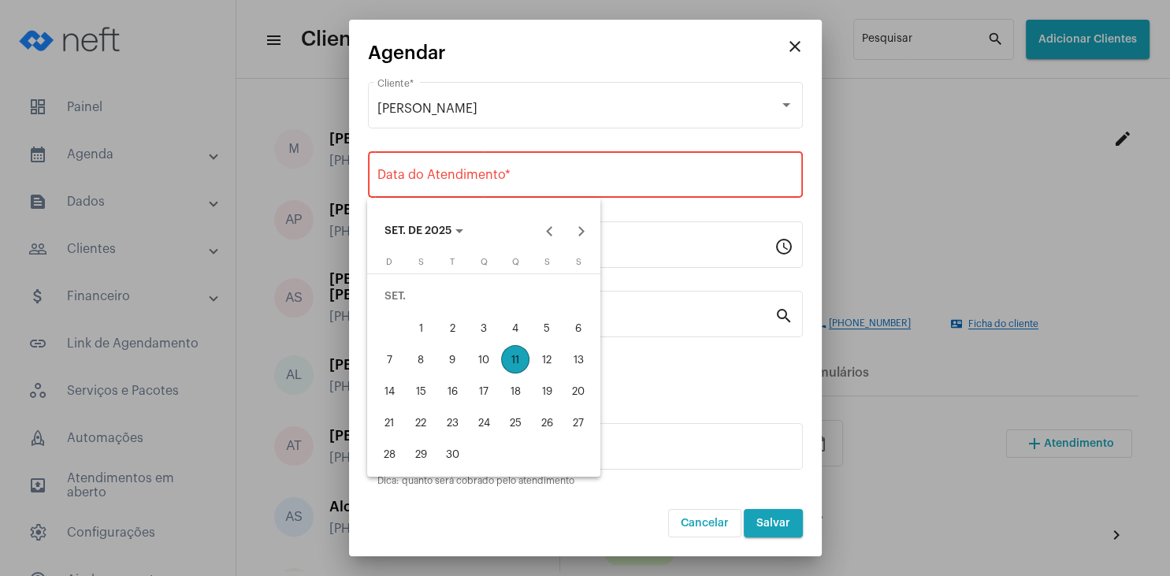
click at [518, 414] on div "25" at bounding box center [515, 422] width 28 height 28
type input "[DATE]"
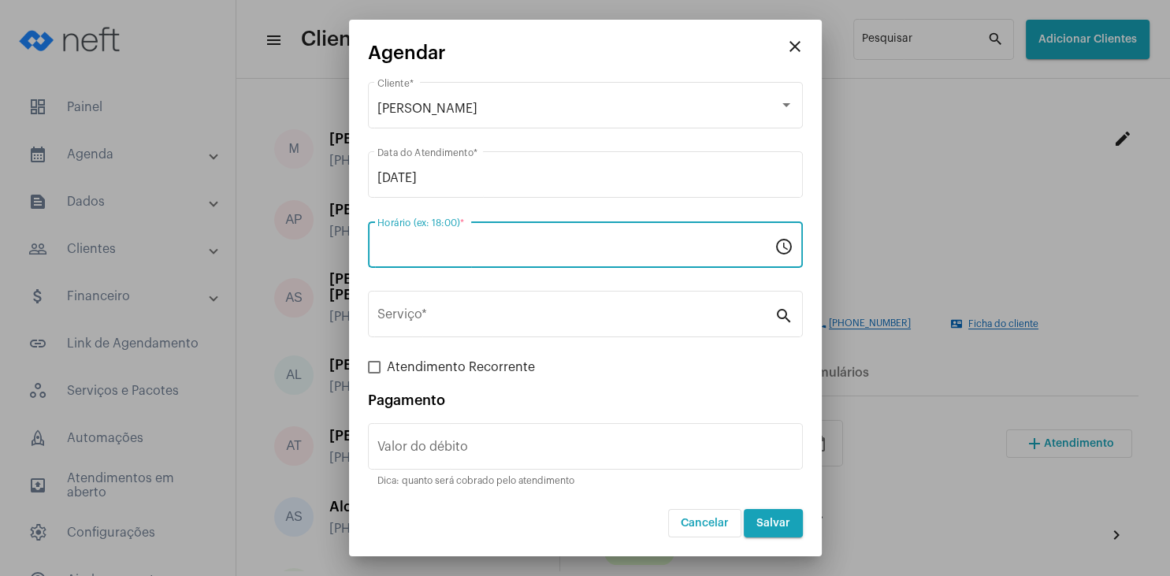
click at [421, 247] on input "Horário (ex: 18:00) *" at bounding box center [575, 248] width 397 height 14
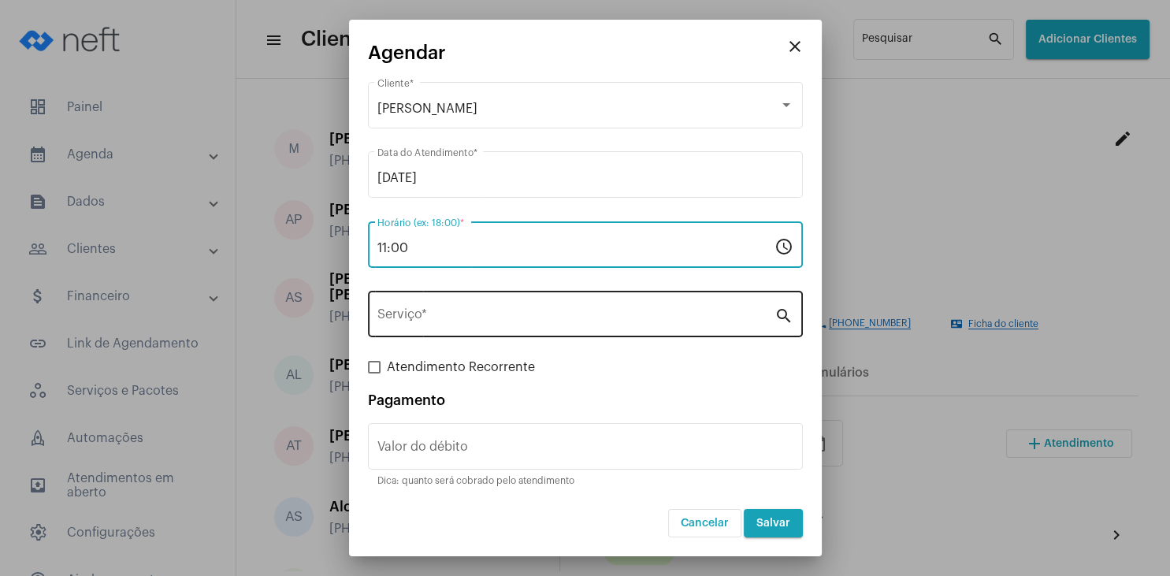
type input "11:00"
click at [433, 318] on input "Serviço *" at bounding box center [575, 317] width 397 height 14
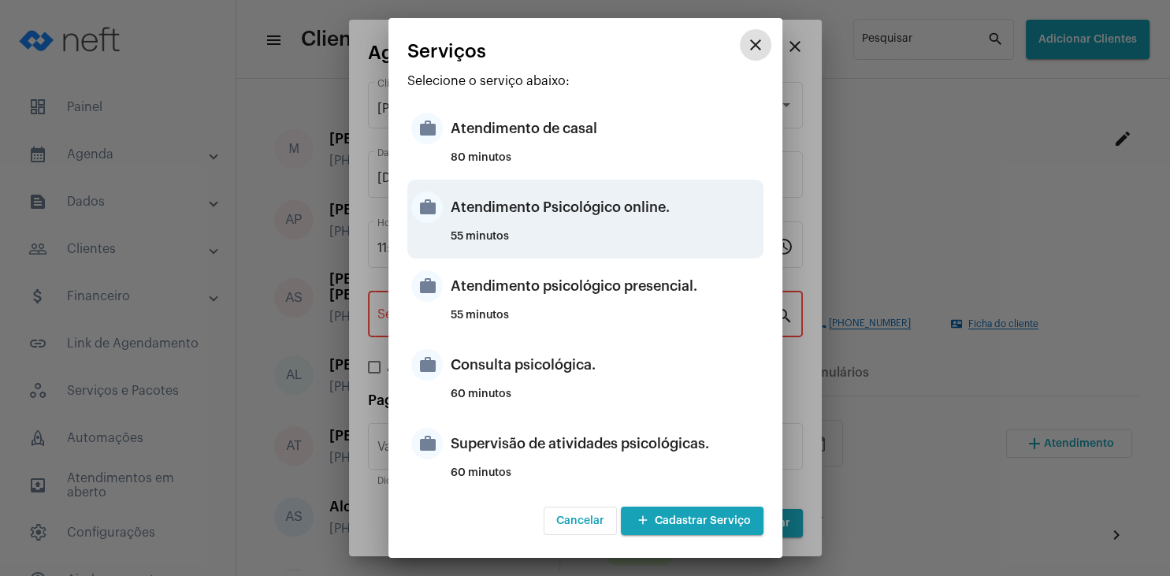
click at [648, 206] on div "Atendimento Psicológico online." at bounding box center [605, 207] width 309 height 47
type input "Atendimento Psicológico online."
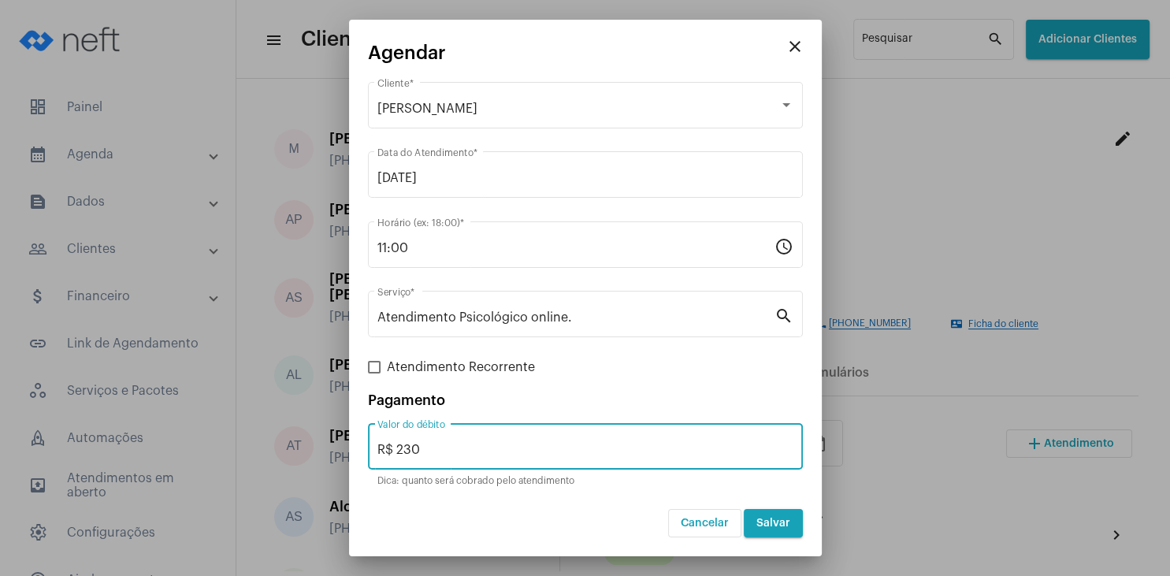
click at [427, 444] on input "R$ 230" at bounding box center [585, 450] width 416 height 14
type input "R$ 250"
click at [787, 523] on span "Salvar" at bounding box center [773, 523] width 34 height 11
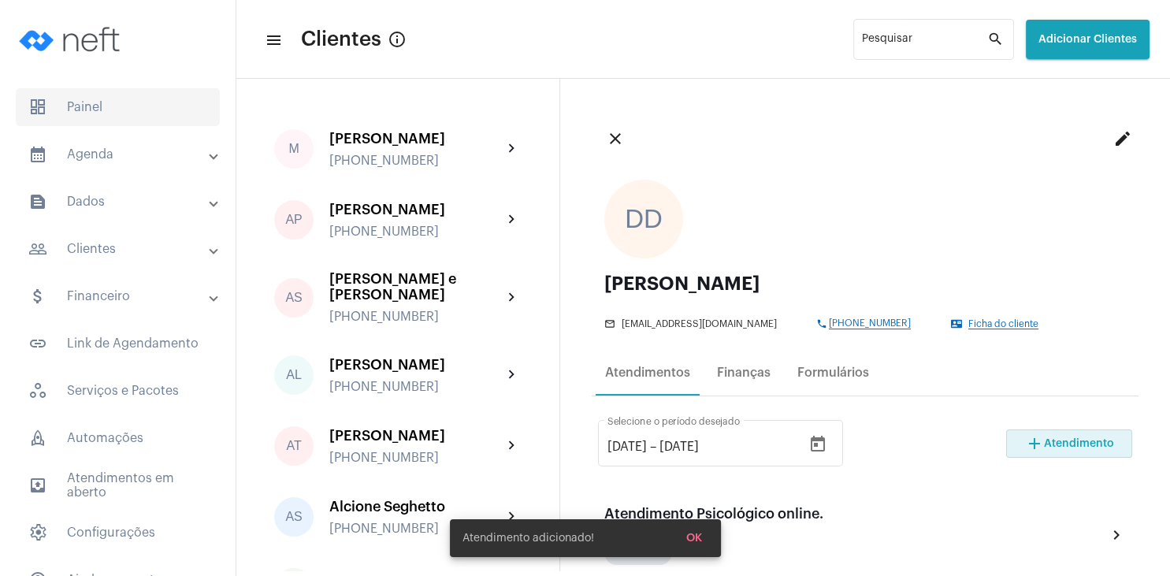
click at [85, 102] on span "dashboard Painel" at bounding box center [118, 107] width 204 height 38
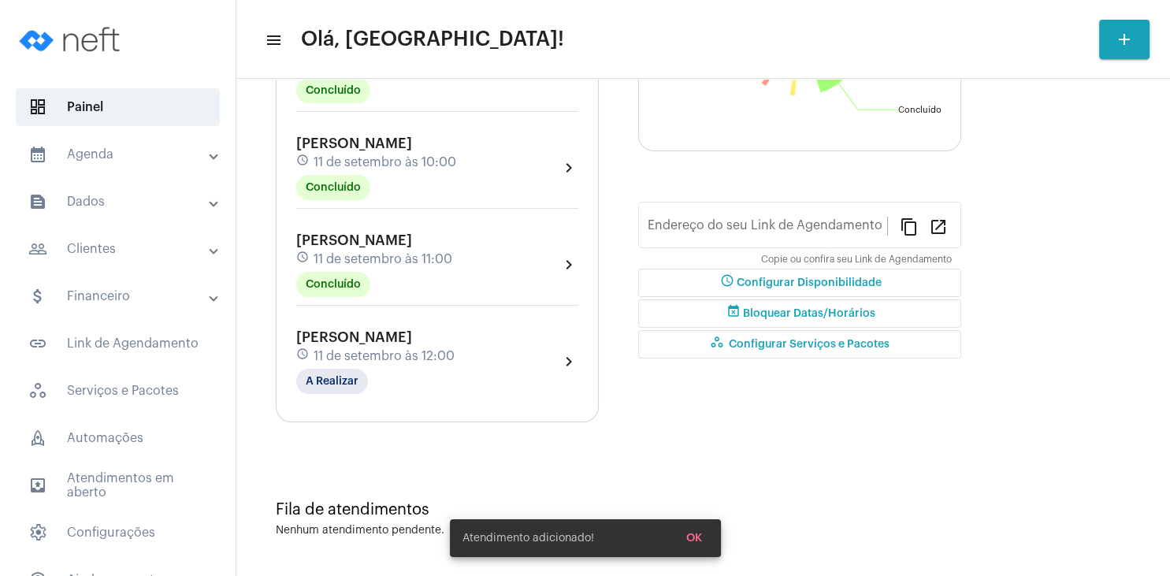
scroll to position [35, 0]
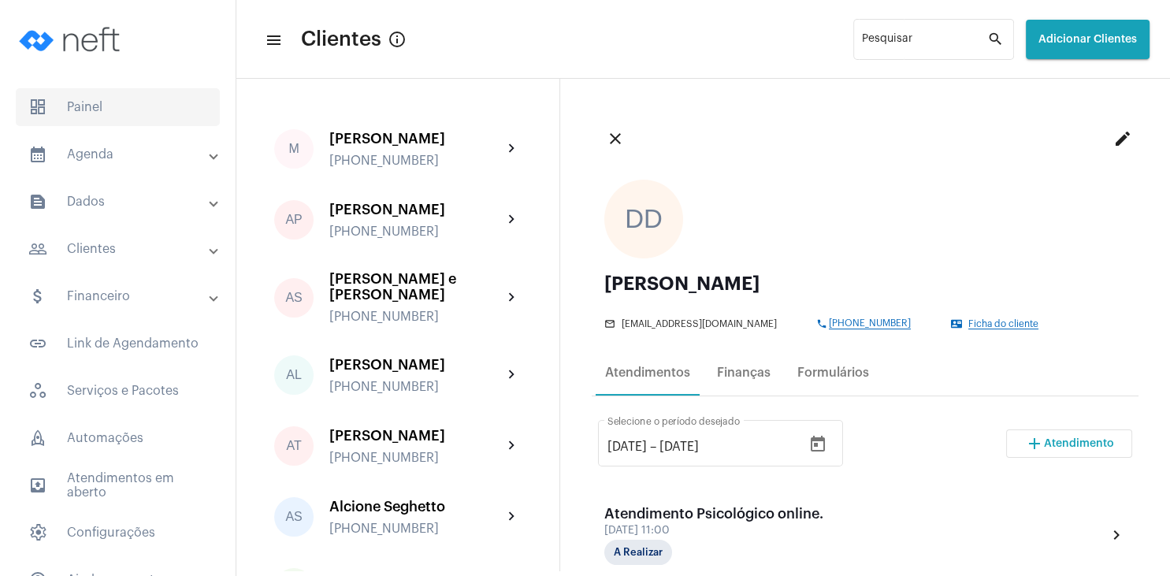
click at [79, 110] on span "dashboard Painel" at bounding box center [118, 107] width 204 height 38
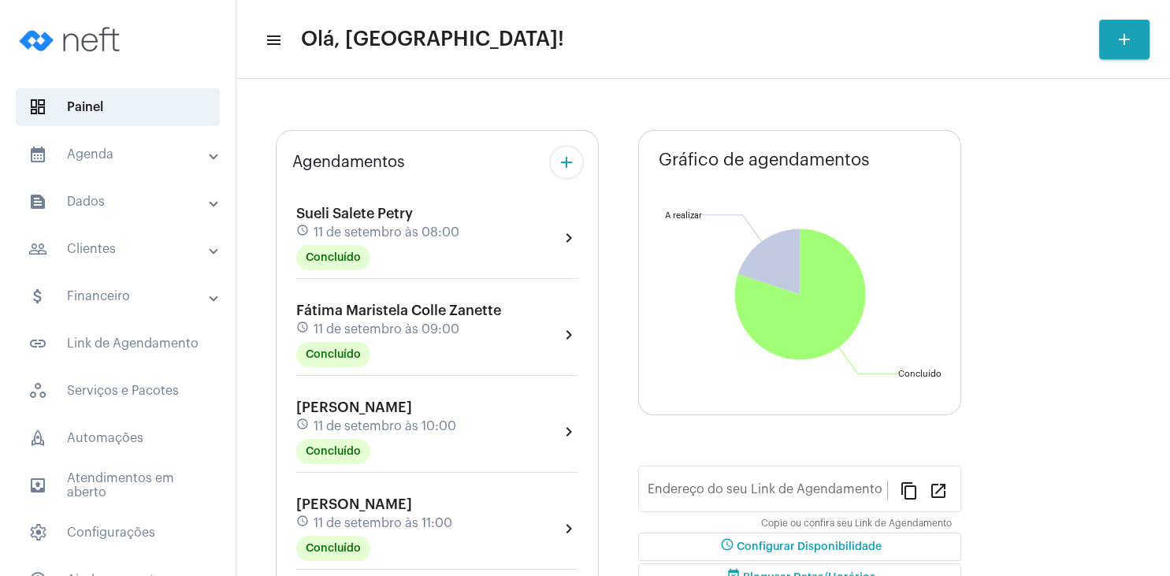
type input "[URL][DOMAIN_NAME]"
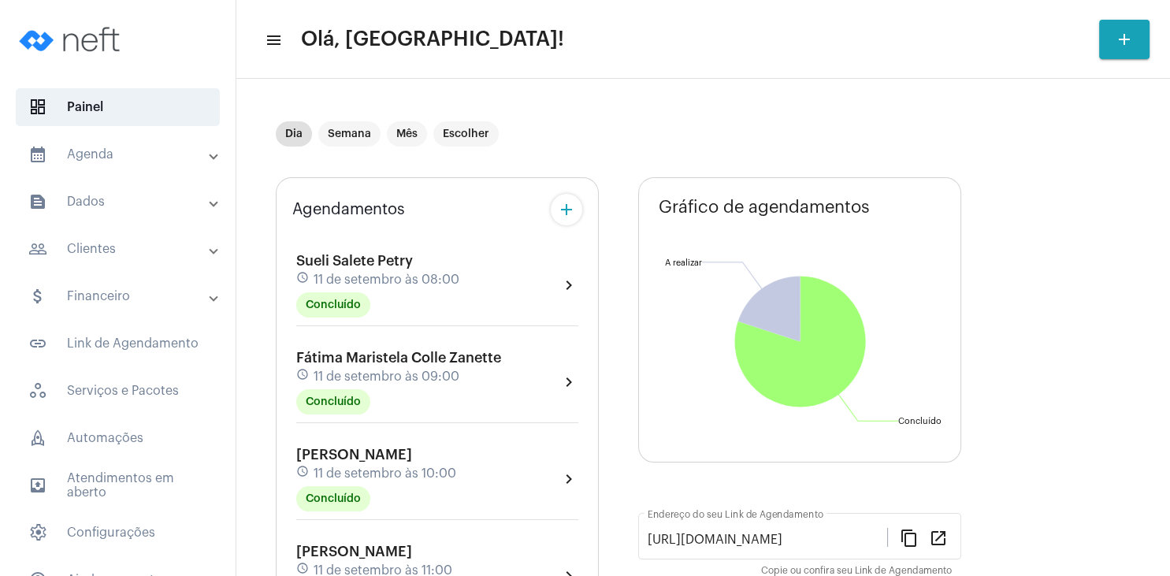
click at [117, 241] on mat-panel-title "people_outline Clientes" at bounding box center [119, 249] width 182 height 19
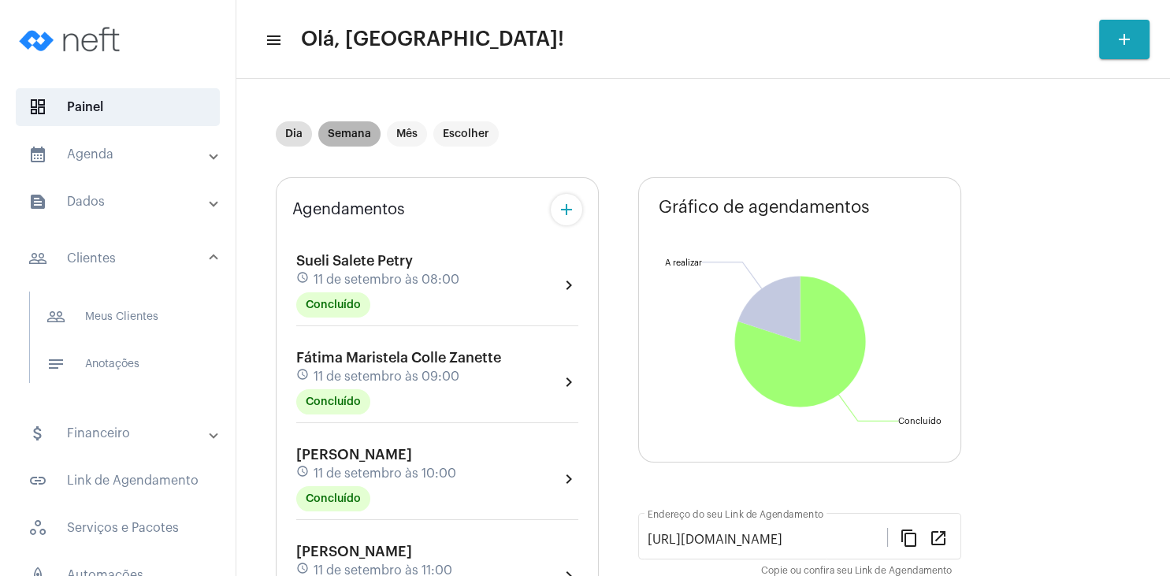
click at [347, 132] on mat-chip "Semana" at bounding box center [349, 133] width 62 height 25
